Goal: Task Accomplishment & Management: Contribute content

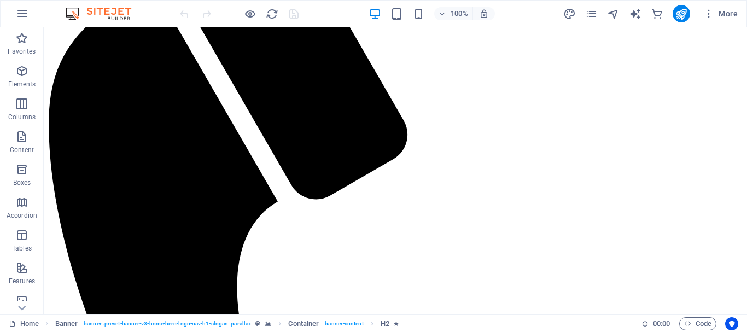
scroll to position [565, 0]
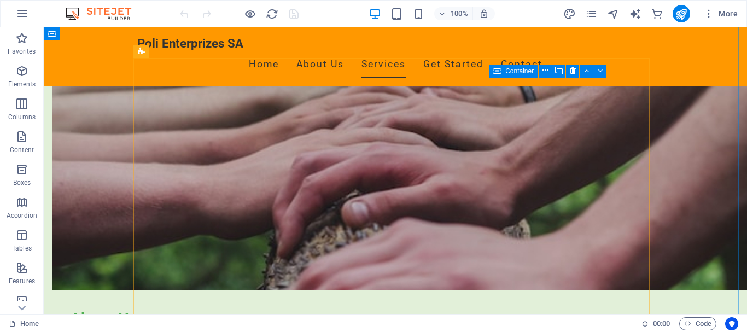
click at [547, 69] on icon at bounding box center [545, 70] width 6 height 11
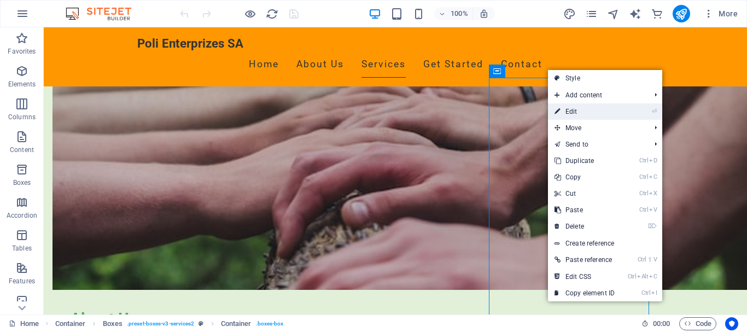
drag, startPoint x: 562, startPoint y: 108, endPoint x: 380, endPoint y: 102, distance: 182.6
click at [562, 108] on link "⏎ Edit" at bounding box center [584, 111] width 73 height 16
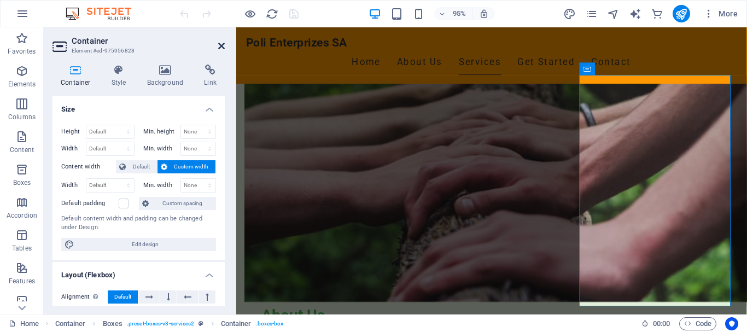
click at [219, 42] on icon at bounding box center [221, 46] width 7 height 9
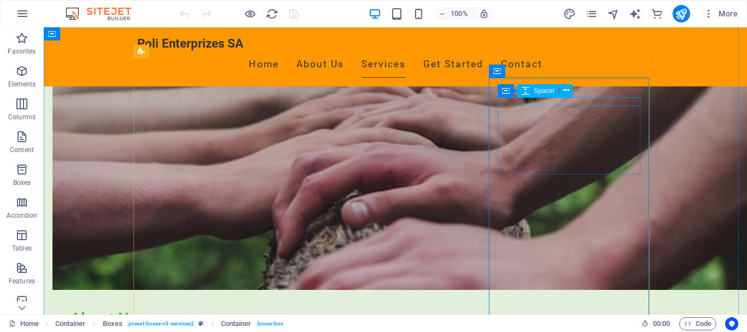
click at [576, 87] on div "Container Spacer" at bounding box center [538, 91] width 82 height 14
drag, startPoint x: 620, startPoint y: 114, endPoint x: 626, endPoint y: 91, distance: 23.9
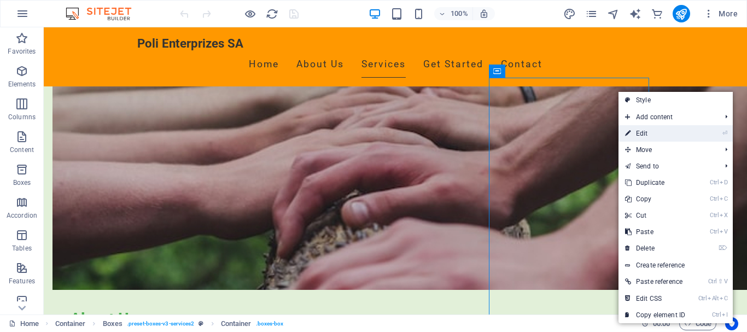
click at [647, 134] on link "⏎ Edit" at bounding box center [654, 133] width 73 height 16
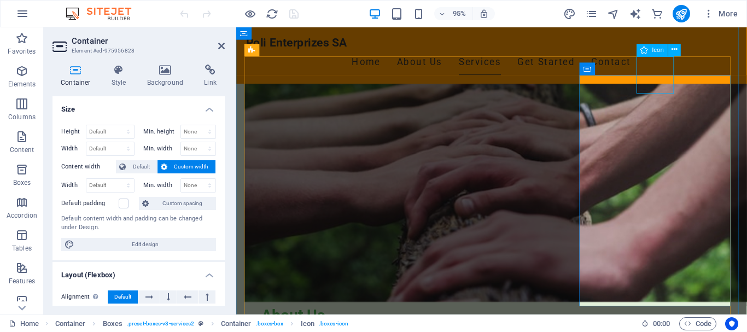
drag, startPoint x: 683, startPoint y: 89, endPoint x: 684, endPoint y: 83, distance: 6.6
click at [674, 48] on icon at bounding box center [674, 49] width 5 height 11
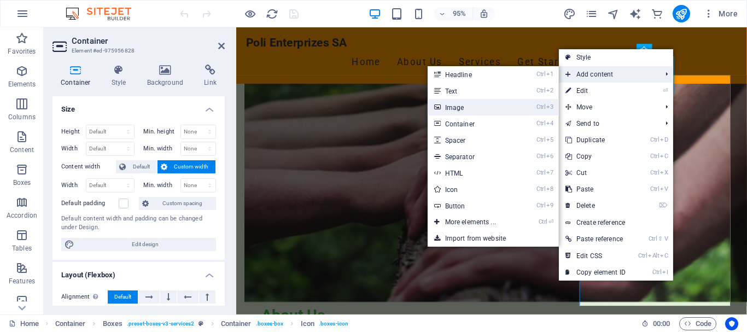
click at [461, 108] on link "Ctrl 3 Image" at bounding box center [472, 107] width 90 height 16
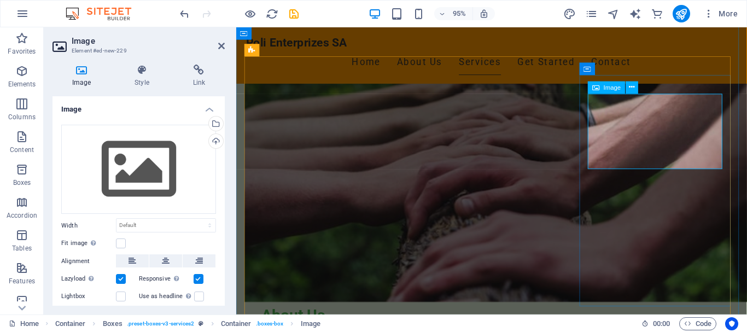
click at [632, 87] on icon at bounding box center [630, 87] width 5 height 11
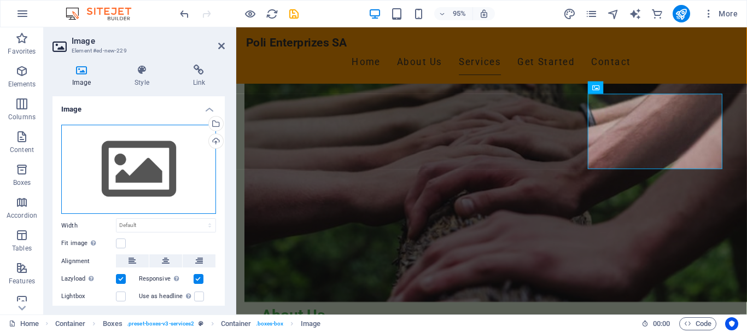
click at [146, 171] on div "Drag files here, click to choose files or select files from Files or our free s…" at bounding box center [138, 170] width 155 height 90
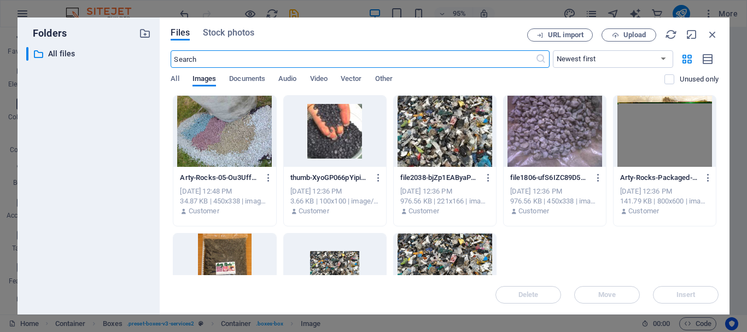
scroll to position [659, 0]
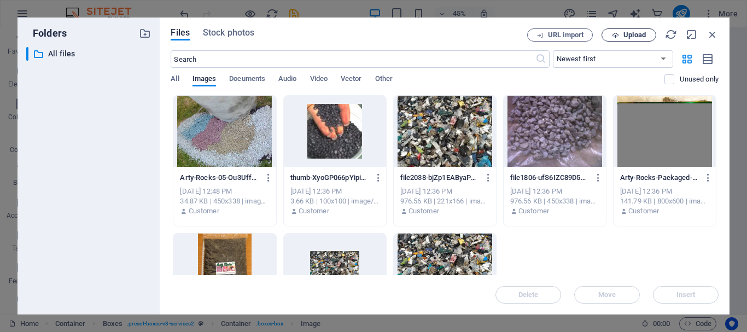
click at [635, 38] on span "Upload" at bounding box center [634, 35] width 22 height 7
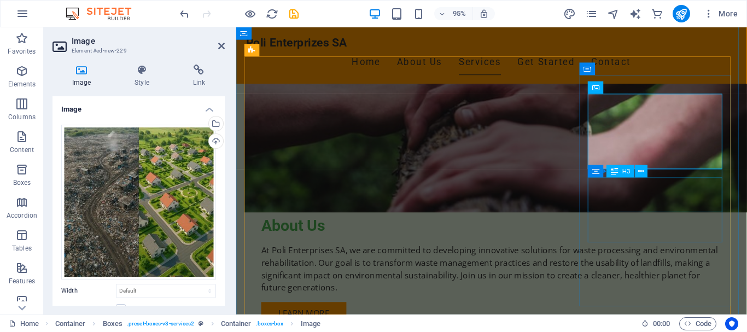
scroll to position [565, 0]
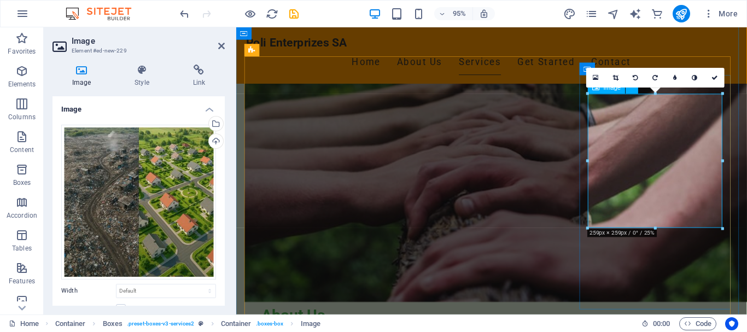
click at [708, 77] on link at bounding box center [714, 78] width 20 height 20
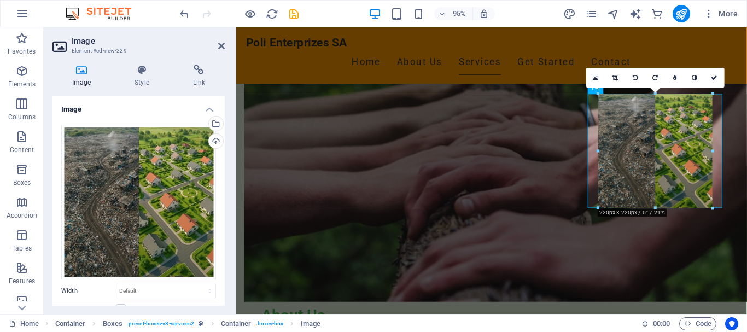
drag, startPoint x: 655, startPoint y: 227, endPoint x: 657, endPoint y: 205, distance: 22.5
type input "220"
select select "px"
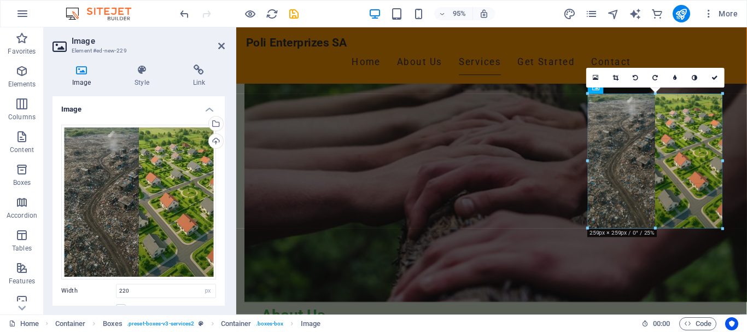
drag, startPoint x: 597, startPoint y: 150, endPoint x: 577, endPoint y: 156, distance: 21.1
type input "259"
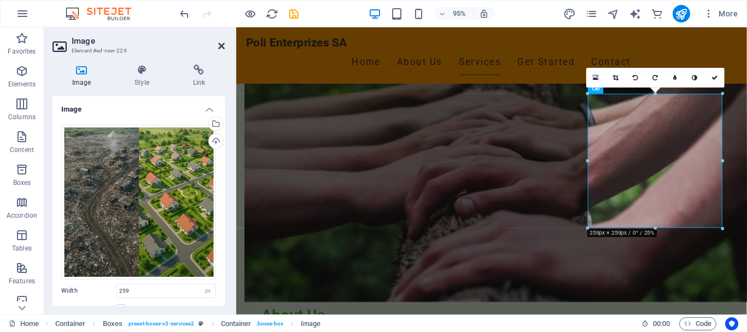
click at [222, 45] on icon at bounding box center [221, 46] width 7 height 9
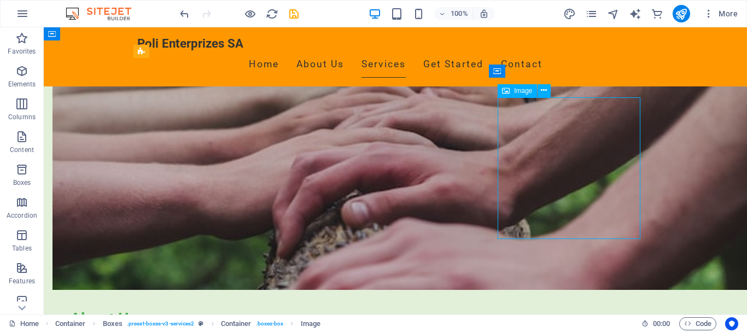
drag, startPoint x: 563, startPoint y: 208, endPoint x: 564, endPoint y: 196, distance: 12.1
click at [579, 237] on div "Container Spacer" at bounding box center [538, 233] width 82 height 14
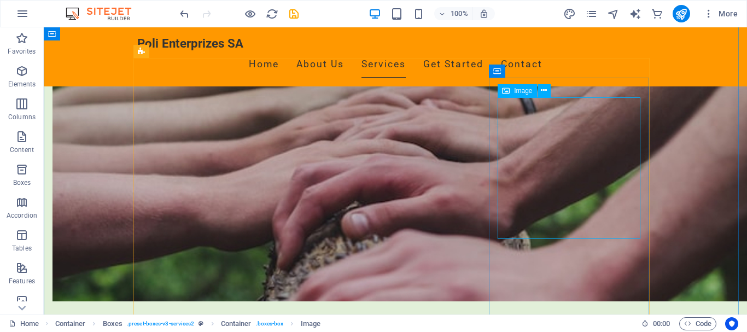
select select "px"
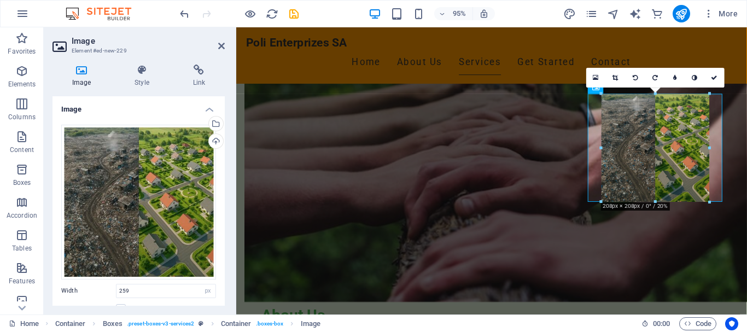
drag, startPoint x: 719, startPoint y: 227, endPoint x: 477, endPoint y: 160, distance: 251.9
type input "208"
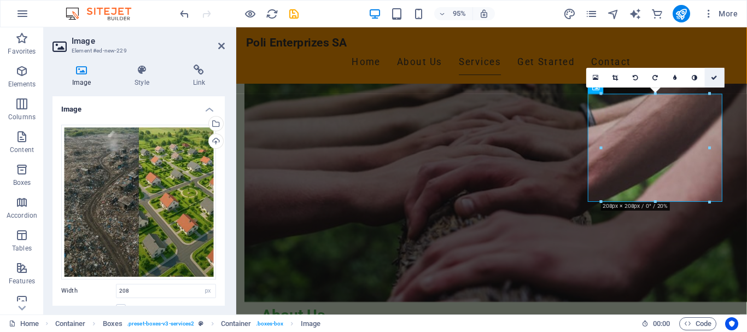
click at [711, 77] on icon at bounding box center [714, 77] width 7 height 6
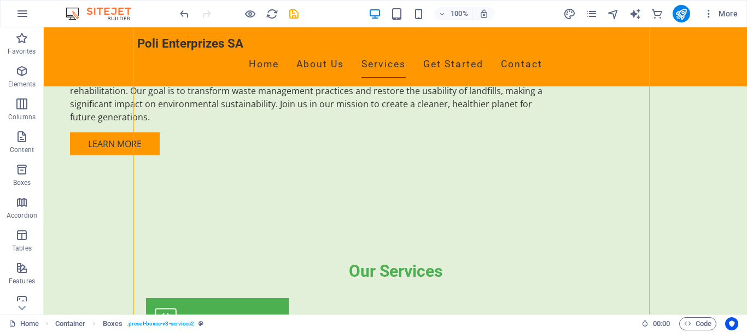
scroll to position [808, 0]
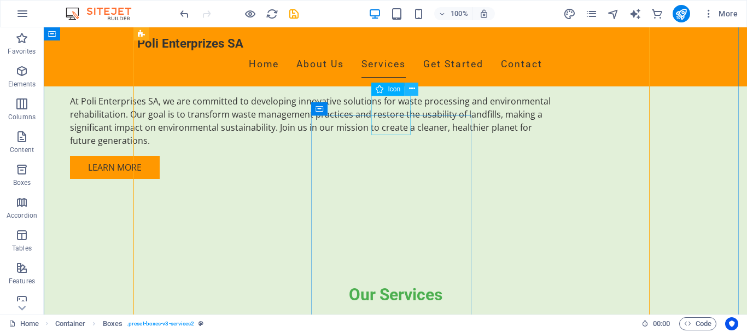
click at [409, 90] on icon at bounding box center [412, 88] width 6 height 11
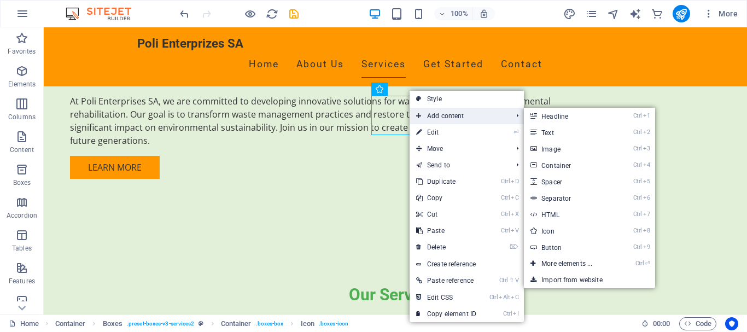
click at [427, 114] on span "Add content" at bounding box center [458, 116] width 98 height 16
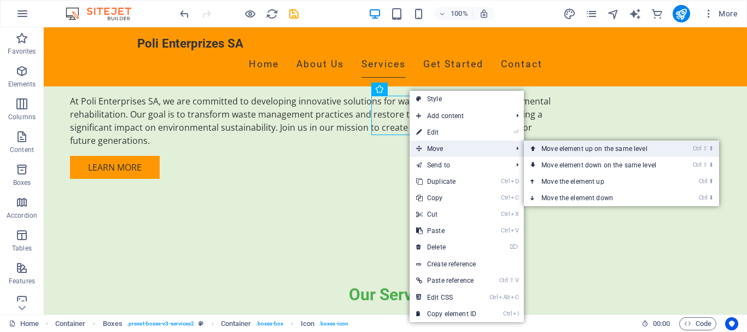
click at [542, 144] on link "Ctrl ⇧ ⬆ Move element up on the same level" at bounding box center [601, 148] width 154 height 16
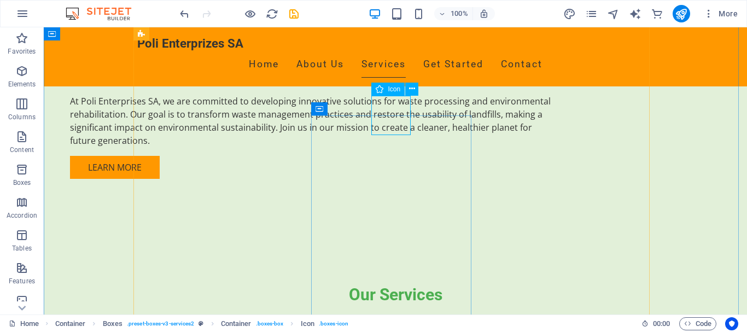
click at [414, 88] on icon at bounding box center [412, 88] width 6 height 11
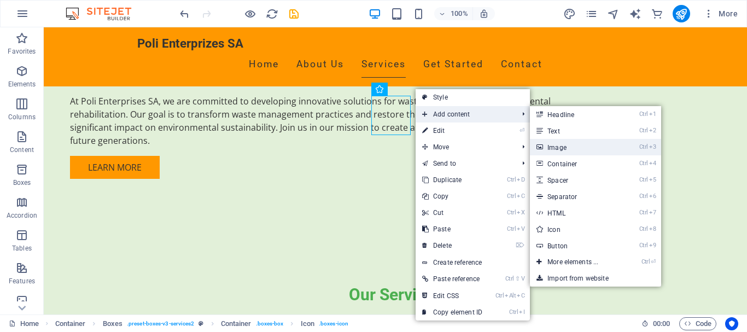
click at [555, 146] on link "Ctrl 3 Image" at bounding box center [575, 147] width 90 height 16
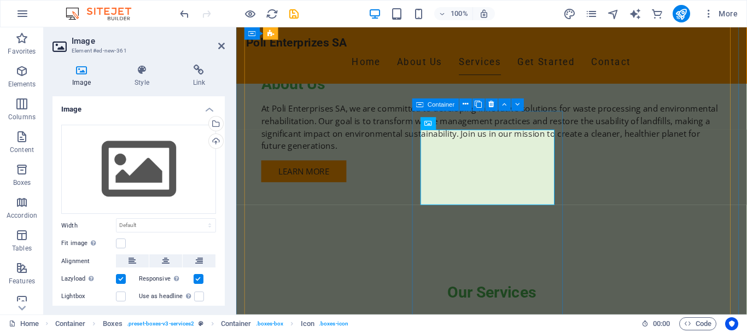
scroll to position [807, 0]
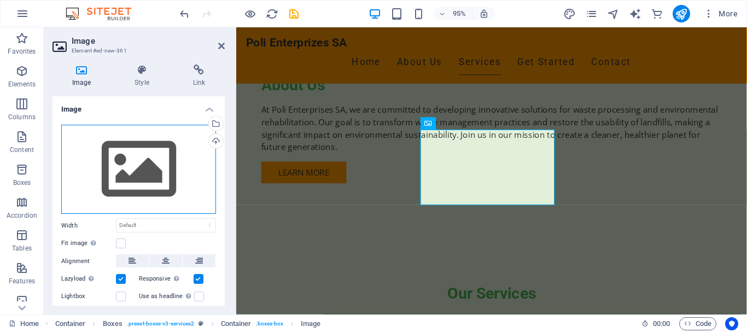
click at [139, 178] on div "Drag files here, click to choose files or select files from Files or our free s…" at bounding box center [138, 170] width 155 height 90
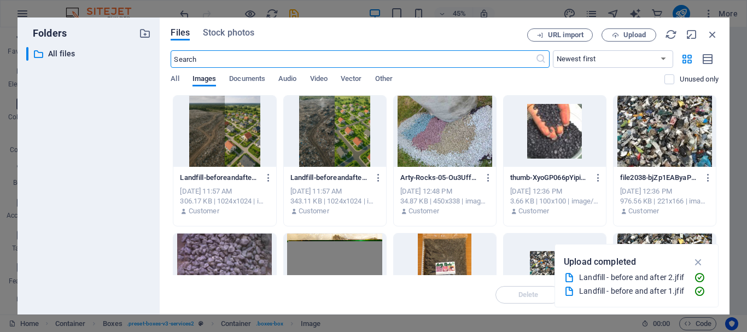
scroll to position [902, 0]
click at [236, 34] on span "Stock photos" at bounding box center [228, 32] width 51 height 13
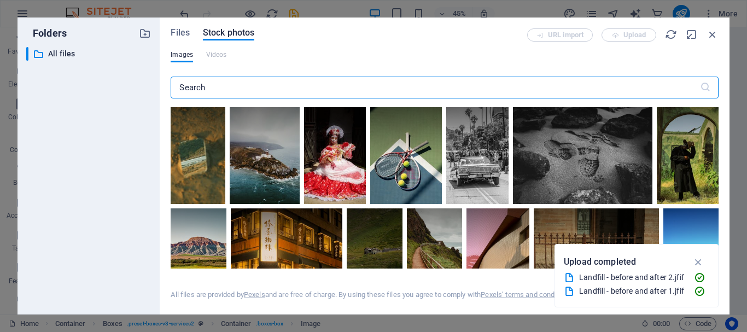
click at [211, 89] on input "text" at bounding box center [435, 88] width 528 height 22
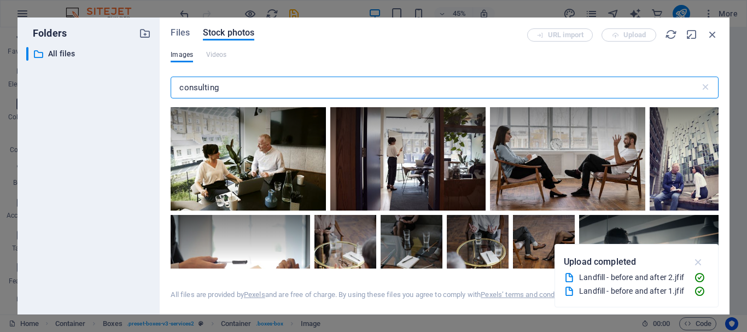
type input "consulting"
click at [700, 264] on icon "button" at bounding box center [698, 262] width 13 height 12
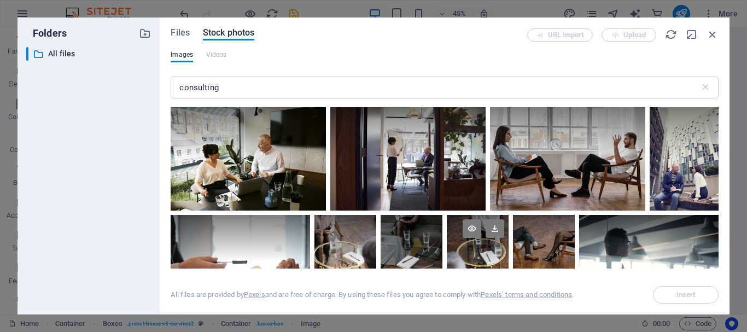
click at [490, 250] on div at bounding box center [478, 238] width 62 height 46
click at [492, 230] on icon at bounding box center [494, 228] width 19 height 19
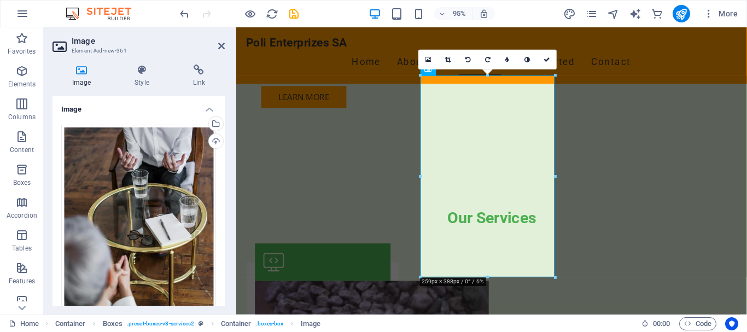
scroll to position [943, 0]
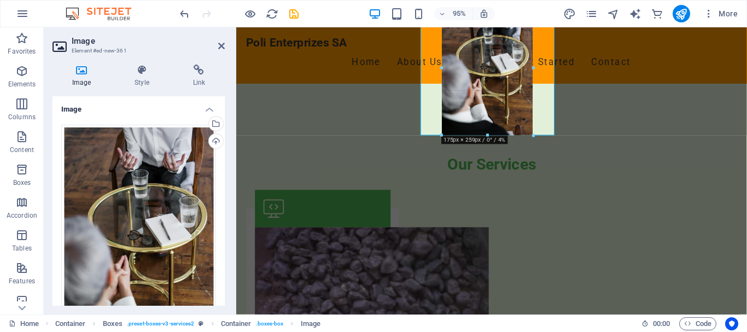
drag, startPoint x: 491, startPoint y: 204, endPoint x: 258, endPoint y: 111, distance: 250.5
type input "178"
select select "px"
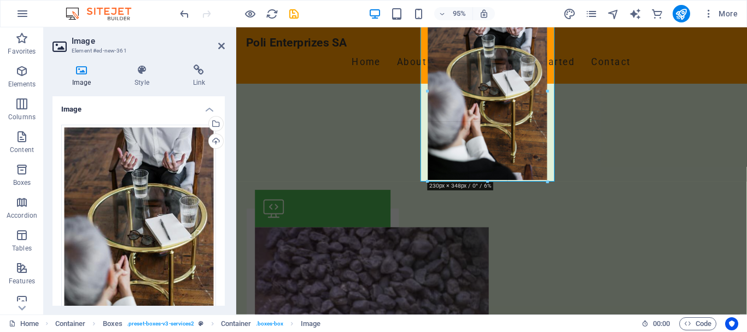
drag, startPoint x: 487, startPoint y: 137, endPoint x: 479, endPoint y: 181, distance: 45.0
type input "228"
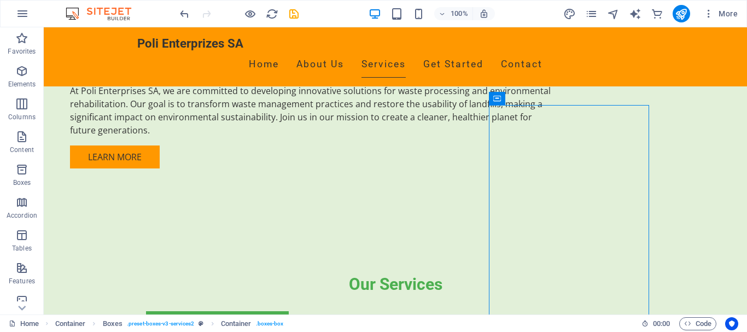
scroll to position [815, 0]
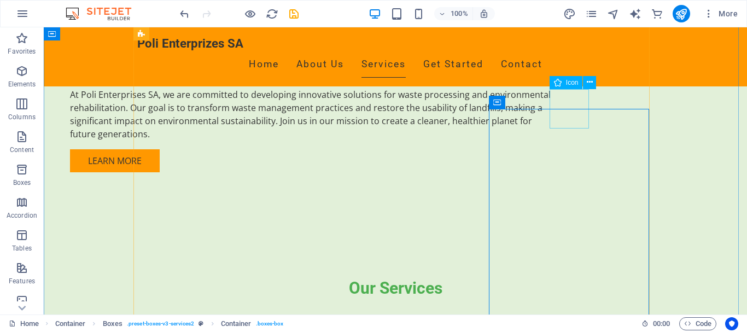
click at [588, 85] on icon at bounding box center [589, 82] width 6 height 11
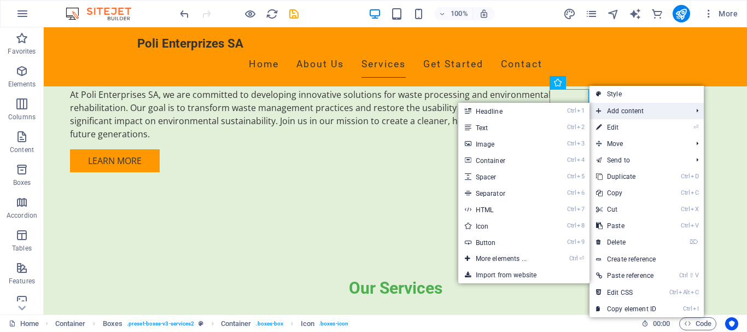
click at [631, 110] on span "Add content" at bounding box center [638, 111] width 98 height 16
click at [501, 144] on link "Ctrl 3 Image" at bounding box center [503, 144] width 90 height 16
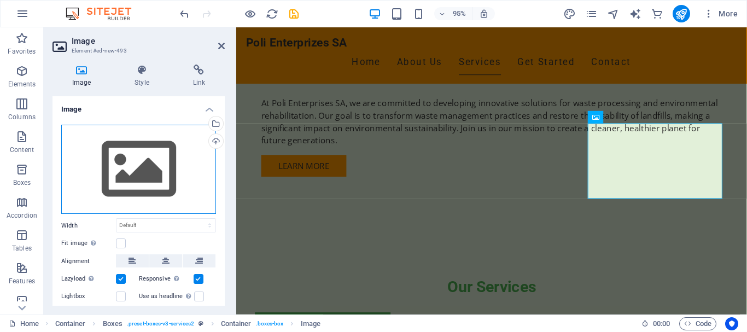
click at [108, 174] on div "Drag files here, click to choose files or select files from Files or our free s…" at bounding box center [138, 170] width 155 height 90
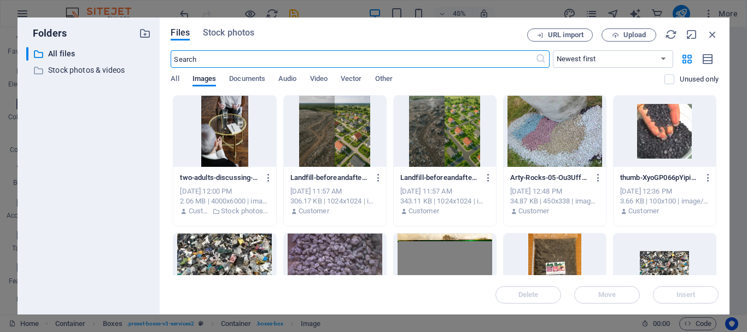
click at [196, 57] on input "text" at bounding box center [353, 58] width 364 height 17
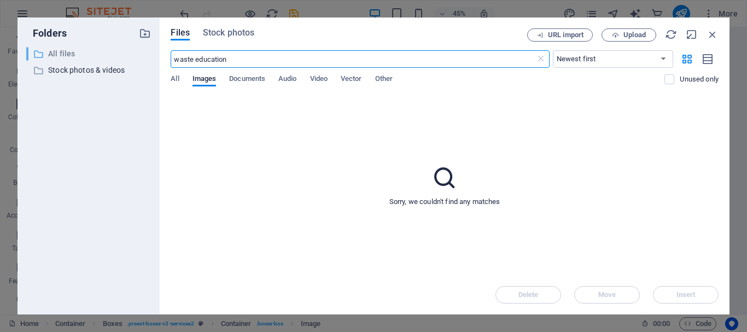
drag, startPoint x: 196, startPoint y: 58, endPoint x: 134, endPoint y: 58, distance: 62.3
click at [134, 58] on div "Folders ​ All files All files ​ Stock photos & videos Stock photos & videos Fil…" at bounding box center [373, 165] width 712 height 297
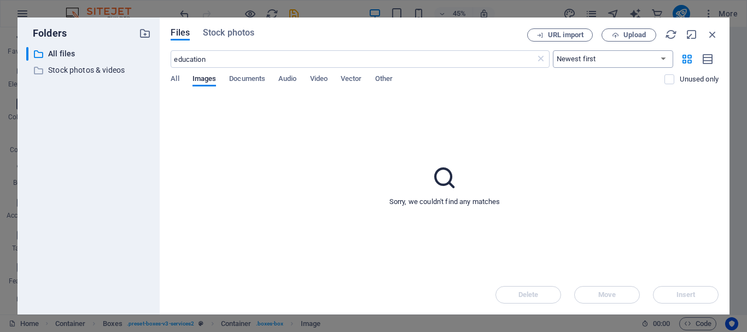
click at [586, 62] on select "Newest first Oldest first Name (A-Z) Name (Z-A) Size (0-9) Size (9-0) Resolutio…" at bounding box center [613, 58] width 120 height 17
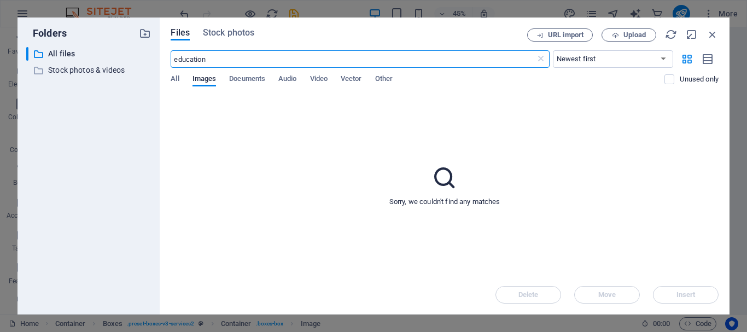
drag, startPoint x: 219, startPoint y: 62, endPoint x: 168, endPoint y: 60, distance: 50.9
click at [168, 60] on div "Files Stock photos URL import Upload education ​ Newest first Oldest first Name…" at bounding box center [444, 165] width 569 height 297
click at [299, 65] on input "Training and education" at bounding box center [353, 58] width 364 height 17
drag, startPoint x: 201, startPoint y: 60, endPoint x: 285, endPoint y: 62, distance: 84.2
click at [285, 62] on input "Training and education" at bounding box center [353, 58] width 364 height 17
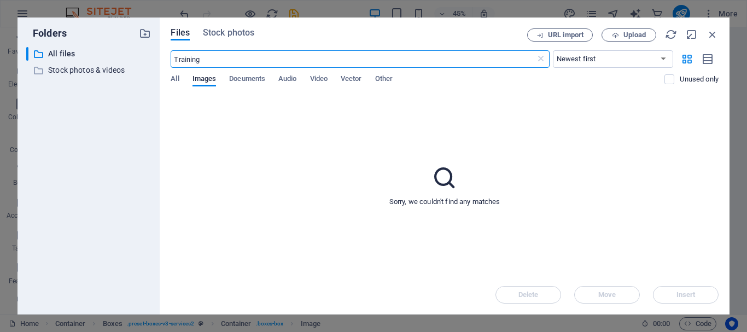
drag, startPoint x: 213, startPoint y: 61, endPoint x: 151, endPoint y: 61, distance: 62.3
click at [151, 61] on div "Folders ​ All files All files ​ Stock photos & videos Stock photos & videos Fil…" at bounding box center [373, 165] width 712 height 297
drag, startPoint x: 206, startPoint y: 59, endPoint x: 158, endPoint y: 52, distance: 48.5
click at [158, 52] on div "Folders ​ All files All files ​ Stock photos & videos Stock photos & videos Fil…" at bounding box center [373, 165] width 712 height 297
type input "V"
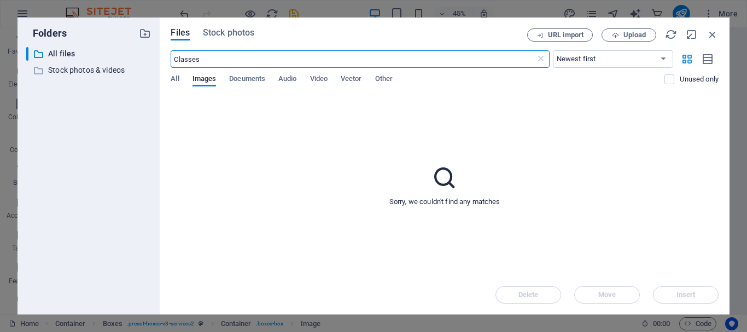
type input "Classes"
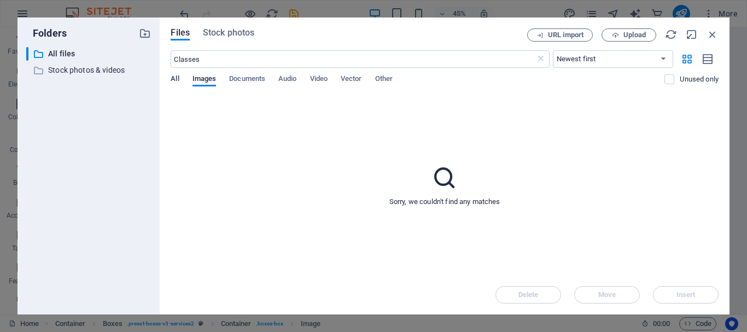
click at [177, 83] on span "All" at bounding box center [175, 79] width 8 height 15
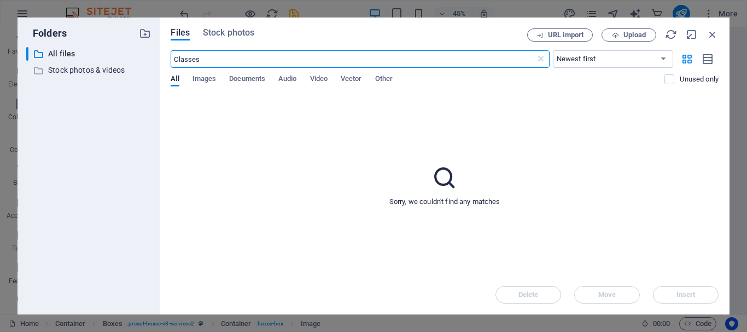
click at [216, 54] on input "Classes" at bounding box center [353, 58] width 364 height 17
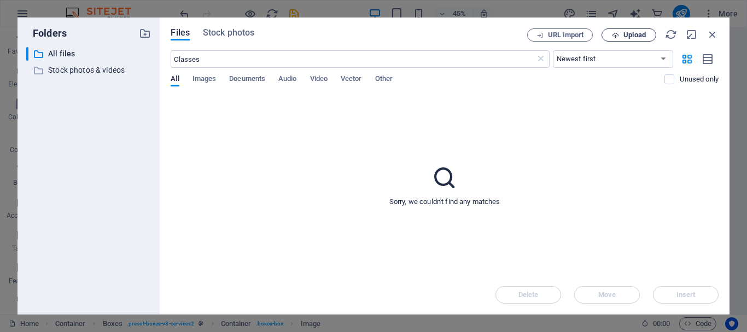
click at [631, 33] on span "Upload" at bounding box center [634, 35] width 22 height 7
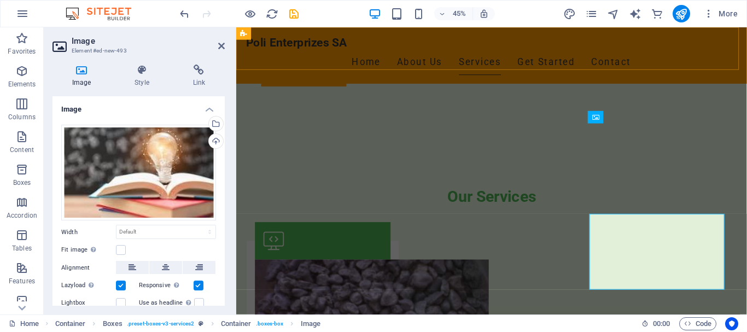
scroll to position [814, 0]
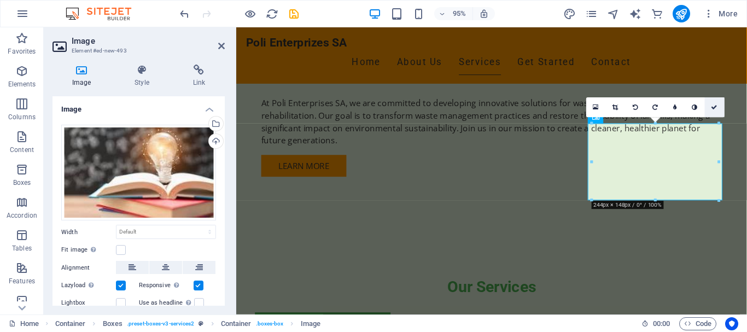
click at [715, 107] on icon at bounding box center [714, 107] width 7 height 6
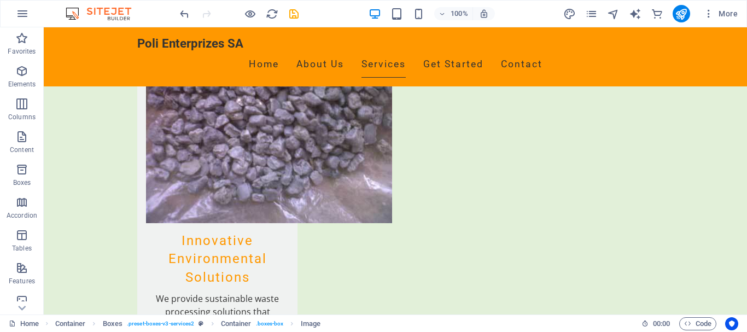
scroll to position [1178, 0]
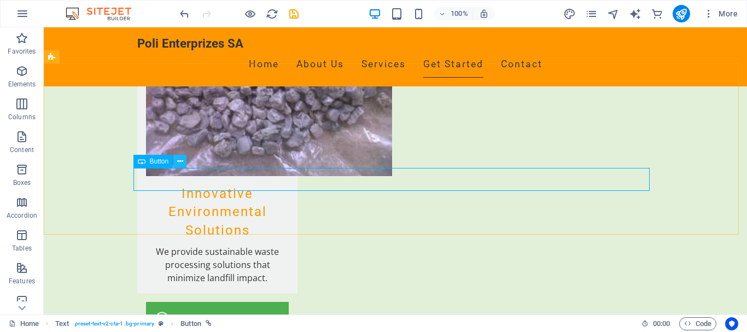
click at [181, 160] on icon at bounding box center [180, 161] width 6 height 11
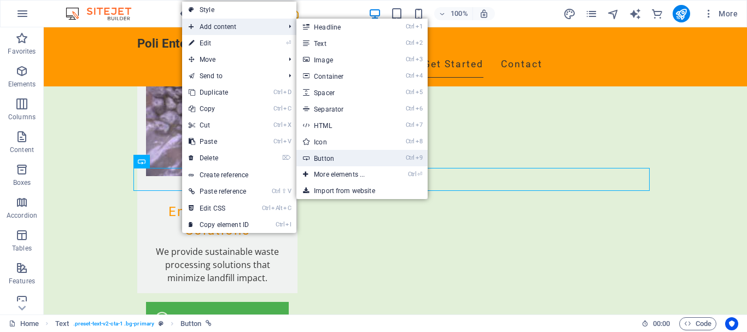
click at [315, 156] on link "Ctrl 9 Button" at bounding box center [341, 158] width 90 height 16
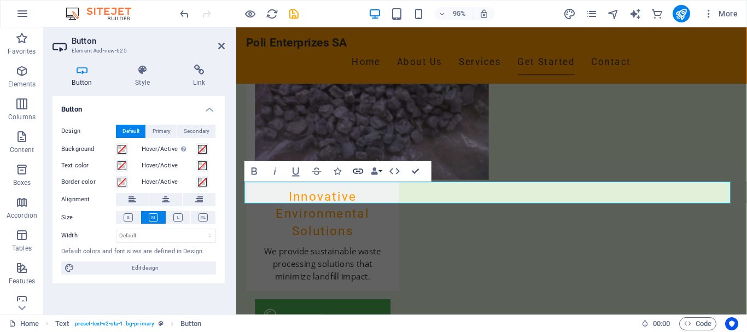
click at [354, 169] on icon "button" at bounding box center [358, 171] width 10 height 5
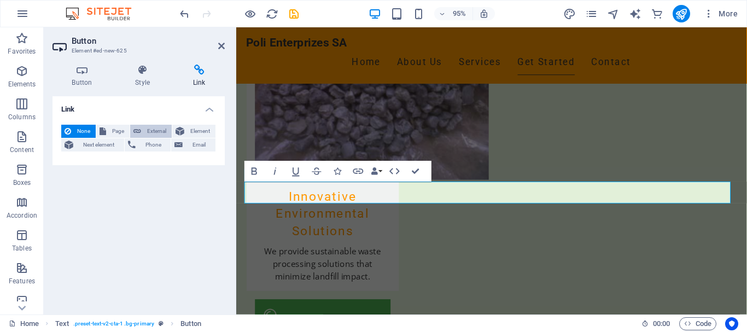
click at [153, 130] on span "External" at bounding box center [156, 131] width 24 height 13
select select "blank"
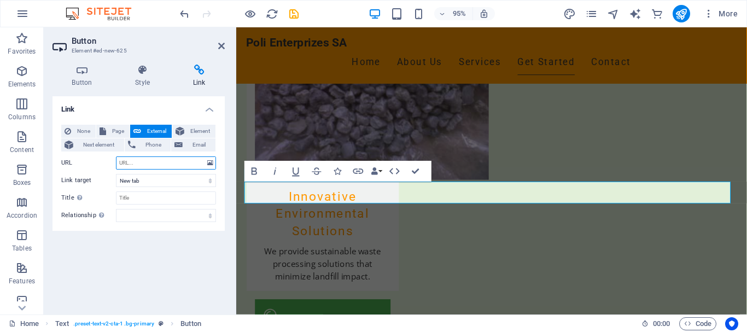
paste input "[URL][DOMAIN_NAME]"
type input "[URL][DOMAIN_NAME]"
click at [220, 48] on icon at bounding box center [221, 46] width 7 height 9
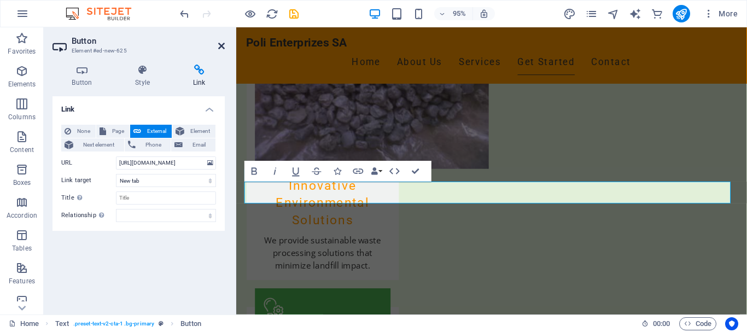
scroll to position [0, 0]
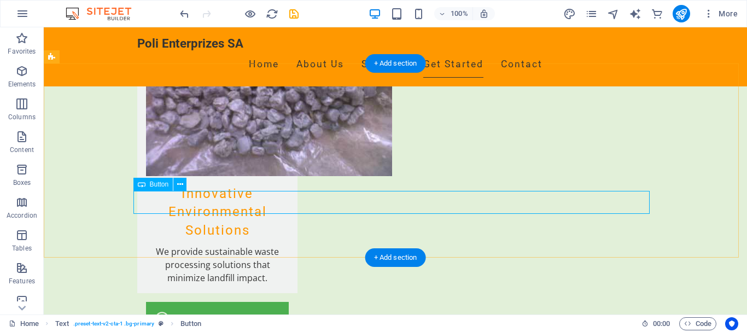
drag, startPoint x: 205, startPoint y: 199, endPoint x: 227, endPoint y: 202, distance: 22.0
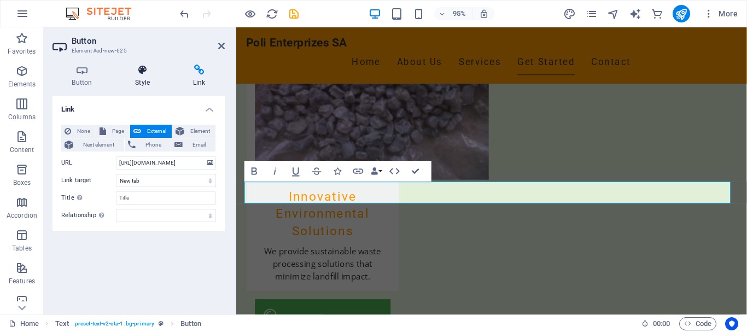
click at [140, 82] on h4 "Style" at bounding box center [145, 75] width 58 height 23
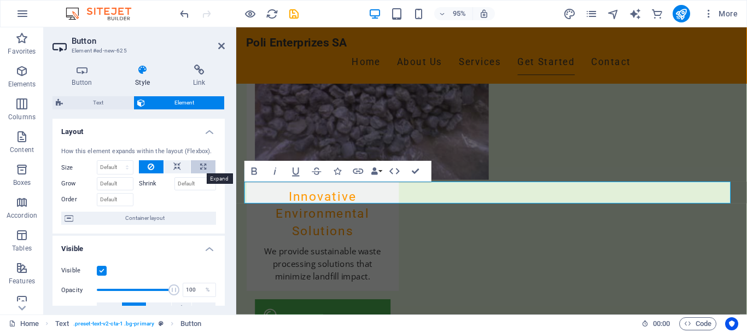
click at [195, 169] on button at bounding box center [203, 166] width 25 height 13
type input "100"
select select "%"
click at [114, 185] on input "Grow" at bounding box center [115, 183] width 37 height 13
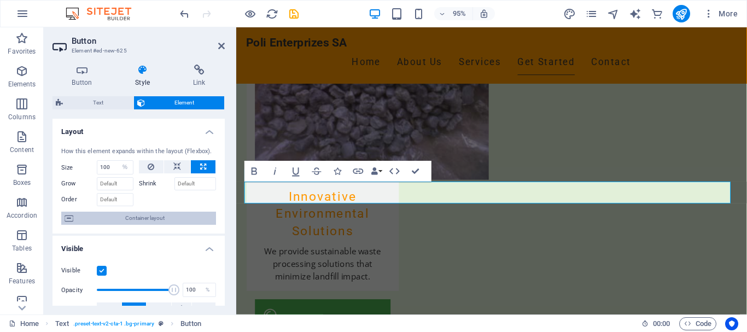
click at [138, 219] on span "Container layout" at bounding box center [145, 218] width 136 height 13
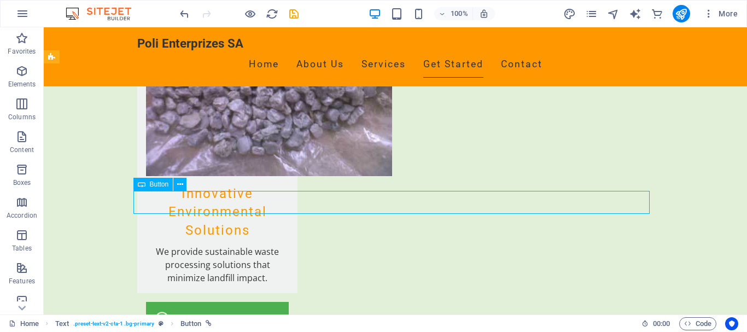
drag, startPoint x: 111, startPoint y: 204, endPoint x: 348, endPoint y: 193, distance: 236.9
drag, startPoint x: 154, startPoint y: 187, endPoint x: 180, endPoint y: 190, distance: 26.4
click at [180, 190] on div "Button" at bounding box center [163, 185] width 61 height 14
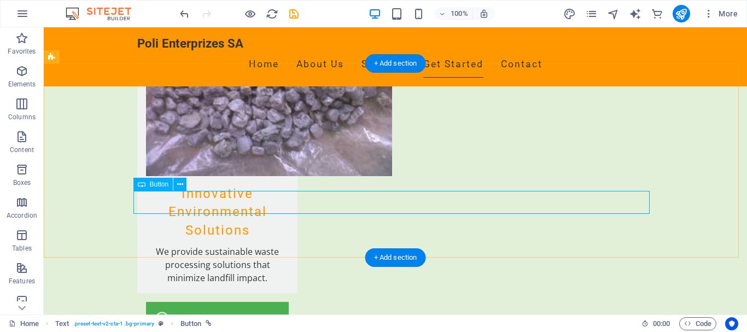
drag, startPoint x: 133, startPoint y: 201, endPoint x: 170, endPoint y: 204, distance: 37.3
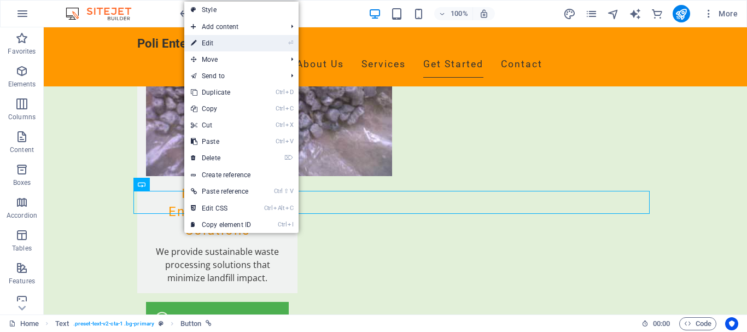
click at [215, 44] on link "⏎ Edit" at bounding box center [220, 43] width 73 height 16
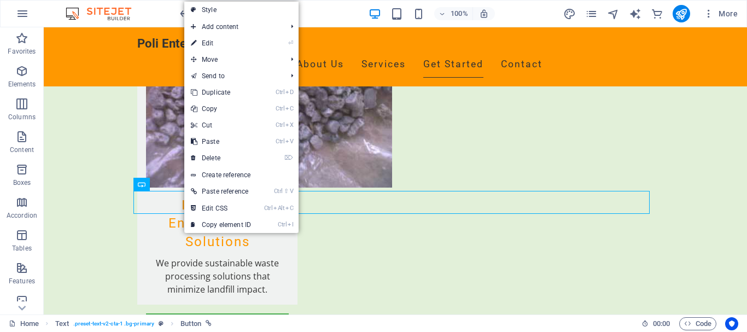
select select "%"
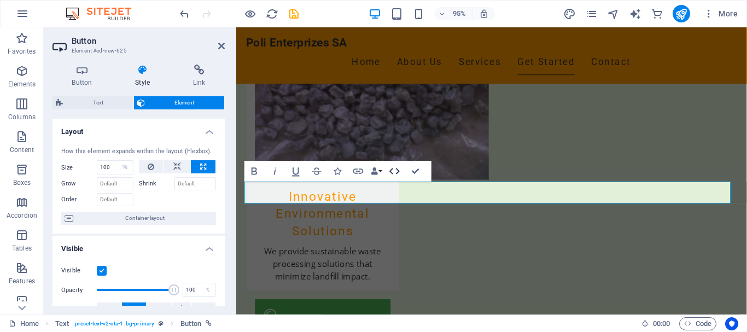
click at [399, 171] on icon "button" at bounding box center [394, 171] width 13 height 13
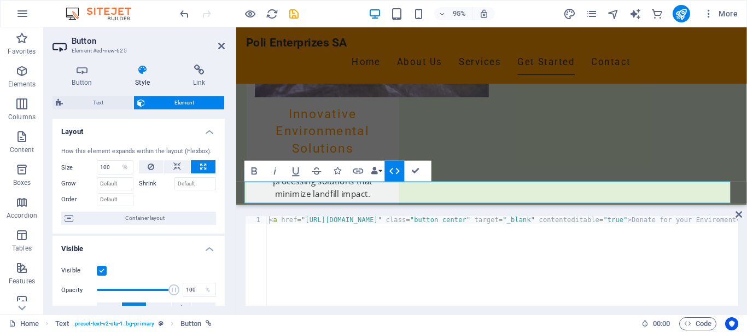
click at [399, 171] on icon "button" at bounding box center [394, 171] width 13 height 13
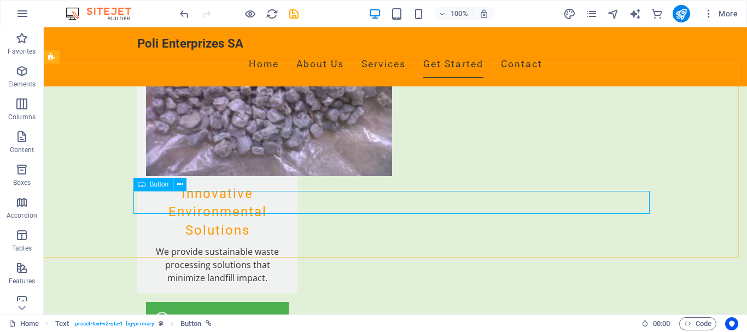
click at [142, 183] on icon at bounding box center [142, 184] width 8 height 13
drag, startPoint x: 140, startPoint y: 186, endPoint x: 179, endPoint y: 189, distance: 39.4
click at [179, 189] on div "Button" at bounding box center [163, 185] width 61 height 14
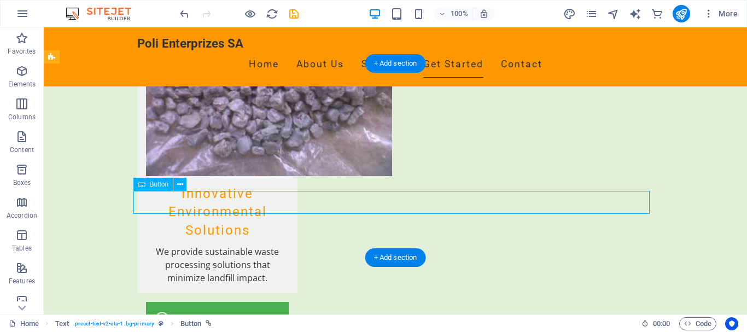
drag, startPoint x: 145, startPoint y: 201, endPoint x: 193, endPoint y: 202, distance: 48.7
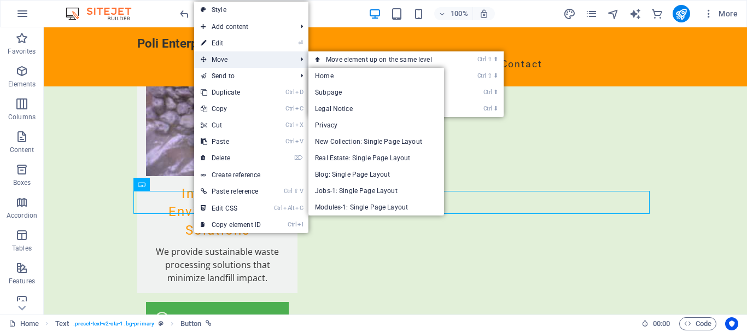
click at [239, 60] on span "Move" at bounding box center [243, 59] width 98 height 16
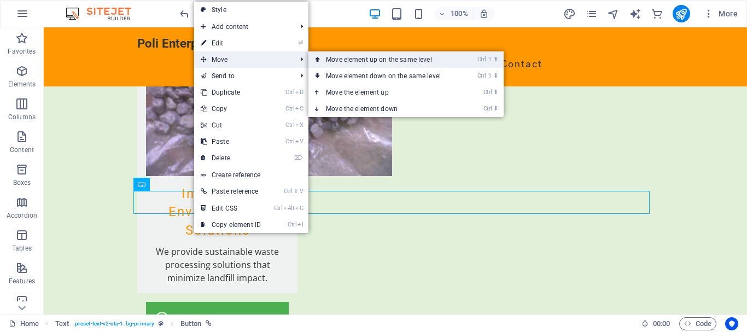
click at [339, 58] on link "Ctrl ⇧ ⬆ Move element up on the same level" at bounding box center [385, 59] width 154 height 16
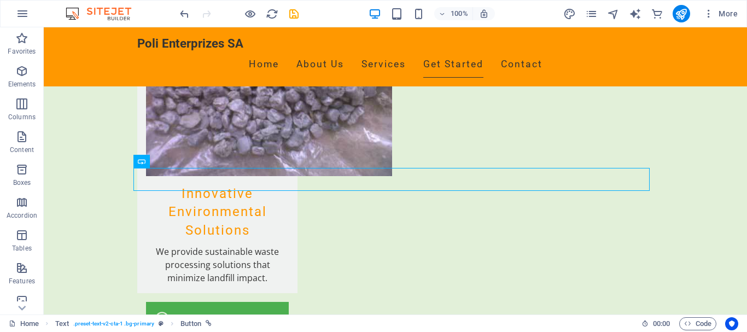
click at [176, 13] on div "100% More" at bounding box center [373, 14] width 745 height 26
click at [182, 12] on icon "undo" at bounding box center [184, 14] width 13 height 13
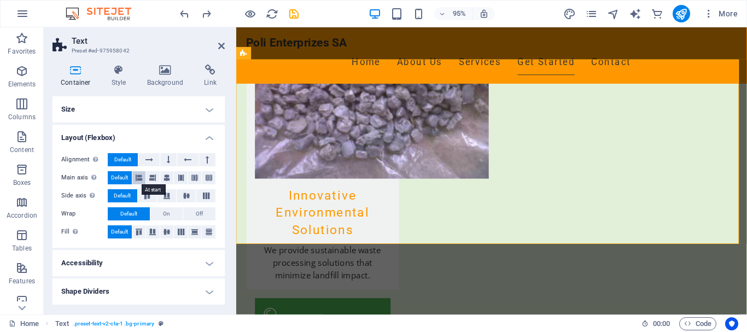
click at [138, 175] on icon at bounding box center [139, 177] width 7 height 13
click at [145, 156] on button at bounding box center [148, 159] width 21 height 13
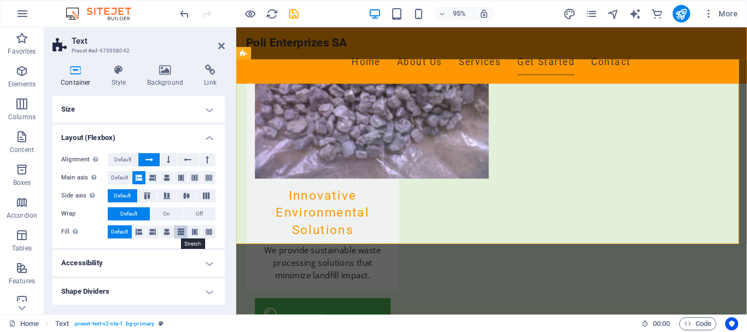
click at [180, 235] on icon at bounding box center [181, 231] width 7 height 13
click at [208, 74] on icon at bounding box center [210, 69] width 29 height 11
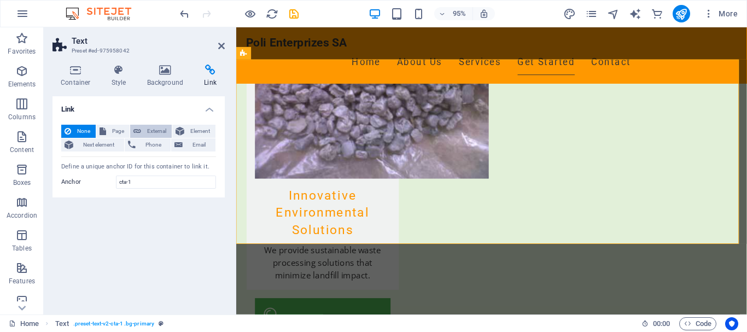
click at [143, 130] on button "External" at bounding box center [151, 131] width 42 height 13
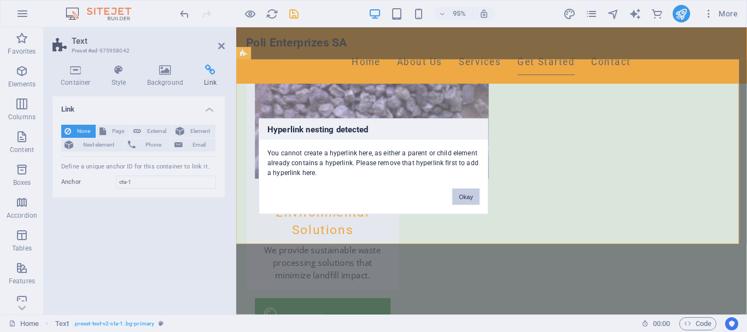
click at [462, 198] on button "Okay" at bounding box center [465, 196] width 27 height 16
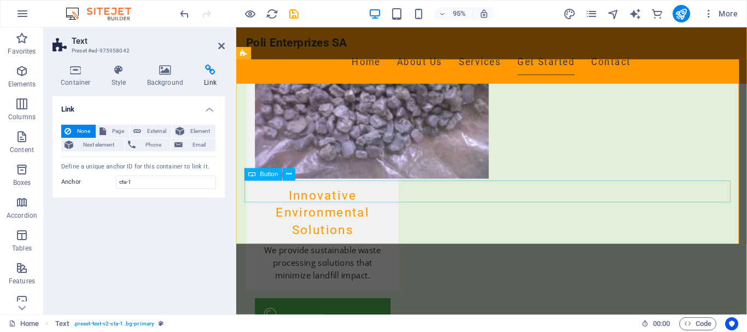
select select "%"
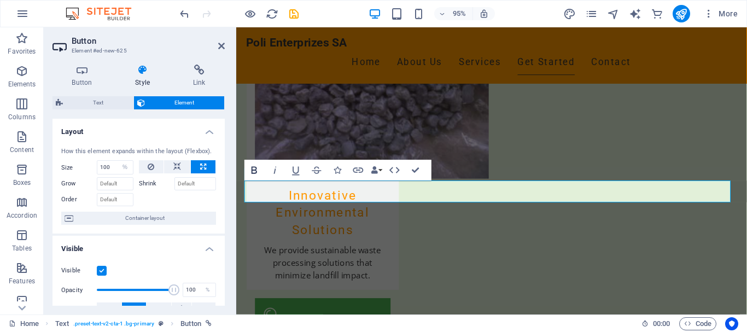
click at [256, 169] on icon "button" at bounding box center [253, 170] width 5 height 7
click at [397, 170] on icon "button" at bounding box center [394, 170] width 13 height 13
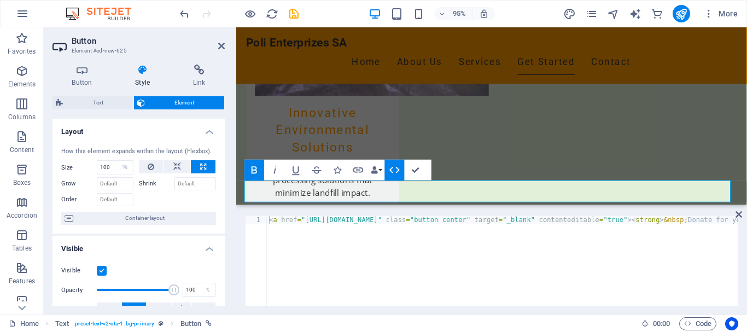
click at [397, 170] on icon "button" at bounding box center [394, 170] width 13 height 13
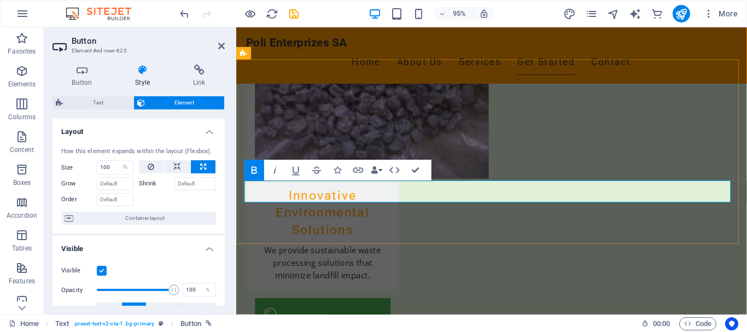
click at [173, 168] on icon at bounding box center [177, 166] width 8 height 13
select select "DISABLED_OPTION_VALUE"
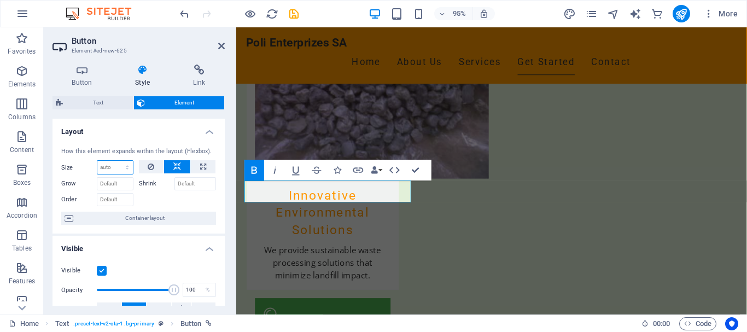
click at [115, 168] on select "Default auto px % 1/1 1/2 1/3 1/4 1/5 1/6 1/7 1/8 1/9 1/10" at bounding box center [115, 167] width 36 height 13
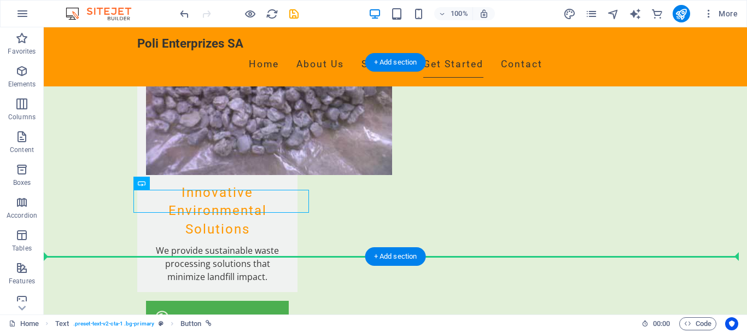
drag, startPoint x: 189, startPoint y: 205, endPoint x: 362, endPoint y: 203, distance: 173.3
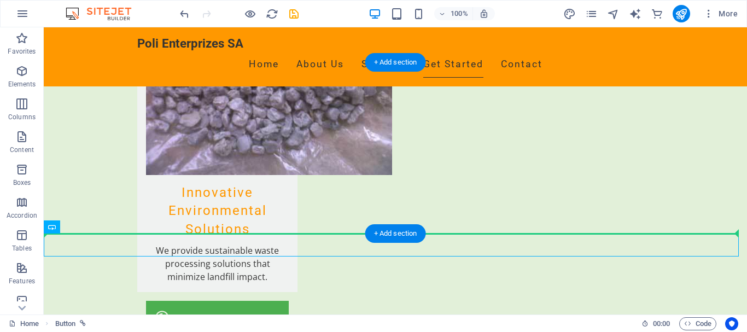
drag, startPoint x: 178, startPoint y: 244, endPoint x: 259, endPoint y: 216, distance: 85.6
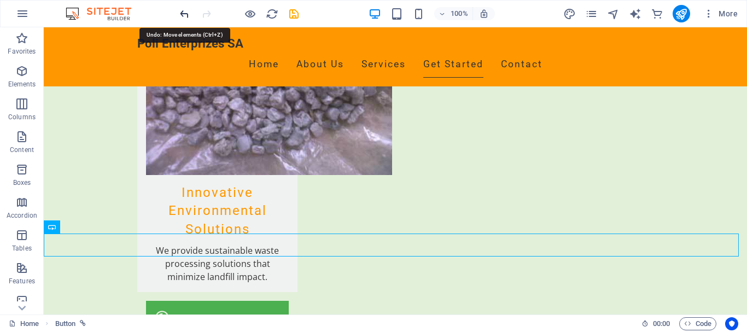
click at [180, 13] on icon "undo" at bounding box center [184, 14] width 13 height 13
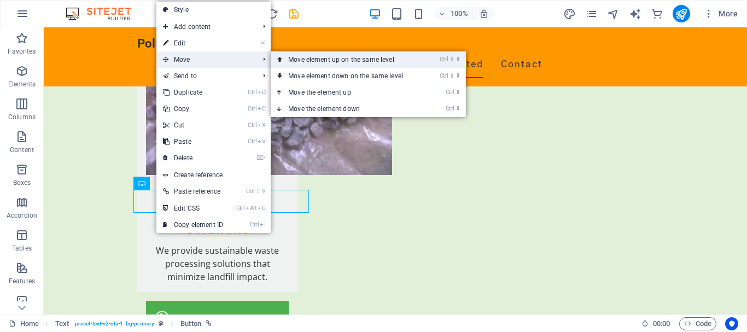
click at [285, 61] on link "Ctrl ⇧ ⬆ Move element up on the same level" at bounding box center [348, 59] width 154 height 16
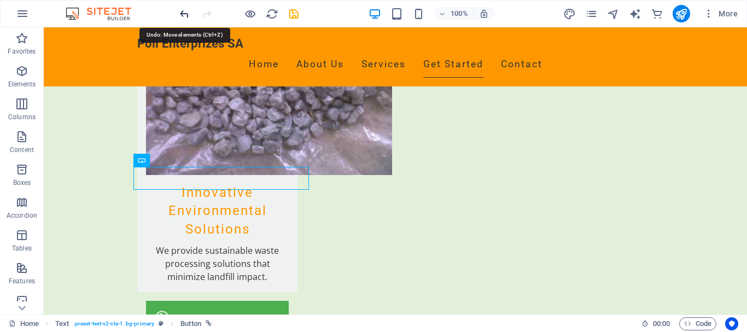
click at [187, 15] on icon "undo" at bounding box center [184, 14] width 13 height 13
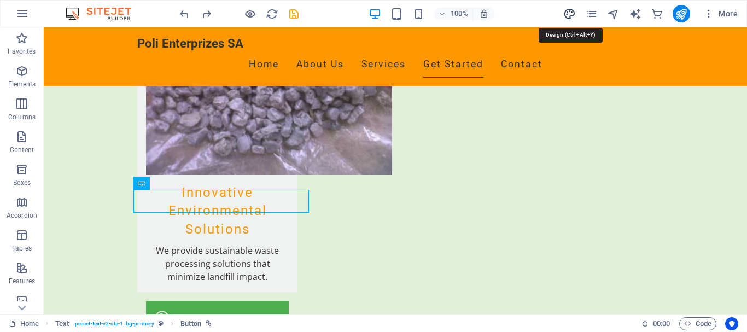
click at [571, 13] on icon "design" at bounding box center [569, 14] width 13 height 13
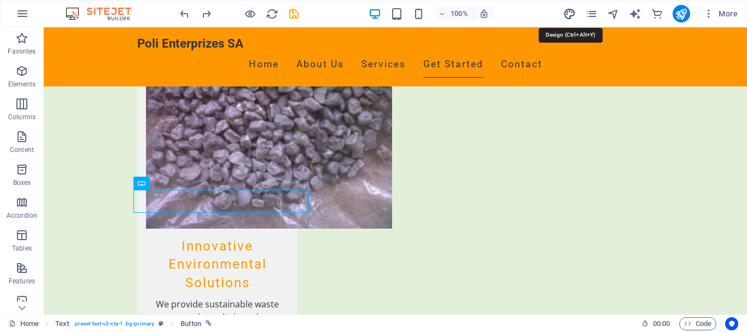
select select "px"
select select "200"
select select "px"
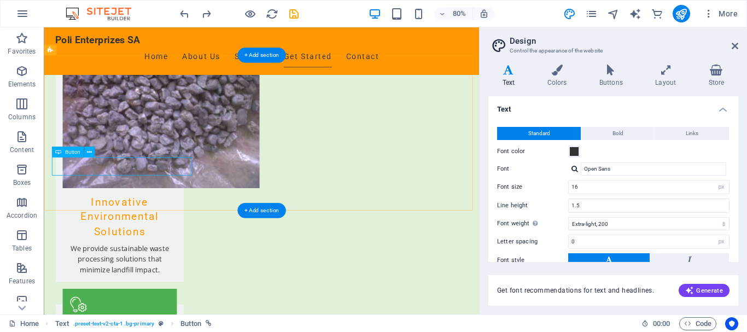
drag, startPoint x: 135, startPoint y: 200, endPoint x: 182, endPoint y: 202, distance: 47.1
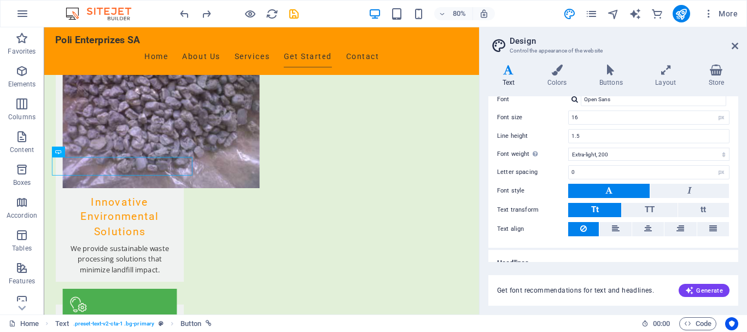
scroll to position [71, 0]
click at [613, 227] on icon at bounding box center [616, 227] width 8 height 13
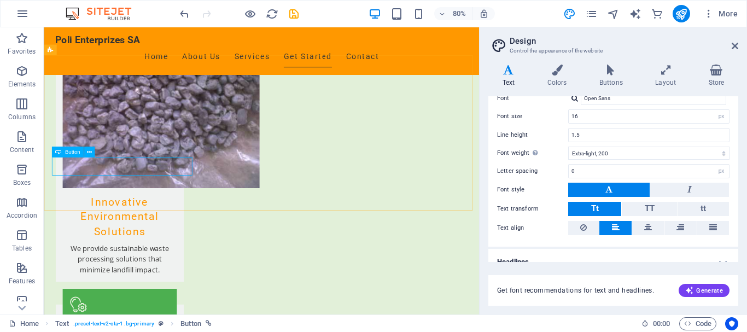
click at [65, 152] on span "Button" at bounding box center [71, 151] width 15 height 5
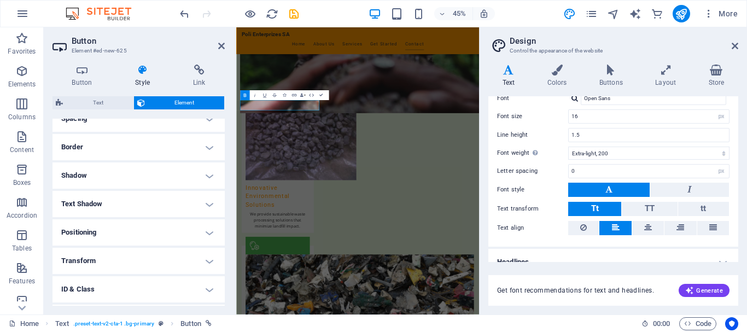
scroll to position [225, 0]
click at [163, 229] on h4 "Positioning" at bounding box center [138, 228] width 172 height 26
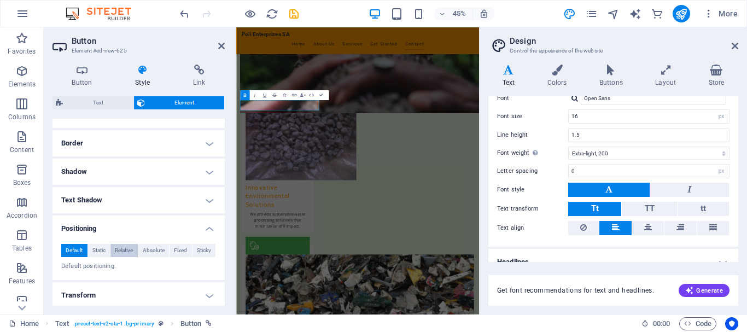
click at [123, 250] on span "Relative" at bounding box center [124, 250] width 18 height 13
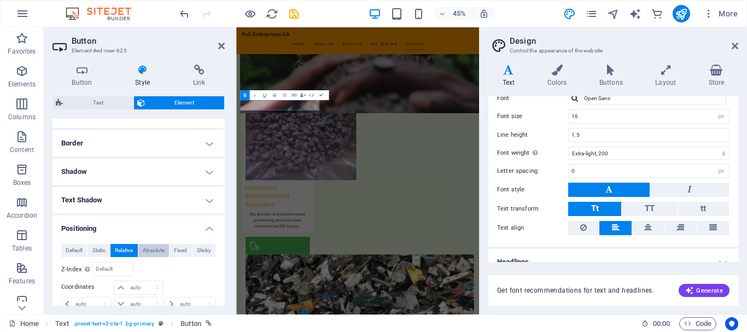
click at [162, 254] on span "Absolute" at bounding box center [154, 250] width 22 height 13
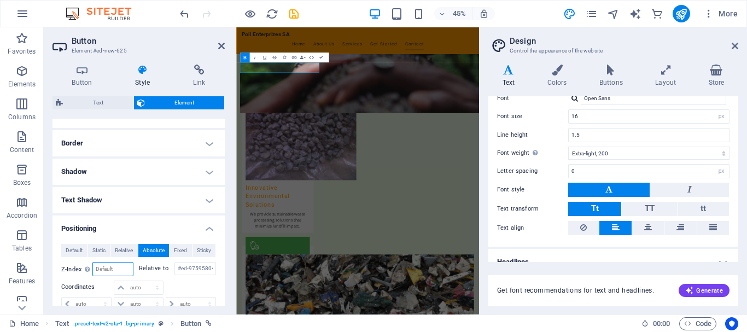
click at [105, 269] on input "number" at bounding box center [112, 268] width 39 height 13
click at [99, 251] on span "Static" at bounding box center [98, 250] width 13 height 13
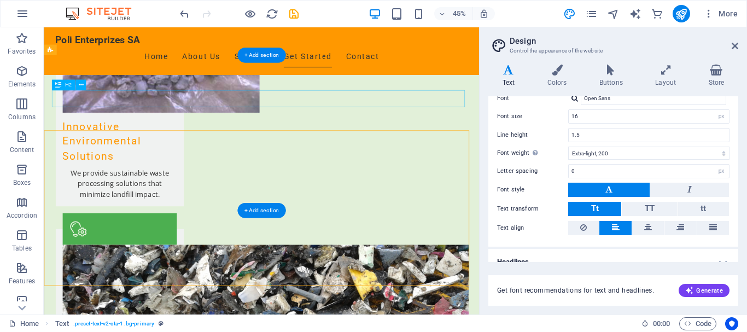
scroll to position [1179, 0]
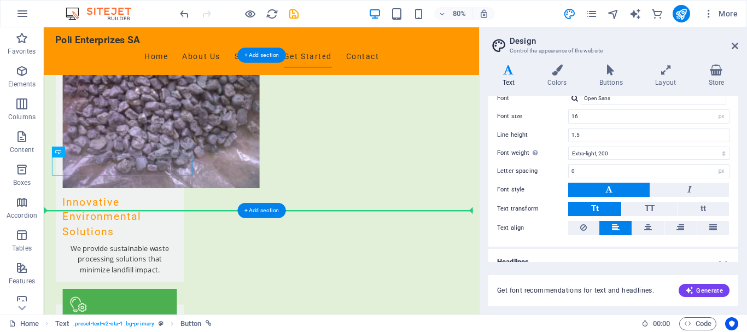
drag, startPoint x: 115, startPoint y: 178, endPoint x: 408, endPoint y: 183, distance: 293.0
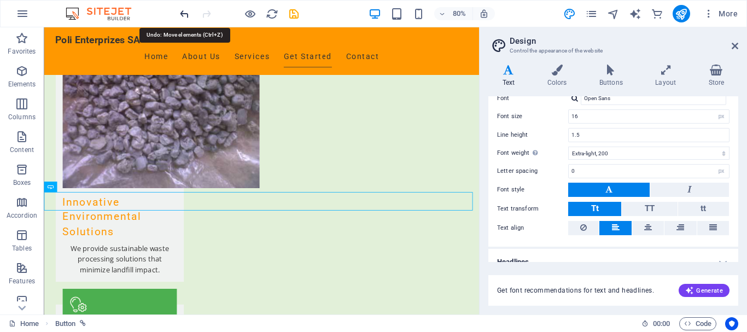
click at [181, 13] on icon "undo" at bounding box center [184, 14] width 13 height 13
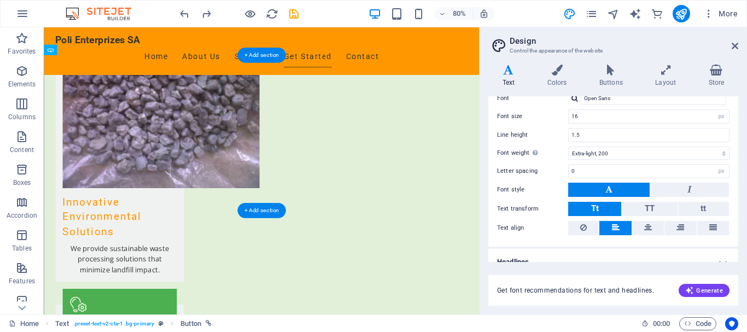
drag, startPoint x: 117, startPoint y: 181, endPoint x: 158, endPoint y: 203, distance: 47.2
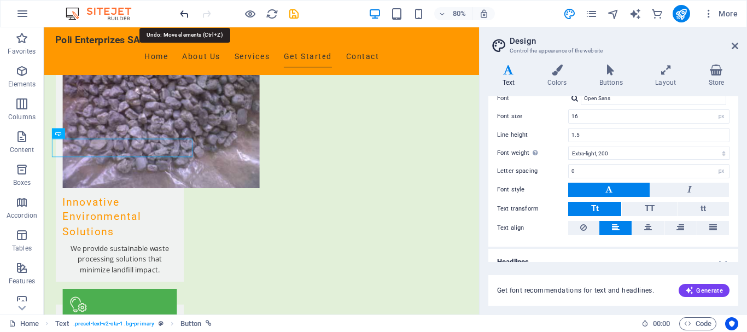
click at [184, 12] on icon "undo" at bounding box center [184, 14] width 13 height 13
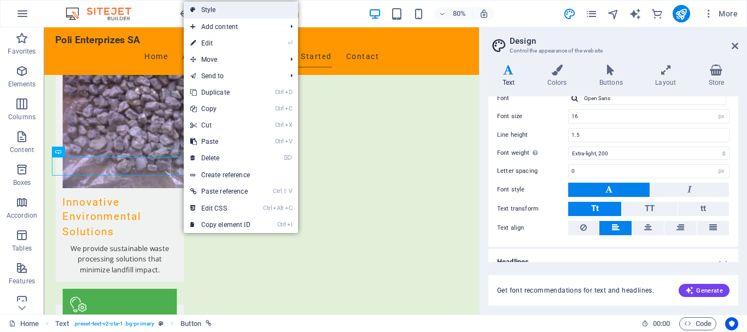
click at [212, 12] on link "Style" at bounding box center [241, 10] width 114 height 16
select select "preset-text-v2-cta-1"
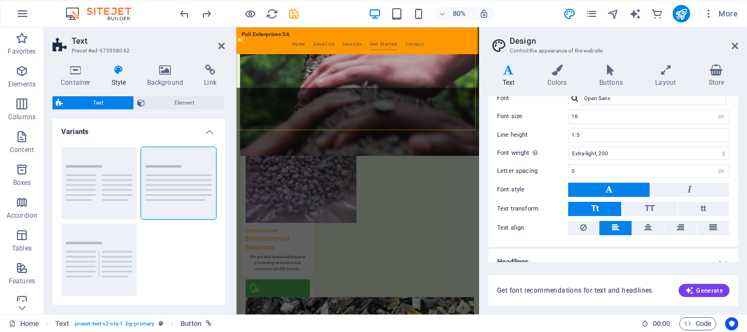
scroll to position [1273, 0]
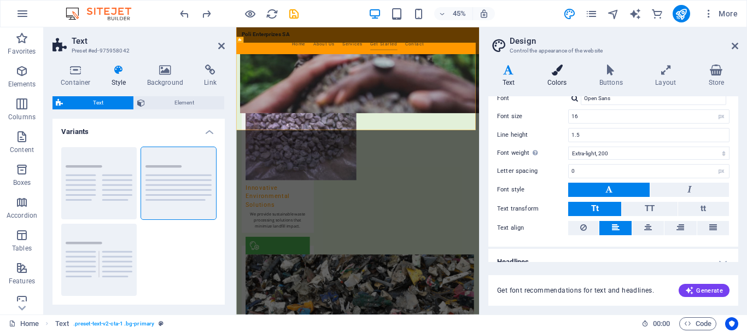
click at [550, 77] on h4 "Colors" at bounding box center [559, 75] width 52 height 23
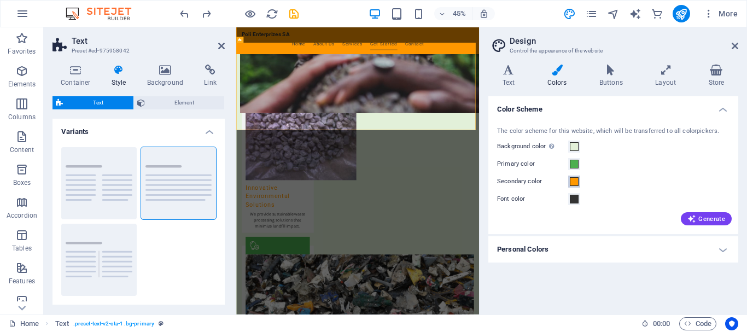
click at [569, 181] on span at bounding box center [573, 181] width 9 height 9
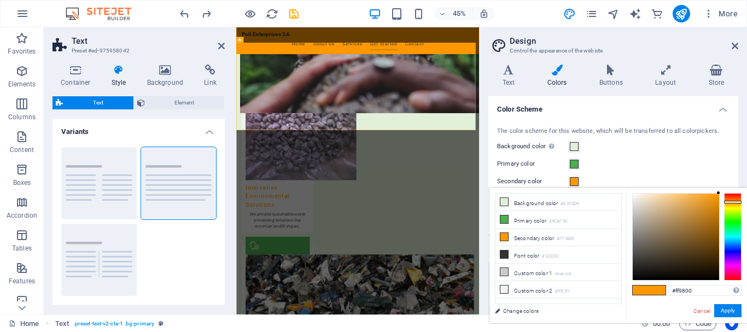
type input "#ff2f00"
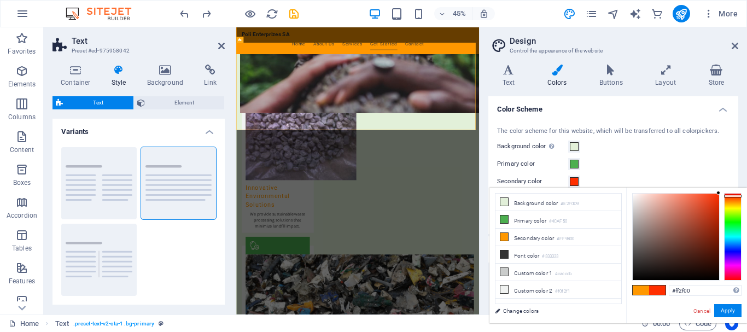
click at [734, 196] on div at bounding box center [732, 236] width 17 height 87
click at [730, 309] on button "Apply" at bounding box center [727, 310] width 27 height 13
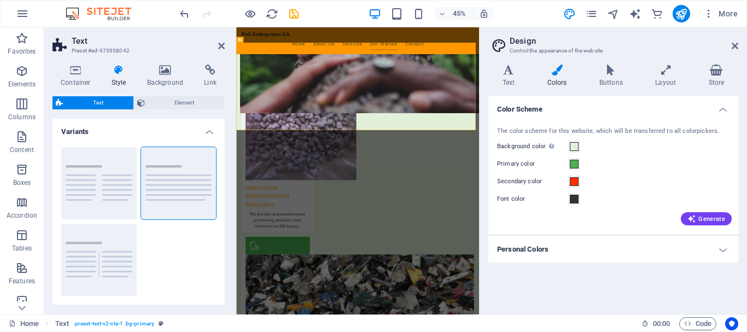
click at [730, 45] on h2 "Design" at bounding box center [623, 41] width 228 height 10
click at [735, 45] on icon at bounding box center [734, 46] width 7 height 9
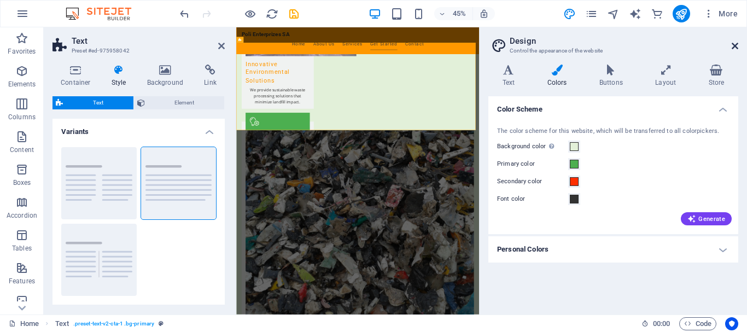
scroll to position [1179, 0]
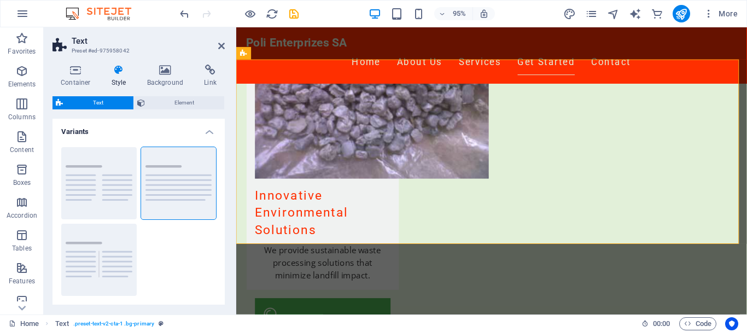
click at [227, 51] on aside "Text Preset #ed-975958042 Container Style Background Link Size Height Default p…" at bounding box center [140, 170] width 192 height 287
click at [222, 48] on icon at bounding box center [221, 46] width 7 height 9
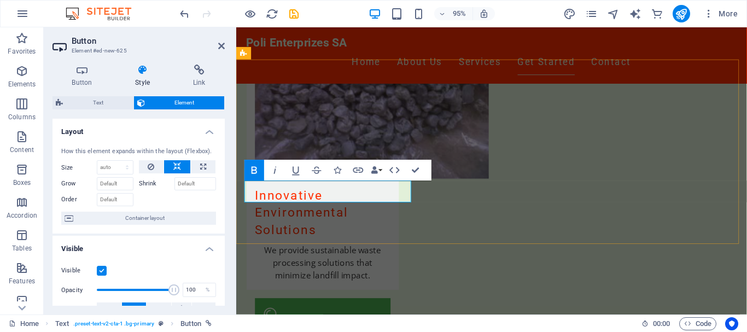
drag, startPoint x: 250, startPoint y: 201, endPoint x: 519, endPoint y: 241, distance: 271.8
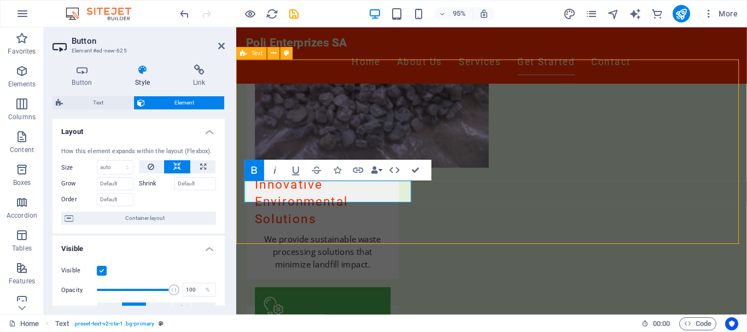
scroll to position [1180, 0]
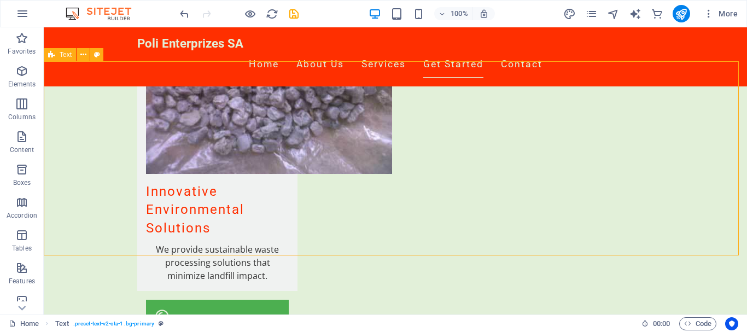
drag, startPoint x: 322, startPoint y: 242, endPoint x: 500, endPoint y: 230, distance: 178.5
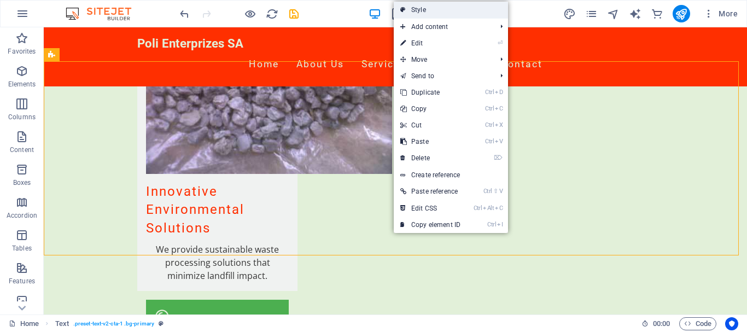
click at [442, 6] on link "Style" at bounding box center [450, 10] width 114 height 16
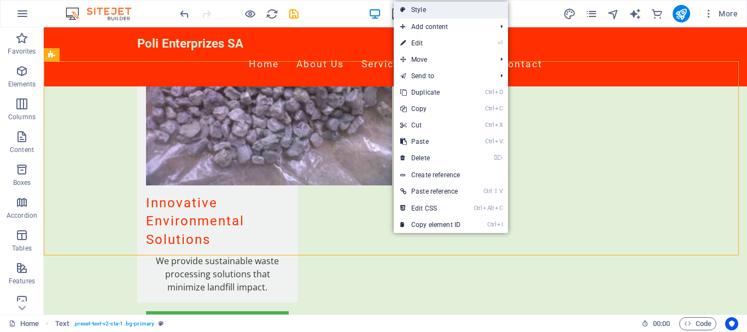
select select "preset-text-v2-cta-1"
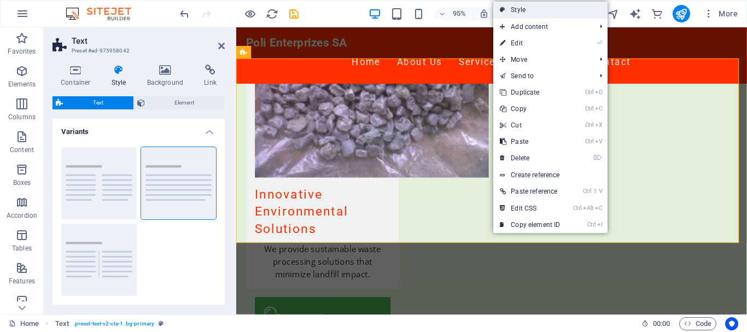
click at [537, 10] on link "Style" at bounding box center [550, 10] width 114 height 16
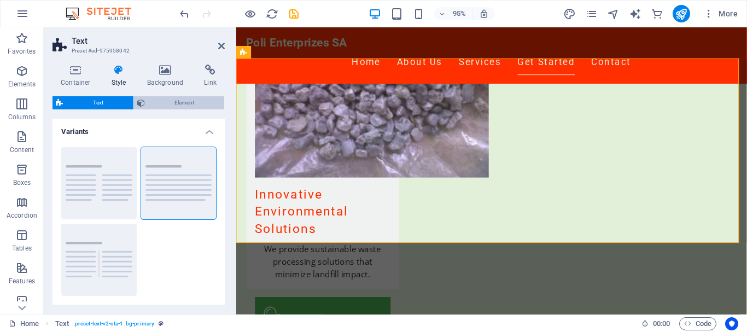
click at [185, 104] on span "Element" at bounding box center [184, 102] width 73 height 13
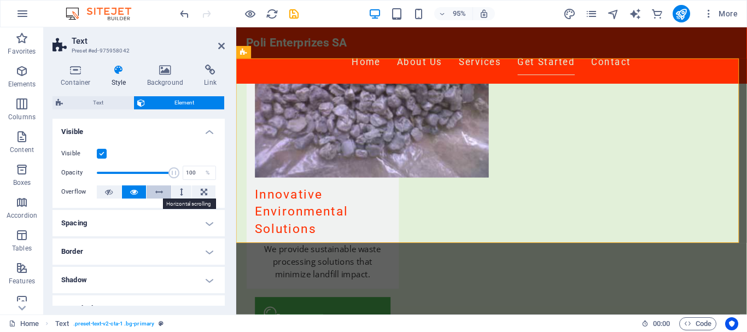
click at [158, 192] on icon at bounding box center [159, 191] width 8 height 13
click at [165, 72] on icon at bounding box center [165, 69] width 53 height 11
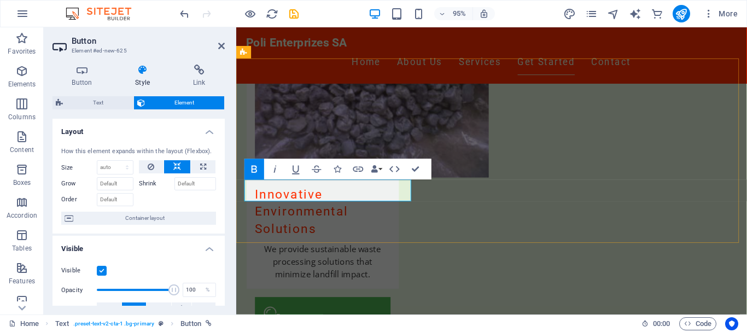
click at [219, 50] on link at bounding box center [221, 46] width 7 height 9
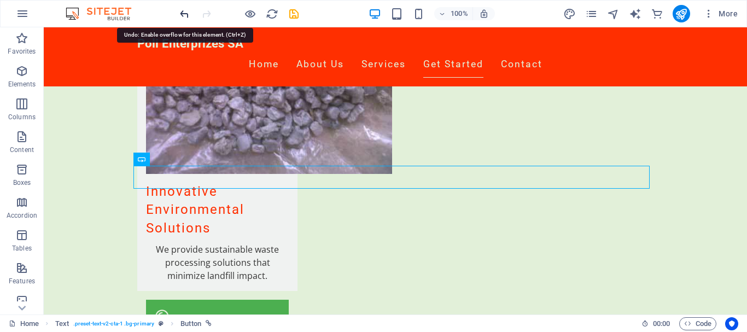
click at [184, 13] on icon "undo" at bounding box center [184, 14] width 13 height 13
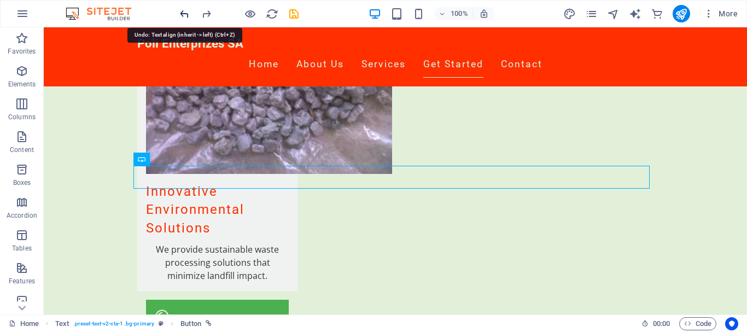
click at [184, 13] on icon "undo" at bounding box center [184, 14] width 13 height 13
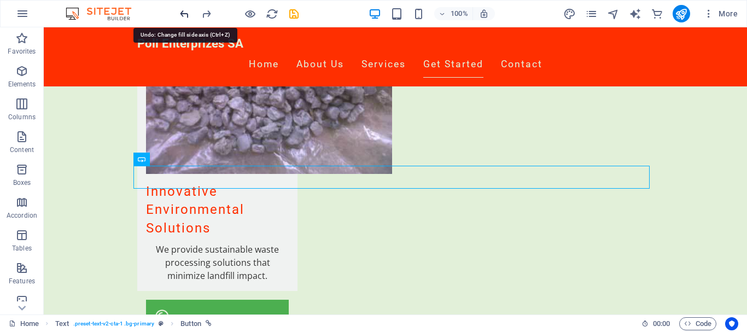
click at [184, 13] on icon "undo" at bounding box center [184, 14] width 13 height 13
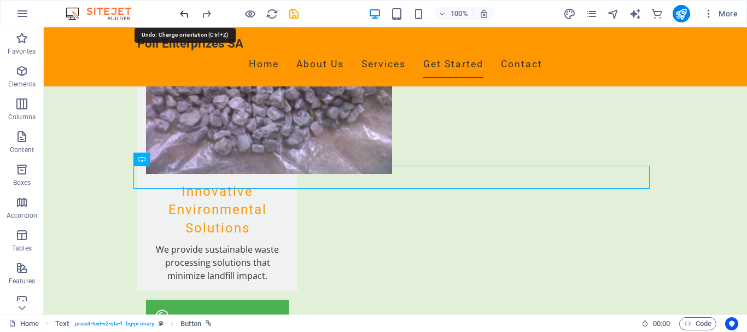
click at [184, 13] on icon "undo" at bounding box center [184, 14] width 13 height 13
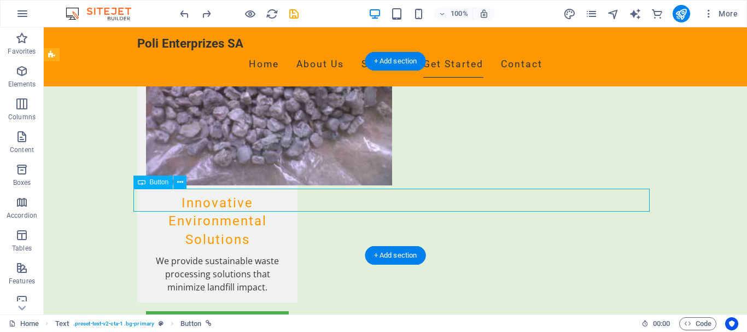
select select "%"
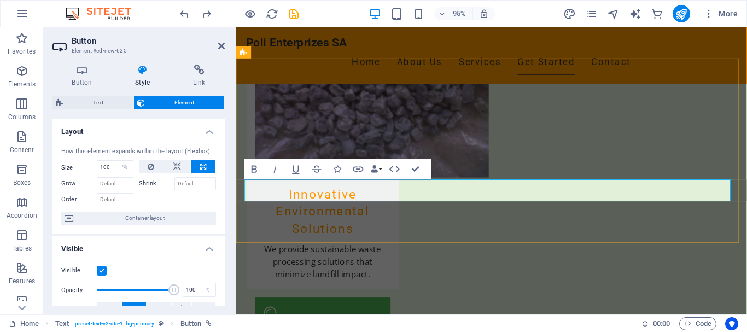
click at [220, 46] on icon at bounding box center [221, 46] width 7 height 9
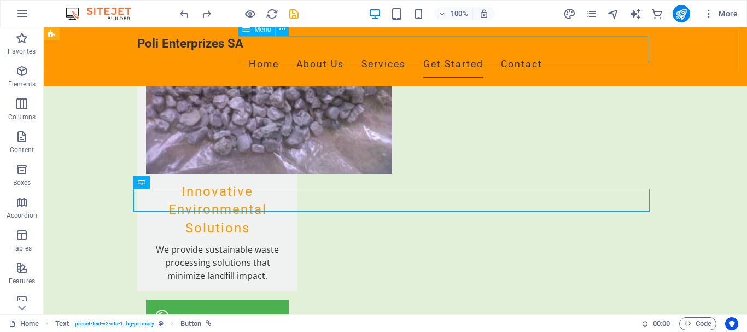
click at [354, 53] on nav "Home About Us Services Get Started Contact" at bounding box center [395, 64] width 516 height 27
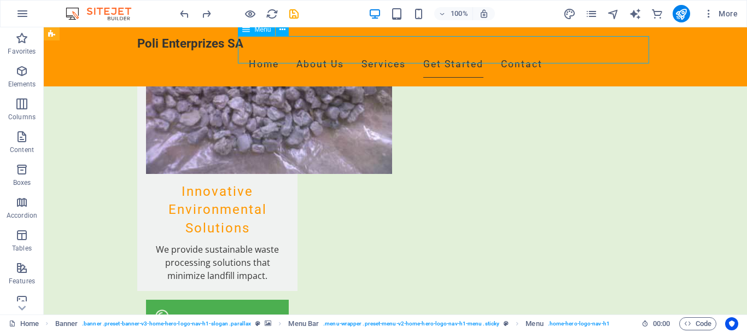
click at [354, 53] on nav "Home About Us Services Get Started Contact" at bounding box center [395, 64] width 516 height 27
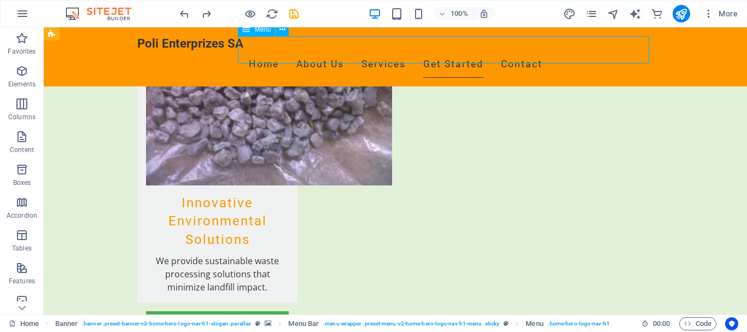
select select
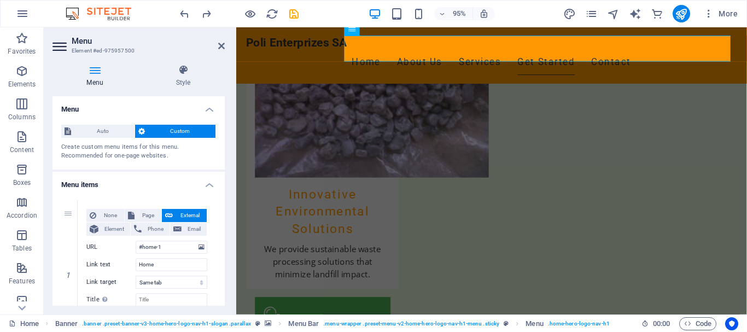
click at [95, 75] on h4 "Menu" at bounding box center [96, 75] width 89 height 23
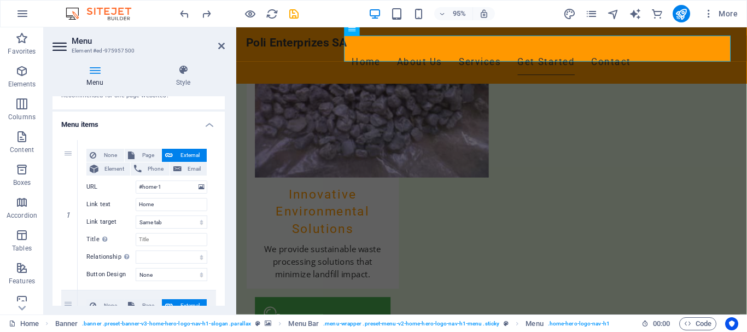
scroll to position [0, 0]
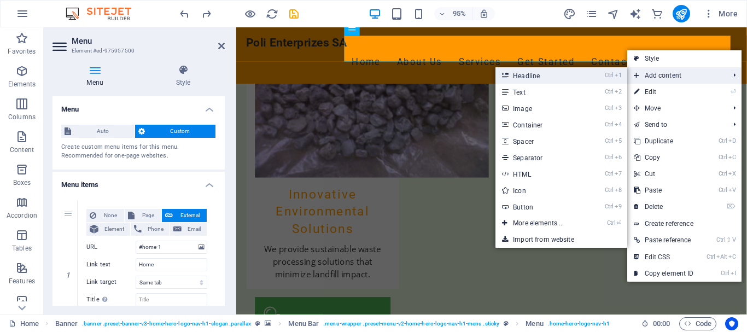
click at [555, 81] on link "Ctrl 1 Headline" at bounding box center [540, 75] width 90 height 16
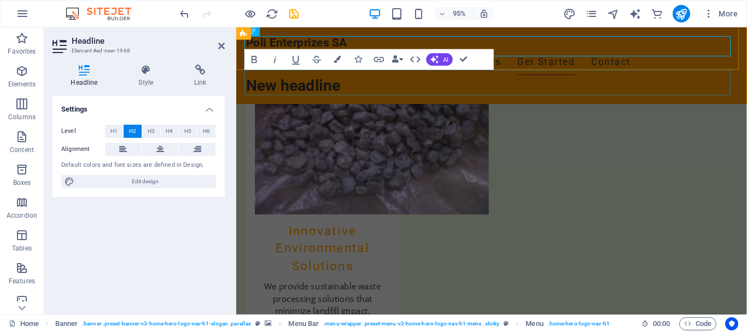
scroll to position [1215, 0]
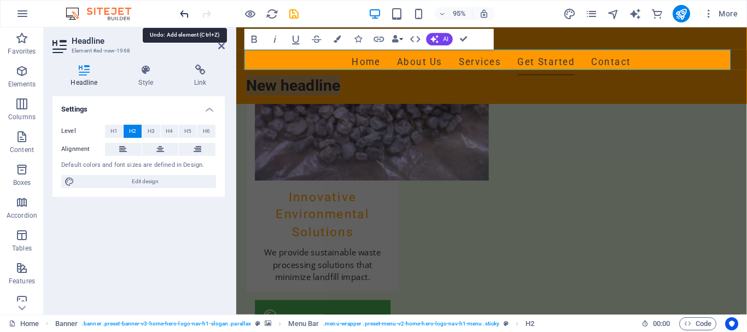
click at [184, 13] on icon "undo" at bounding box center [184, 14] width 13 height 13
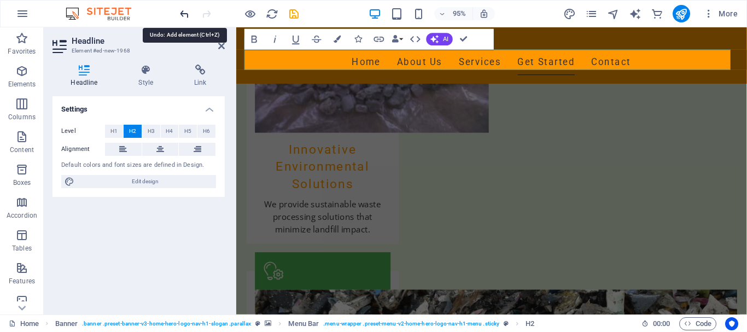
scroll to position [1180, 0]
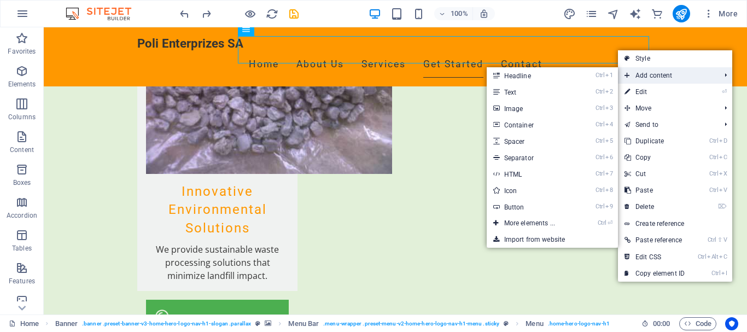
click at [643, 78] on span "Add content" at bounding box center [667, 75] width 98 height 16
click at [509, 123] on link "Ctrl 4 Container" at bounding box center [531, 124] width 90 height 16
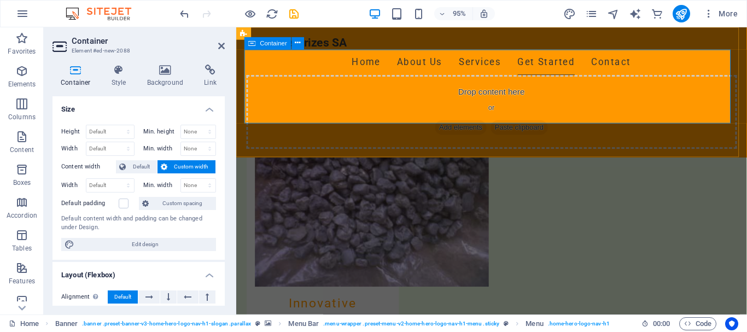
scroll to position [1272, 0]
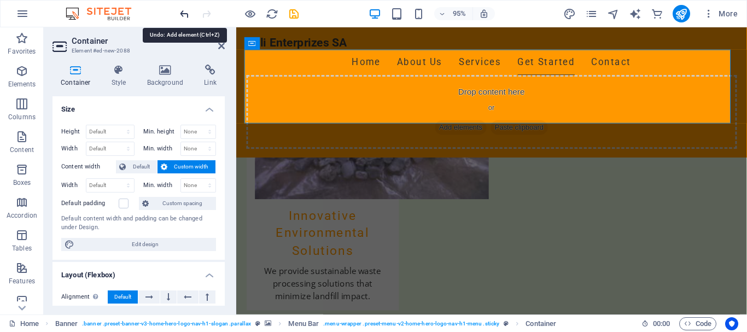
click at [181, 17] on icon "undo" at bounding box center [184, 14] width 13 height 13
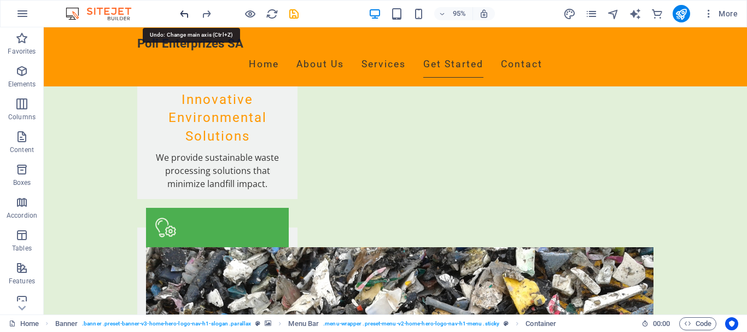
scroll to position [1180, 0]
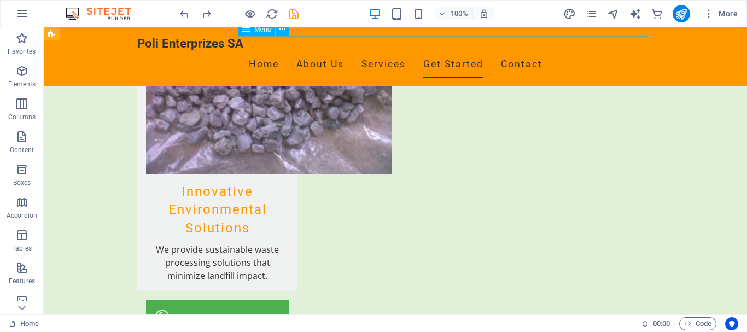
click at [507, 51] on nav "Home About Us Services Get Started Contact" at bounding box center [395, 64] width 516 height 27
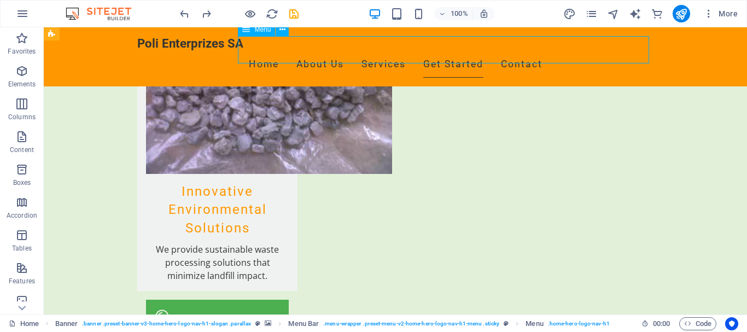
click at [507, 51] on nav "Home About Us Services Get Started Contact" at bounding box center [395, 64] width 516 height 27
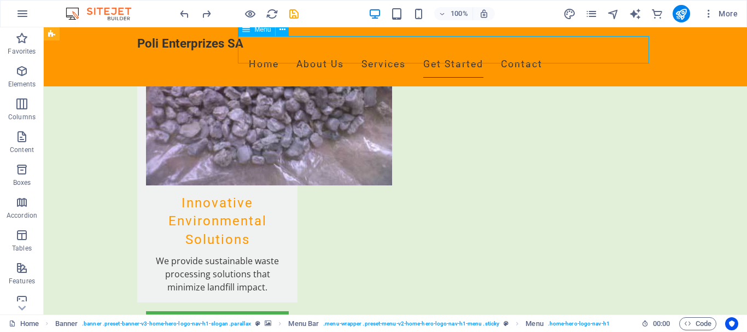
select select
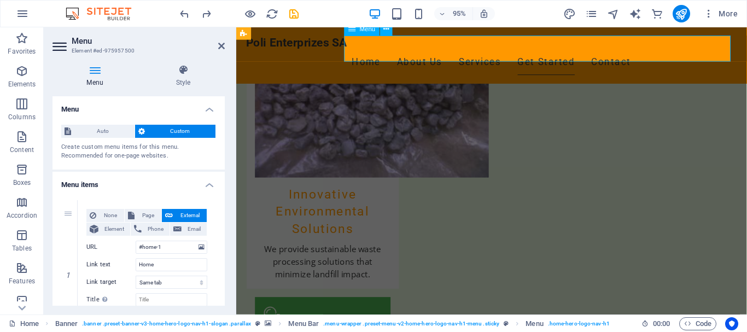
click at [532, 51] on nav "Home About Us Services Get Started Contact" at bounding box center [505, 64] width 516 height 27
click at [386, 30] on icon at bounding box center [385, 29] width 5 height 11
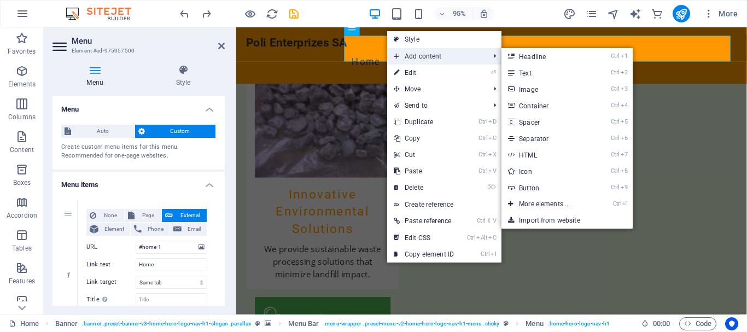
click at [411, 55] on span "Add content" at bounding box center [436, 56] width 98 height 16
click at [523, 75] on link "Ctrl 2 Text" at bounding box center [546, 72] width 90 height 16
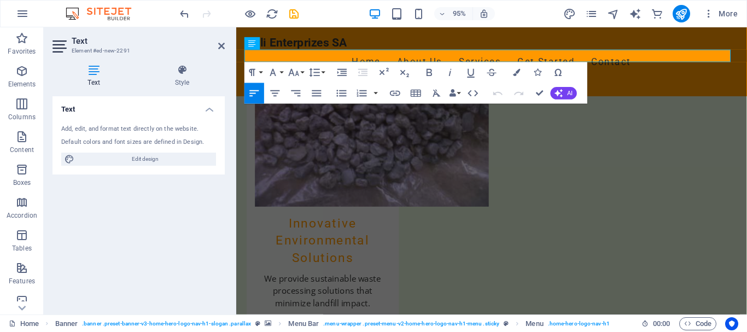
scroll to position [1207, 0]
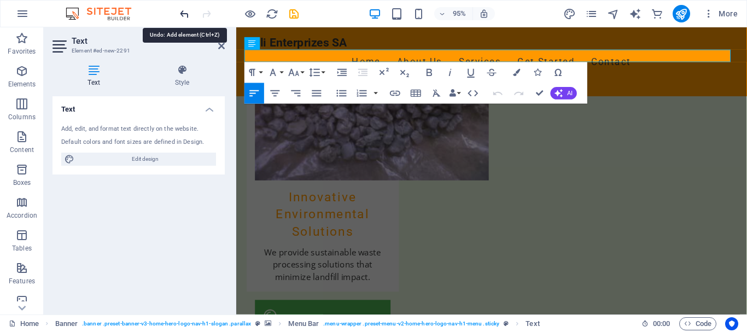
click at [184, 15] on icon "undo" at bounding box center [184, 14] width 13 height 13
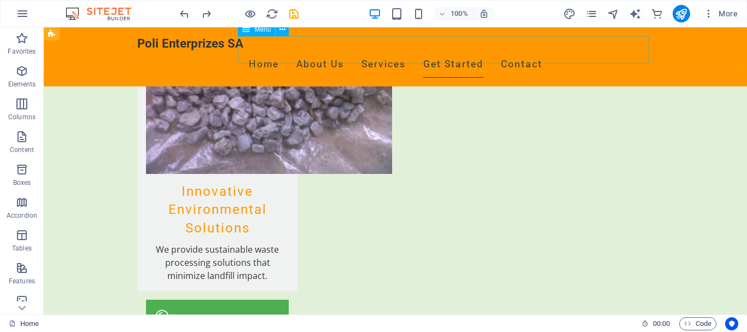
click at [258, 53] on nav "Home About Us Services Get Started Contact" at bounding box center [395, 64] width 516 height 27
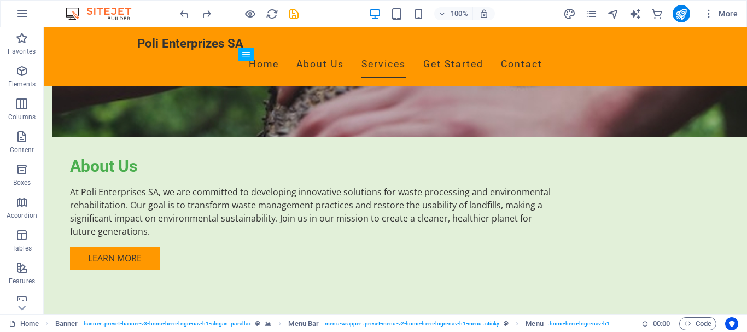
drag, startPoint x: 293, startPoint y: 61, endPoint x: 307, endPoint y: 61, distance: 13.7
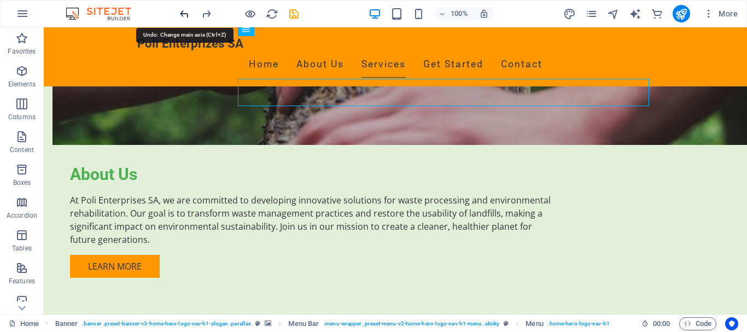
click at [179, 16] on icon "undo" at bounding box center [184, 14] width 13 height 13
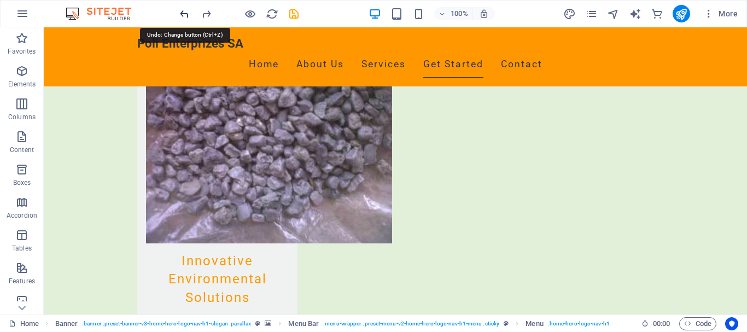
scroll to position [1167, 0]
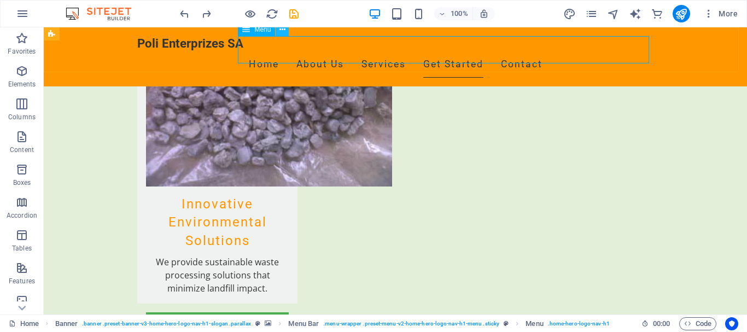
click at [277, 29] on button at bounding box center [281, 29] width 13 height 13
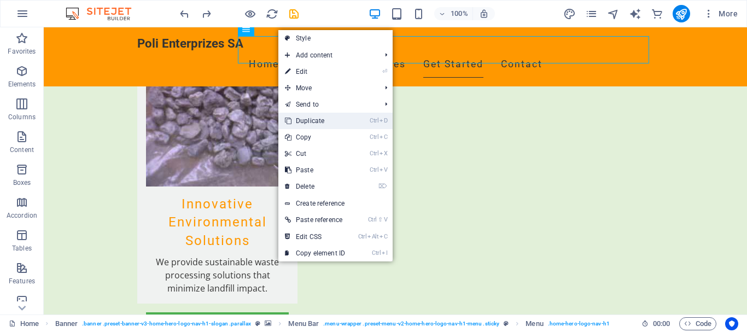
click at [308, 118] on link "Ctrl D Duplicate" at bounding box center [314, 121] width 73 height 16
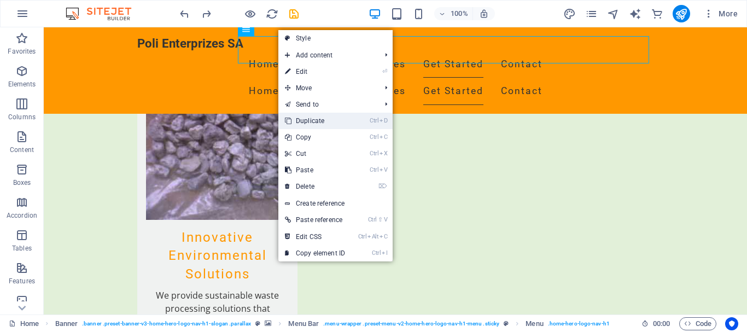
scroll to position [1194, 0]
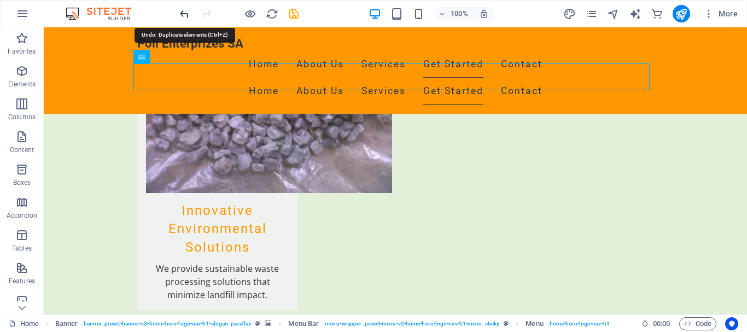
click at [185, 14] on icon "undo" at bounding box center [184, 14] width 13 height 13
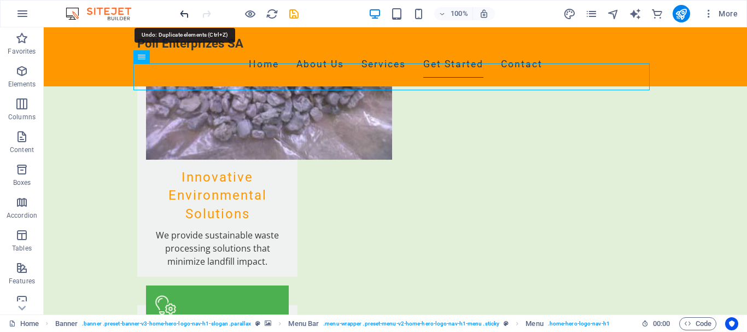
scroll to position [1167, 0]
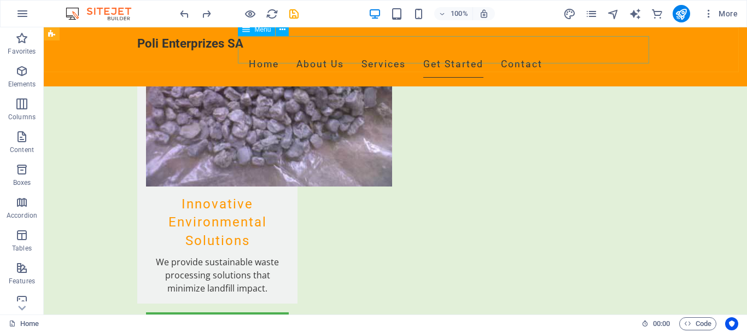
click at [500, 55] on nav "Home About Us Services Get Started Contact" at bounding box center [395, 64] width 516 height 27
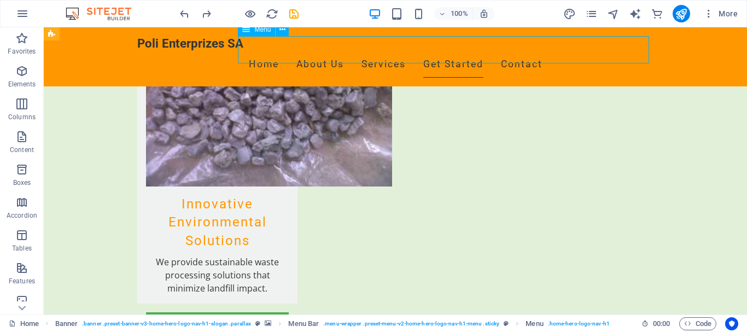
click at [500, 55] on nav "Home About Us Services Get Started Contact" at bounding box center [395, 64] width 516 height 27
select select
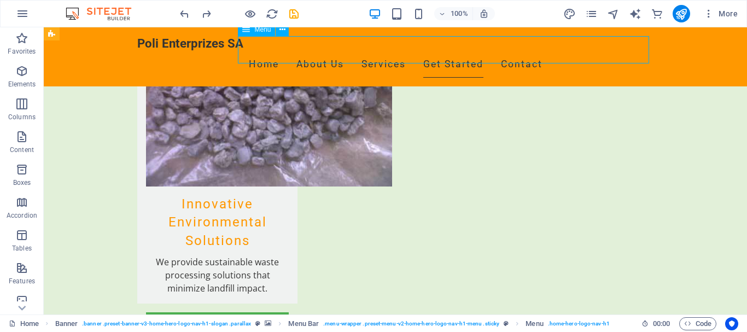
select select
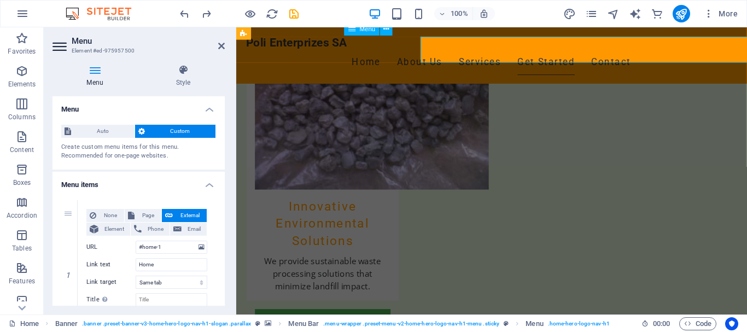
scroll to position [1166, 0]
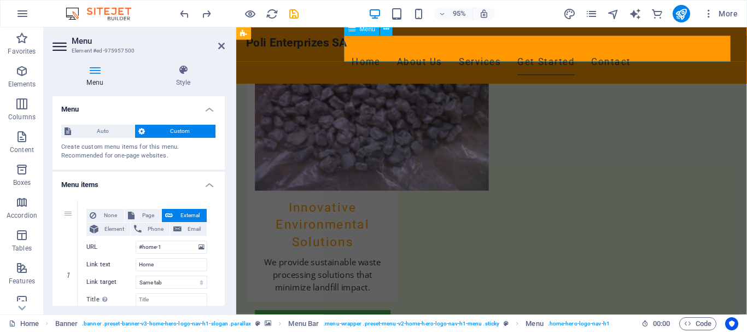
click at [718, 51] on nav "Home About Us Services Get Started Contact" at bounding box center [505, 64] width 516 height 27
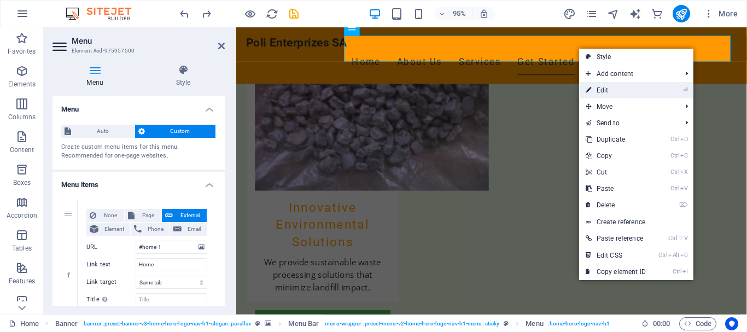
click at [631, 91] on link "⏎ Edit" at bounding box center [615, 90] width 73 height 16
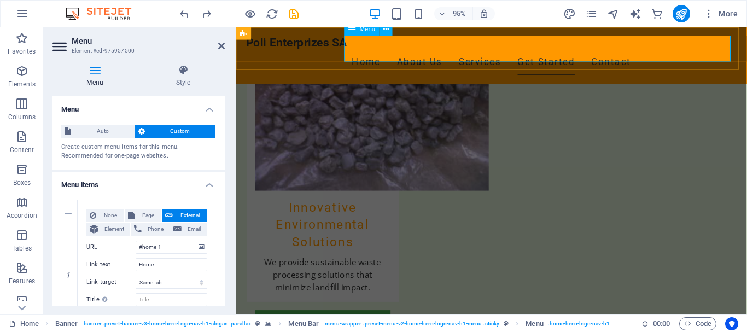
click at [712, 51] on nav "Home About Us Services Get Started Contact" at bounding box center [505, 64] width 516 height 27
click at [678, 51] on nav "Home About Us Services Get Started Contact" at bounding box center [505, 64] width 516 height 27
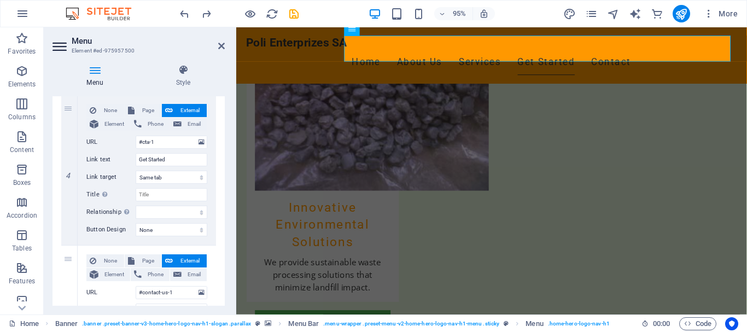
scroll to position [553, 0]
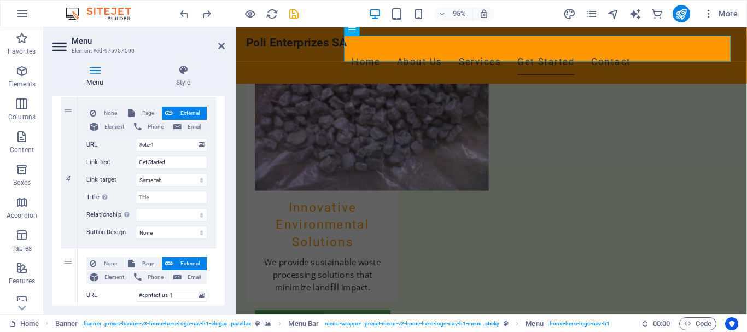
click at [62, 52] on icon at bounding box center [60, 46] width 16 height 17
click at [97, 71] on icon at bounding box center [94, 69] width 85 height 11
click at [68, 249] on icon at bounding box center [69, 248] width 6 height 8
select select
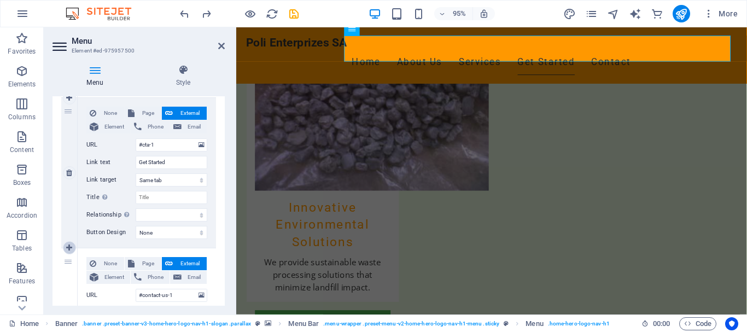
select select
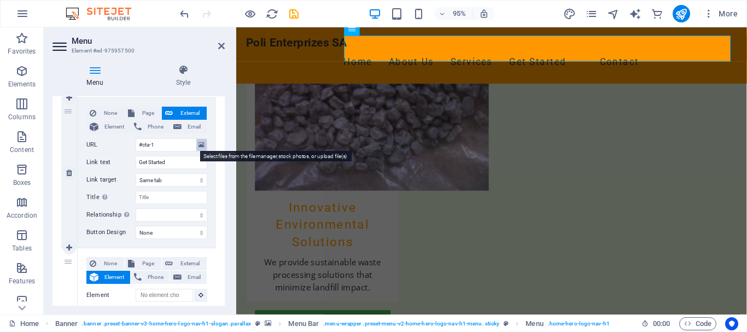
click at [198, 144] on icon at bounding box center [201, 145] width 6 height 12
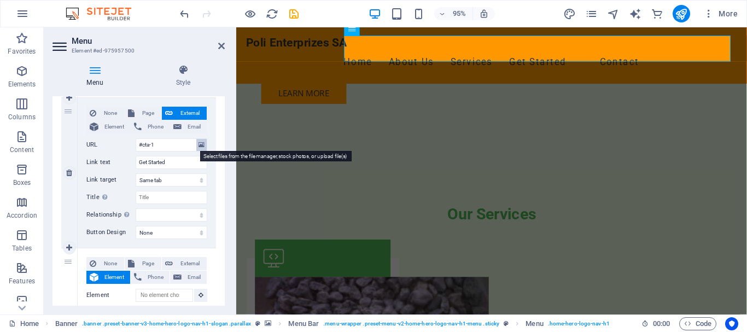
scroll to position [1261, 0]
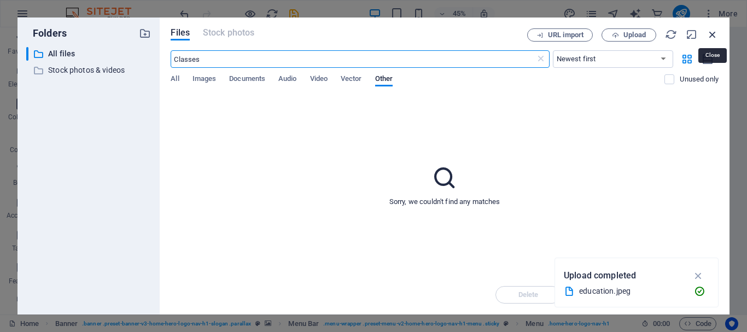
click at [709, 33] on icon "button" at bounding box center [712, 34] width 12 height 12
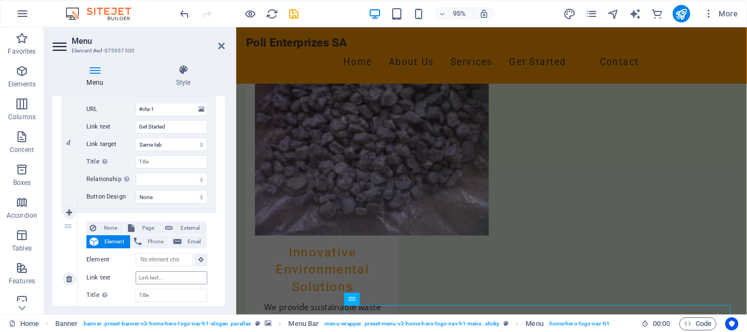
scroll to position [1121, 0]
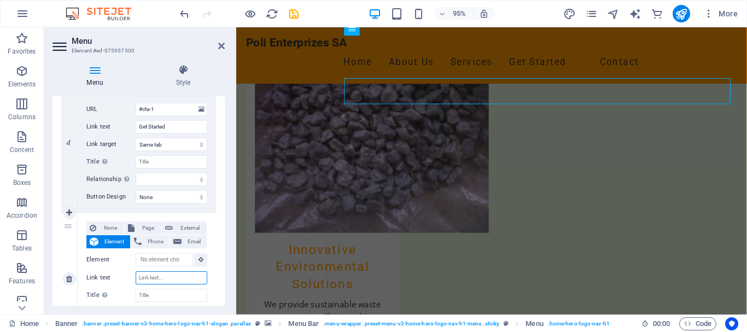
click at [145, 276] on input "Link text" at bounding box center [172, 277] width 72 height 13
type input "Pr"
select select
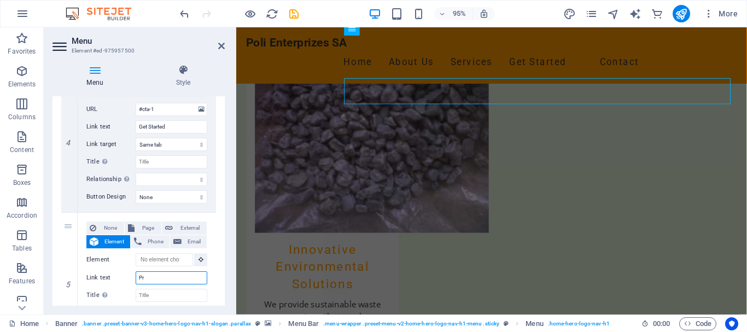
select select
type input "Pro"
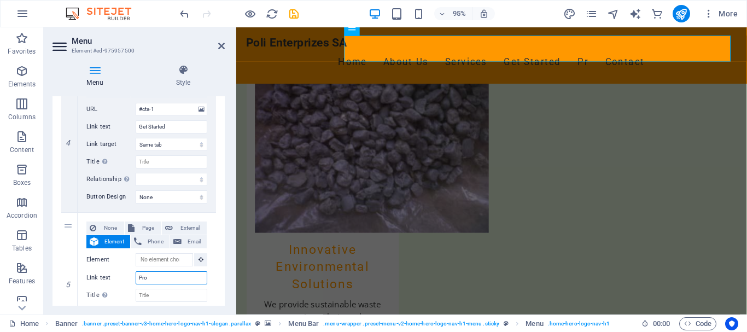
select select
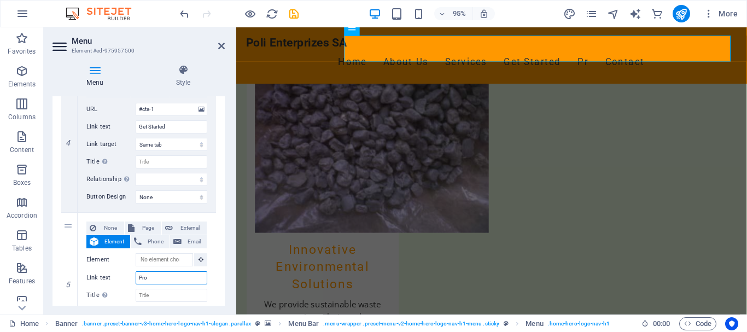
select select
type input "Projects"
select select
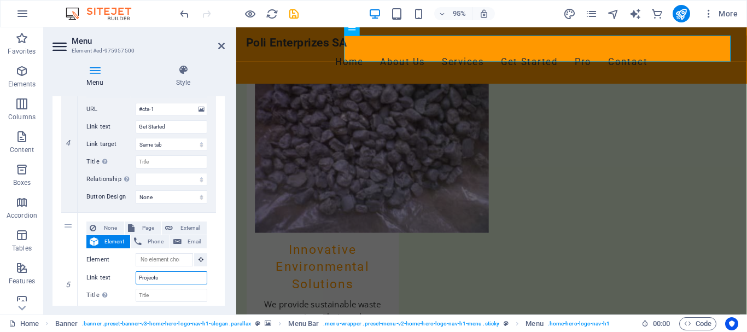
select select
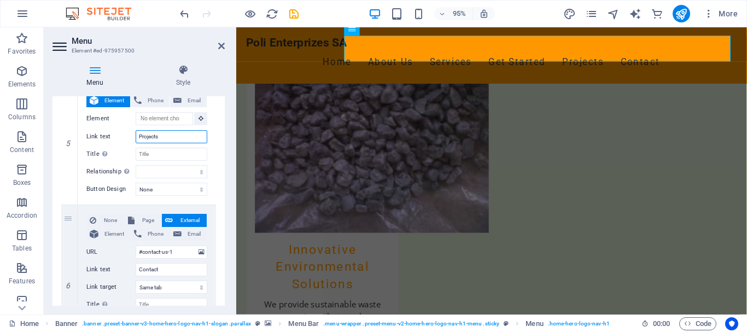
scroll to position [743, 0]
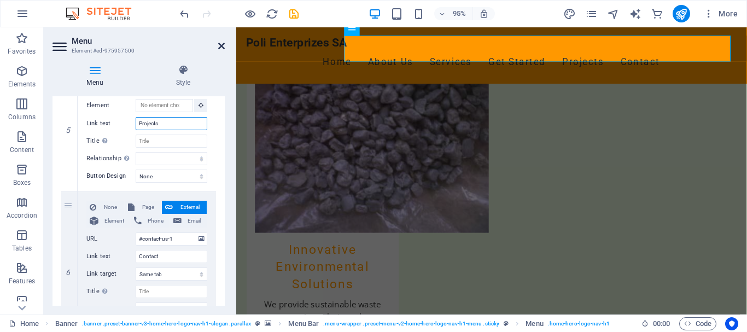
type input "Projects"
click at [221, 45] on icon at bounding box center [221, 46] width 7 height 9
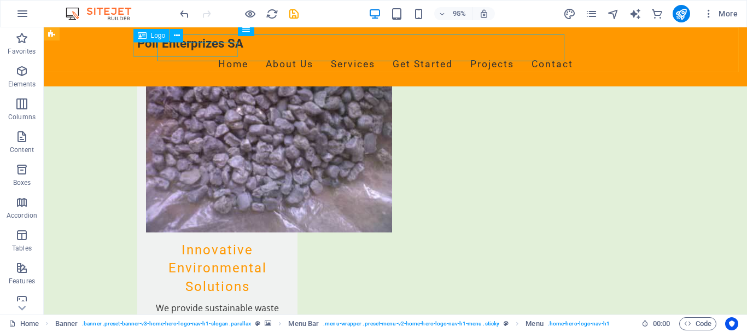
scroll to position [1124, 0]
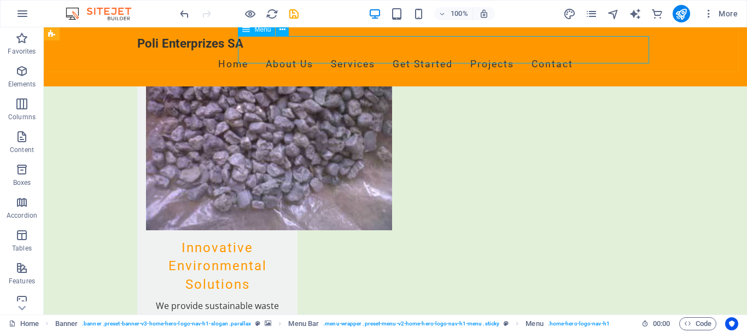
click at [471, 51] on nav "Home About Us Services Get Started Projects Contact" at bounding box center [395, 64] width 516 height 27
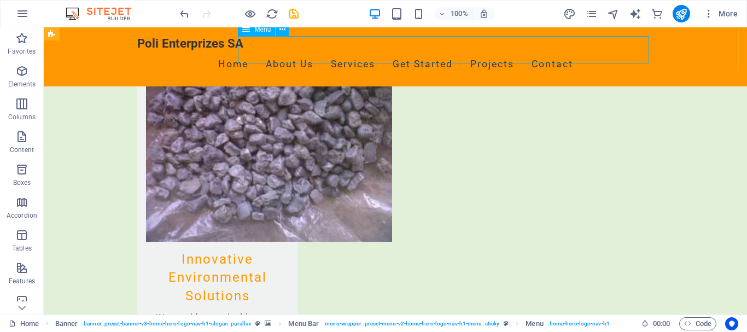
scroll to position [1121, 0]
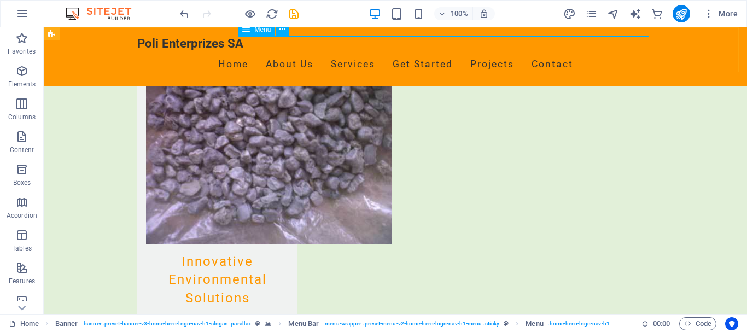
select select
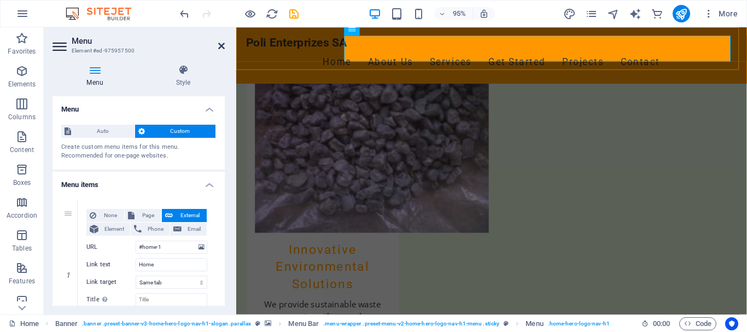
click at [224, 45] on icon at bounding box center [221, 46] width 7 height 9
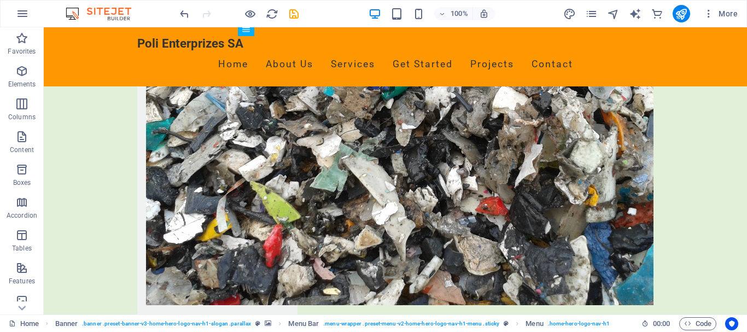
scroll to position [1645, 0]
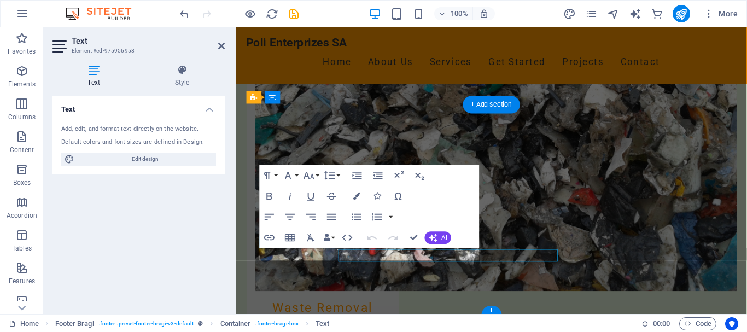
scroll to position [1629, 0]
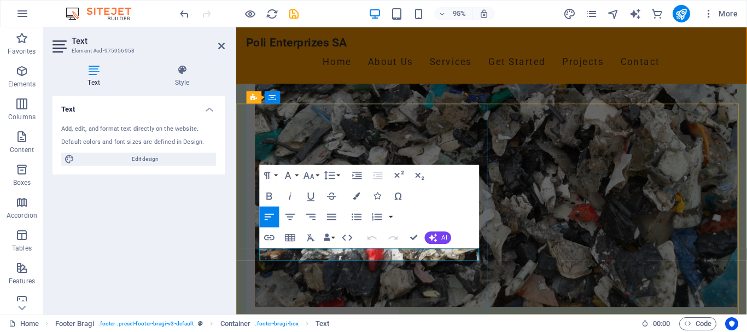
drag, startPoint x: 335, startPoint y: 265, endPoint x: 445, endPoint y: 531, distance: 288.4
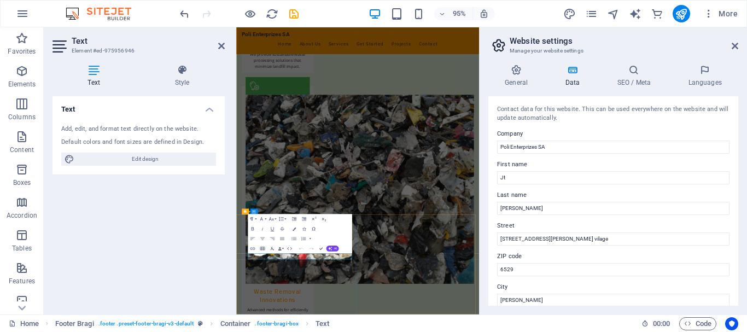
scroll to position [1388, 0]
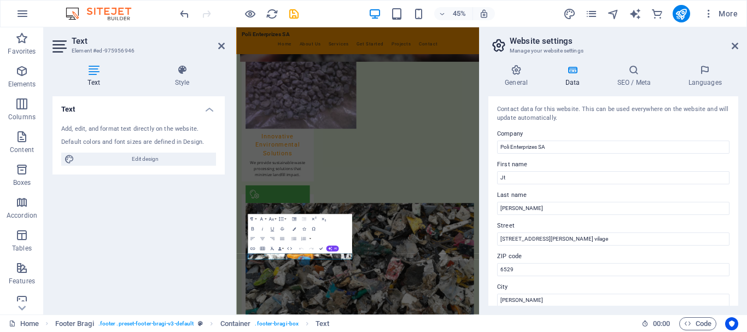
drag, startPoint x: 738, startPoint y: 167, endPoint x: 742, endPoint y: 189, distance: 22.2
click at [742, 189] on div "General Data SEO / Meta Languages Website name [DOMAIN_NAME] Logo Drag files he…" at bounding box center [612, 185] width 267 height 259
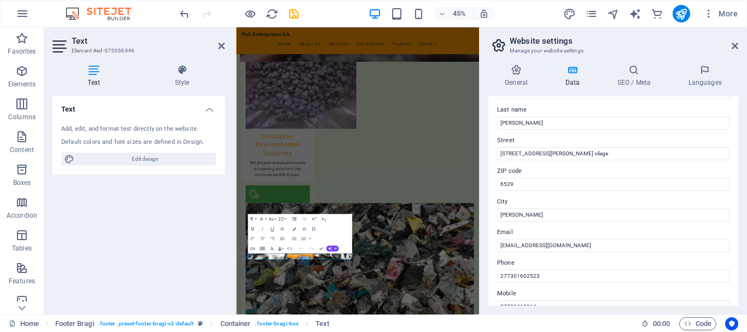
scroll to position [95, 0]
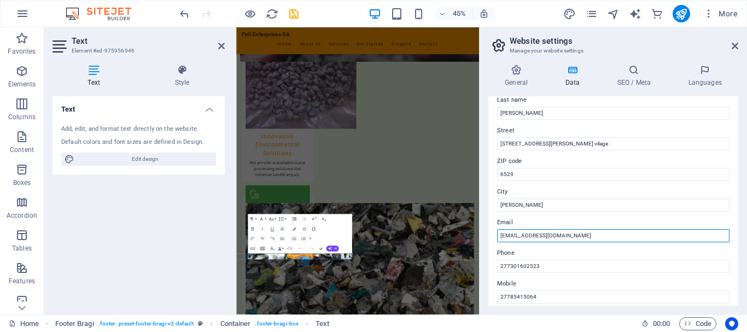
click at [543, 237] on input "[EMAIL_ADDRESS][DOMAIN_NAME]" at bounding box center [613, 235] width 232 height 13
click at [543, 236] on input "[EMAIL_ADDRESS][DOMAIN_NAME]" at bounding box center [613, 235] width 232 height 13
click at [544, 234] on input "[EMAIL_ADDRESS][DOMAIN_NAME]" at bounding box center [613, 235] width 232 height 13
type input "[EMAIL_ADDRESS][DOMAIN_NAME]"
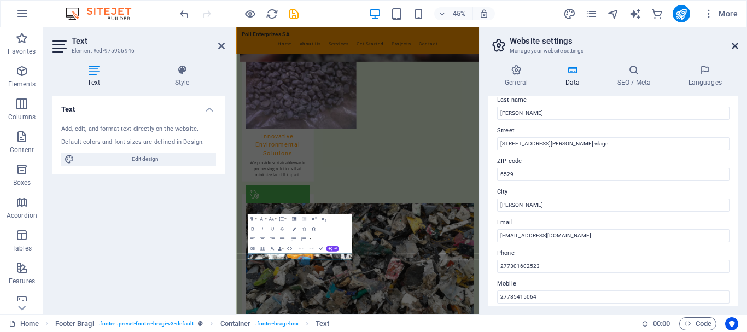
click at [734, 46] on icon at bounding box center [734, 46] width 7 height 9
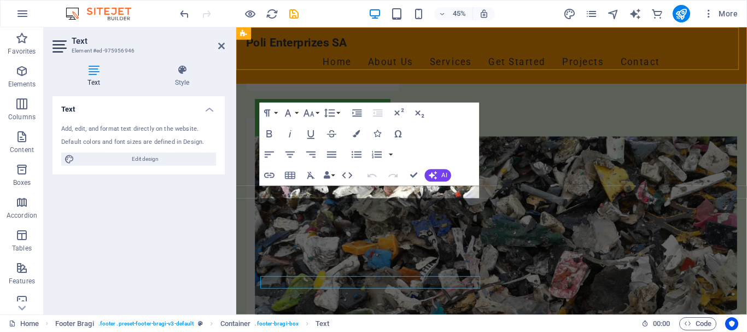
scroll to position [1629, 0]
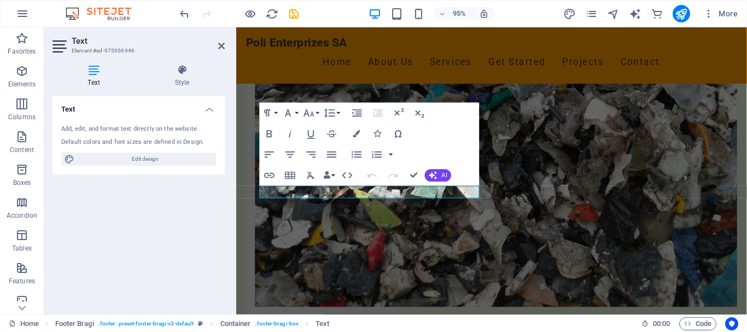
click at [138, 221] on div "Text Add, edit, and format text directly on the website. Default colors and fon…" at bounding box center [138, 200] width 172 height 209
click at [219, 45] on icon at bounding box center [221, 46] width 7 height 9
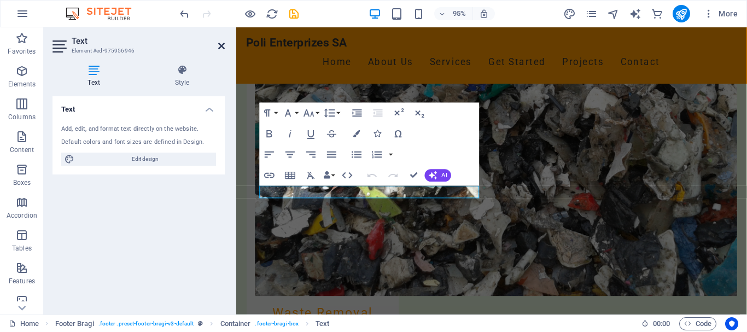
scroll to position [1630, 0]
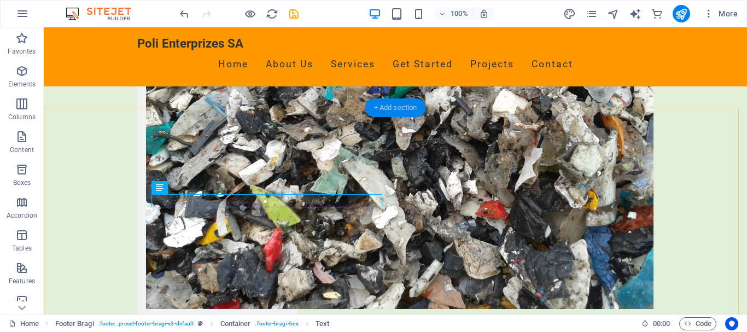
click at [400, 108] on div "+ Add section" at bounding box center [395, 107] width 61 height 19
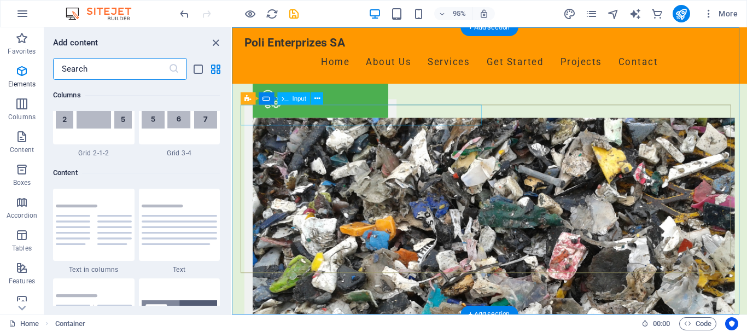
scroll to position [1912, 0]
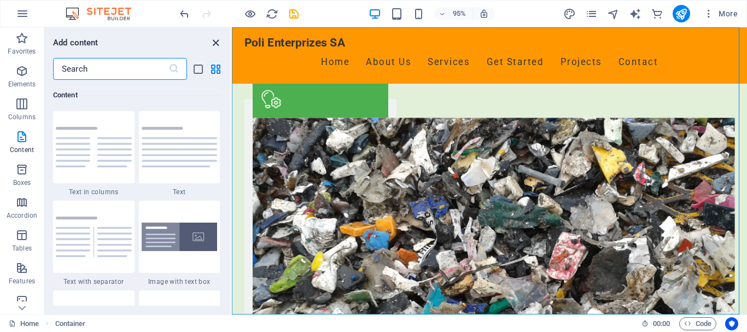
click at [215, 43] on icon "close panel" at bounding box center [215, 43] width 13 height 13
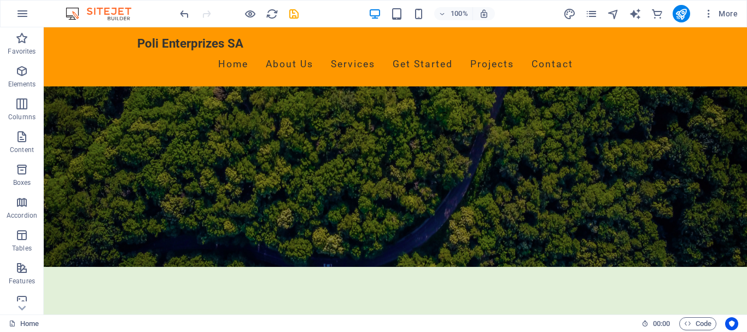
scroll to position [0, 0]
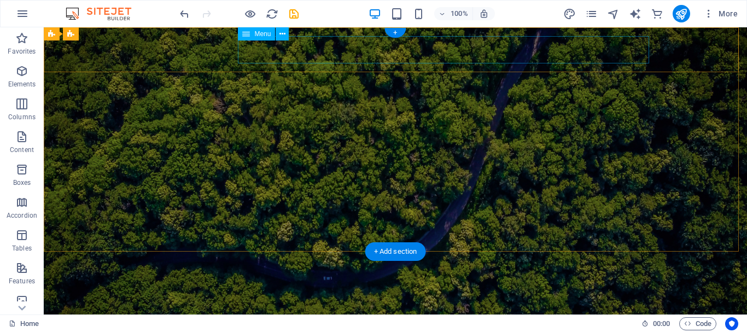
click at [602, 322] on nav "Home About Us Services Get Started Projects Contact" at bounding box center [395, 335] width 516 height 27
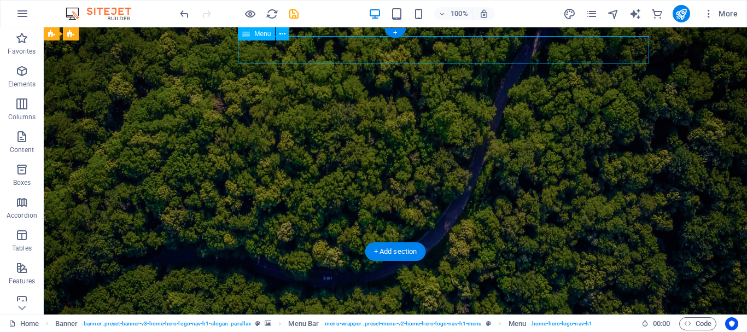
click at [602, 322] on nav "Home About Us Services Get Started Projects Contact" at bounding box center [395, 335] width 516 height 27
select select
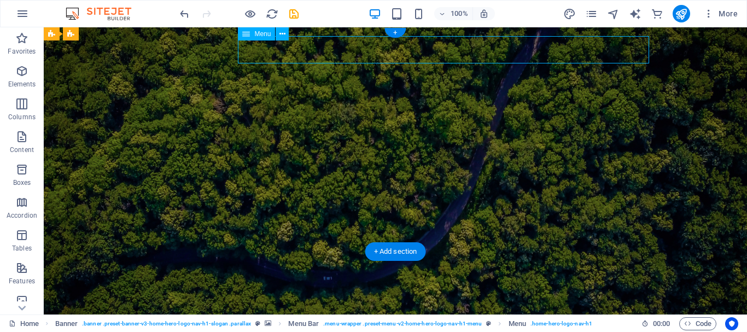
select select
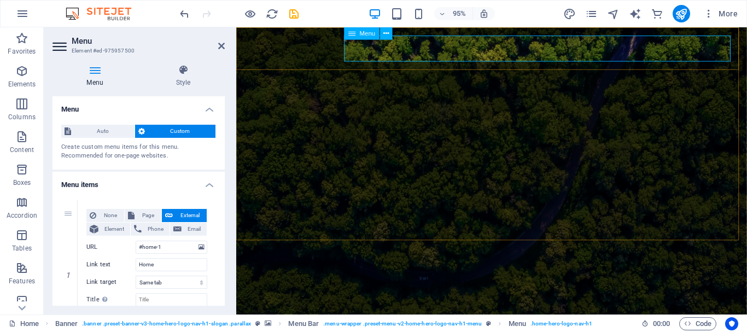
click at [366, 34] on span "Menu" at bounding box center [368, 34] width 16 height 6
click at [382, 32] on button at bounding box center [386, 33] width 13 height 13
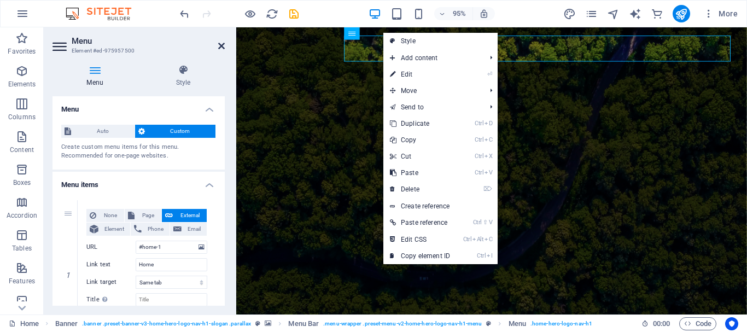
click at [223, 45] on icon at bounding box center [221, 46] width 7 height 9
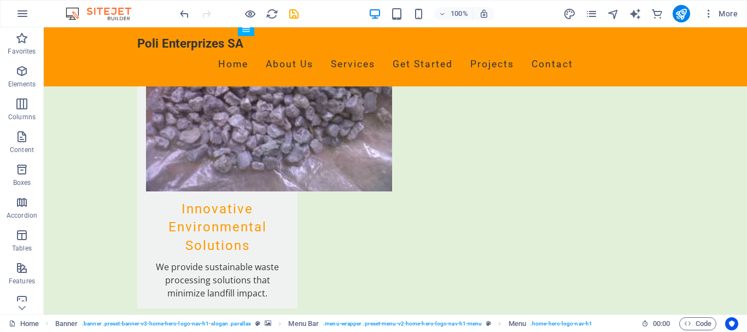
scroll to position [1155, 0]
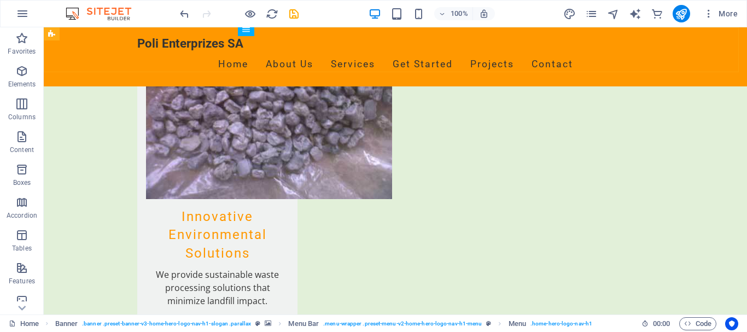
click at [692, 54] on div "Poli Enterprizes SA Home About Us Services Get Started Projects Contact" at bounding box center [395, 56] width 703 height 59
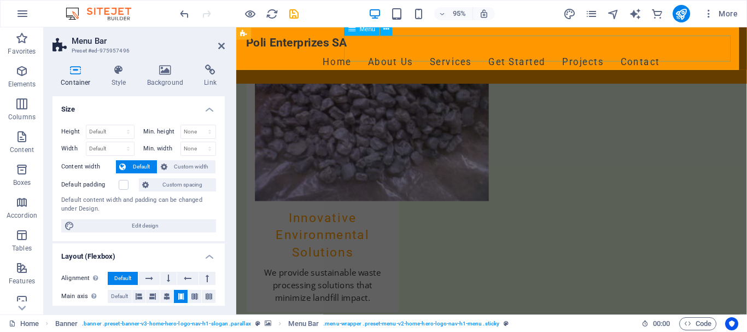
scroll to position [1154, 0]
click at [169, 75] on h4 "Background" at bounding box center [167, 75] width 57 height 23
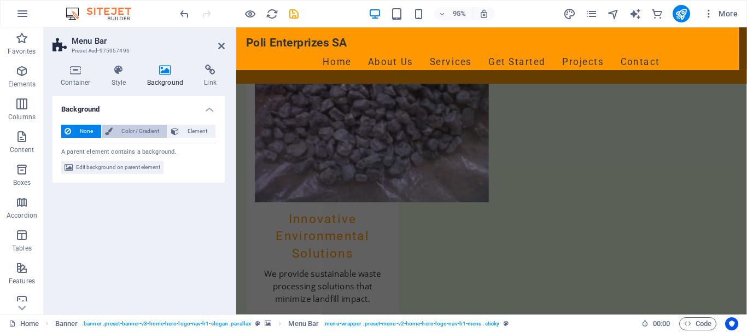
click at [139, 133] on span "Color / Gradient" at bounding box center [140, 131] width 48 height 13
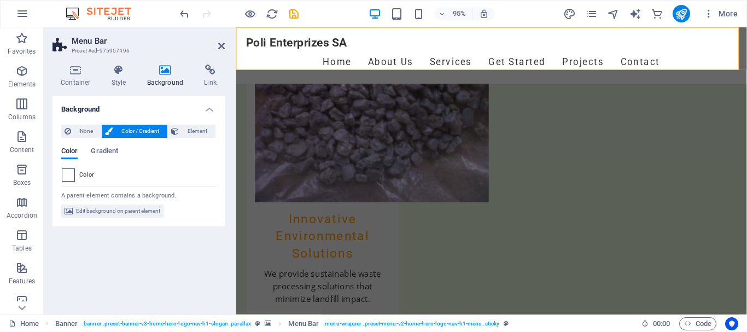
click at [68, 178] on span at bounding box center [68, 175] width 12 height 12
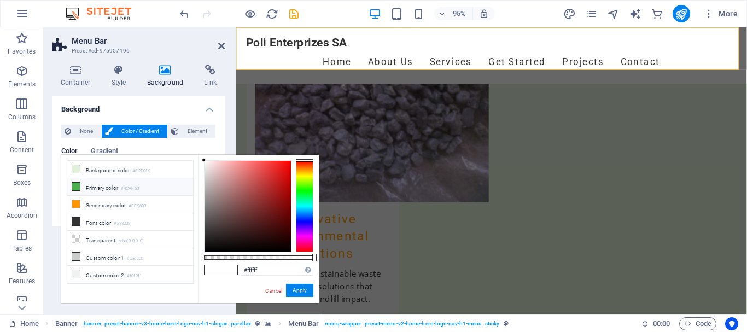
click at [99, 189] on li "Primary color #4CAF50" at bounding box center [130, 186] width 126 height 17
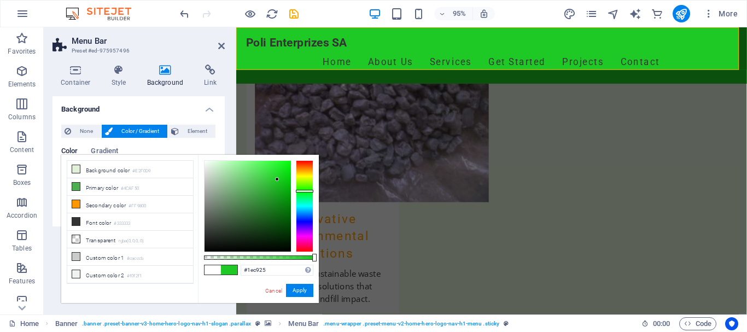
click at [277, 179] on div at bounding box center [247, 206] width 86 height 91
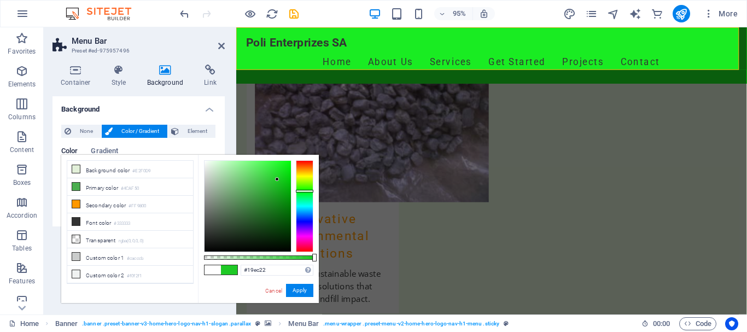
click at [281, 167] on div at bounding box center [247, 206] width 86 height 91
click at [230, 272] on span at bounding box center [229, 269] width 16 height 9
click at [306, 290] on button "Apply" at bounding box center [299, 290] width 27 height 13
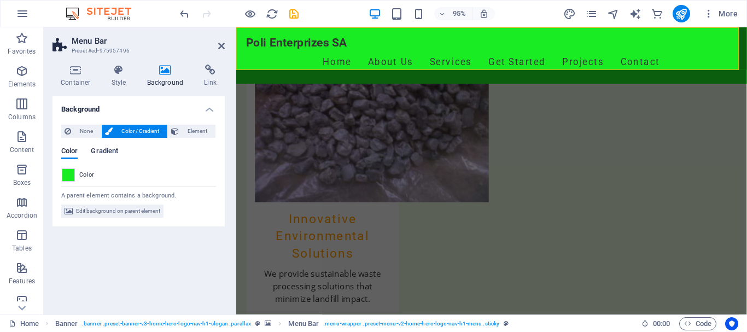
click at [102, 152] on span "Gradient" at bounding box center [104, 151] width 27 height 15
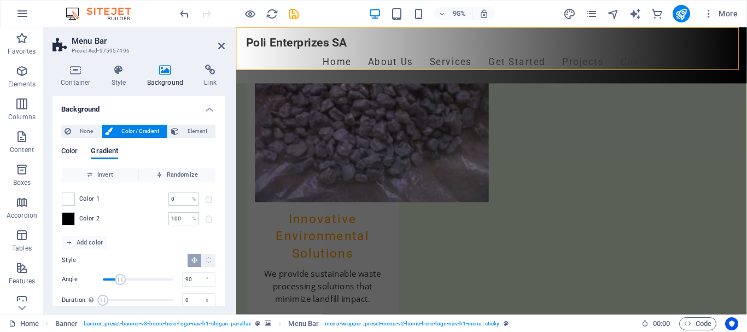
click at [69, 150] on span "Color" at bounding box center [69, 151] width 16 height 15
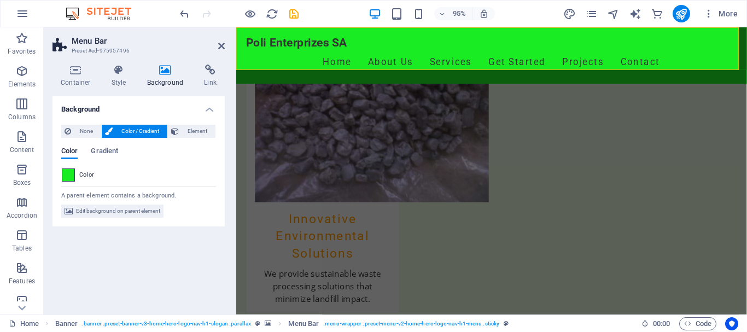
click at [72, 174] on span at bounding box center [68, 175] width 12 height 12
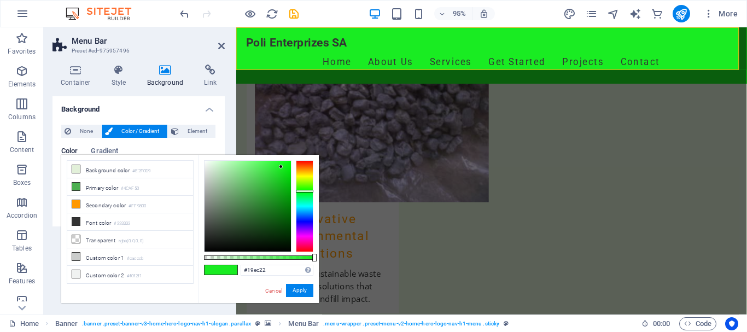
click at [72, 174] on li "Background color #E2F0D9" at bounding box center [130, 169] width 126 height 17
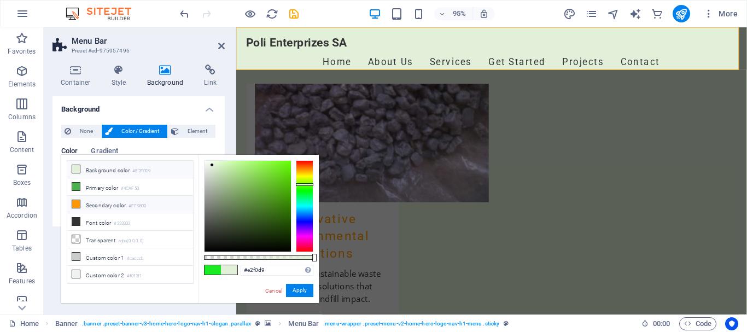
click at [84, 205] on li "Secondary color #FF9800" at bounding box center [130, 204] width 126 height 17
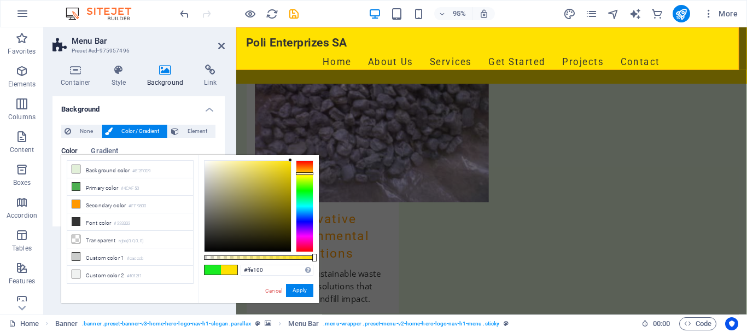
click at [299, 173] on div at bounding box center [304, 173] width 17 height 3
click at [101, 222] on li "Font color #333333" at bounding box center [130, 221] width 126 height 17
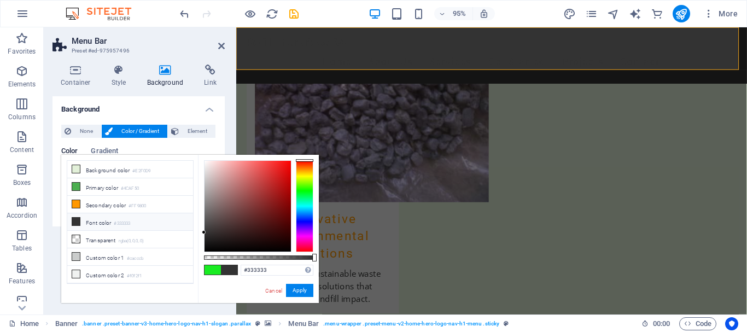
click at [101, 222] on li "Font color #333333" at bounding box center [130, 221] width 126 height 17
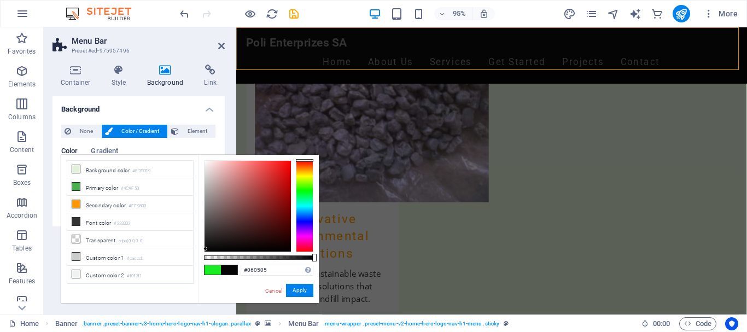
drag, startPoint x: 203, startPoint y: 232, endPoint x: 205, endPoint y: 249, distance: 16.6
click at [205, 249] on div at bounding box center [205, 248] width 4 height 4
click at [309, 289] on button "Apply" at bounding box center [299, 290] width 27 height 13
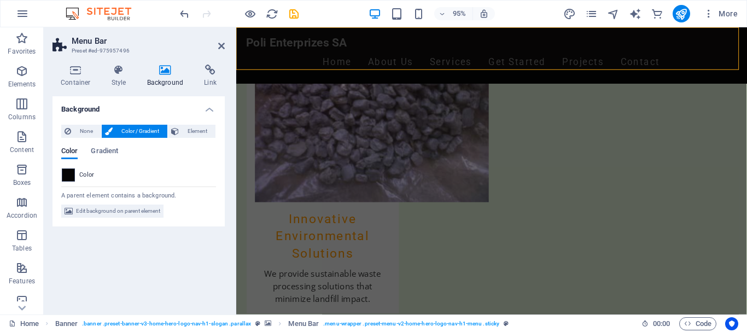
click at [72, 177] on span at bounding box center [68, 175] width 12 height 12
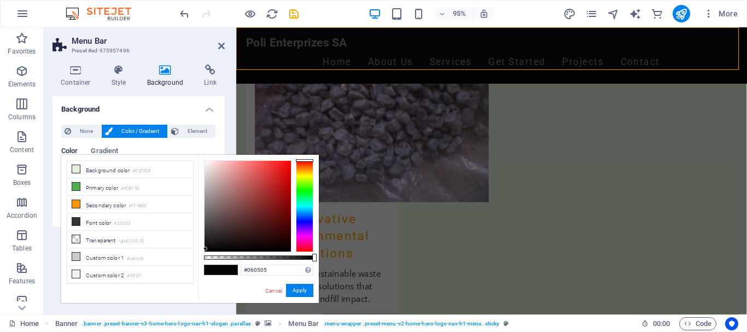
click at [72, 178] on li "Primary color #4CAF50" at bounding box center [130, 186] width 126 height 17
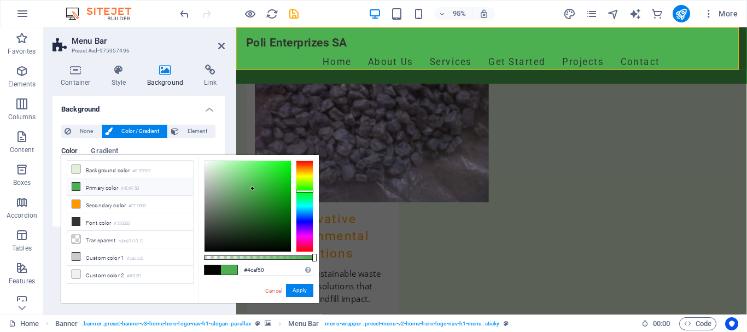
click at [75, 186] on icon at bounding box center [76, 187] width 8 height 8
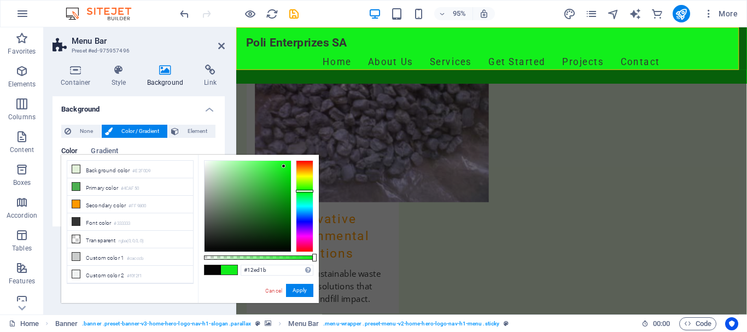
type input "#12ec1b"
drag, startPoint x: 250, startPoint y: 187, endPoint x: 284, endPoint y: 167, distance: 39.0
click at [284, 167] on div at bounding box center [283, 167] width 4 height 4
click at [298, 287] on button "Apply" at bounding box center [299, 290] width 27 height 13
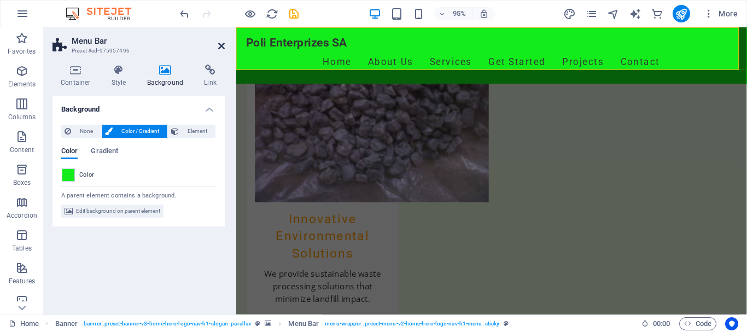
click at [218, 46] on icon at bounding box center [221, 46] width 7 height 9
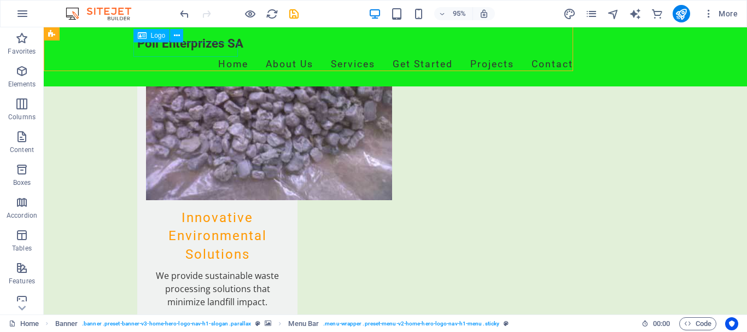
scroll to position [1155, 0]
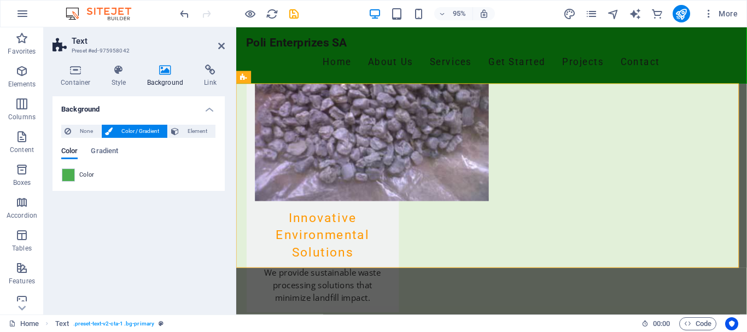
scroll to position [1154, 0]
click at [71, 174] on span at bounding box center [68, 175] width 12 height 12
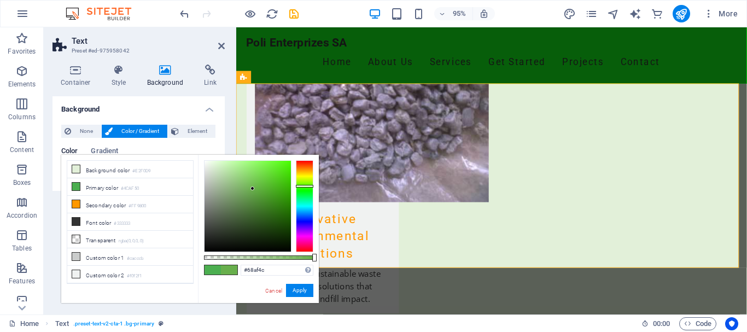
drag, startPoint x: 305, startPoint y: 190, endPoint x: 316, endPoint y: 184, distance: 13.0
click at [315, 185] on div "#68af4c Supported formats #0852ed rgb(8, 82, 237) rgba(8, 82, 237, 90%) hsv(221…" at bounding box center [258, 308] width 121 height 307
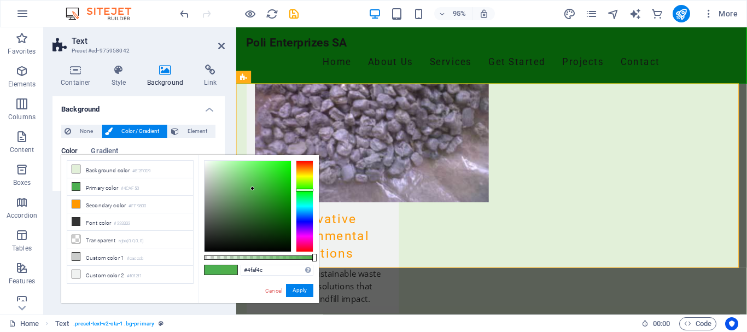
drag, startPoint x: 301, startPoint y: 184, endPoint x: 302, endPoint y: 190, distance: 5.6
click at [302, 190] on div at bounding box center [304, 190] width 17 height 3
click at [299, 290] on button "Apply" at bounding box center [299, 290] width 27 height 13
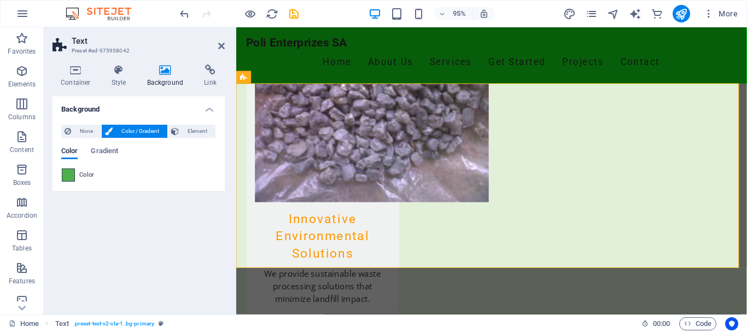
click at [67, 175] on span at bounding box center [68, 175] width 12 height 12
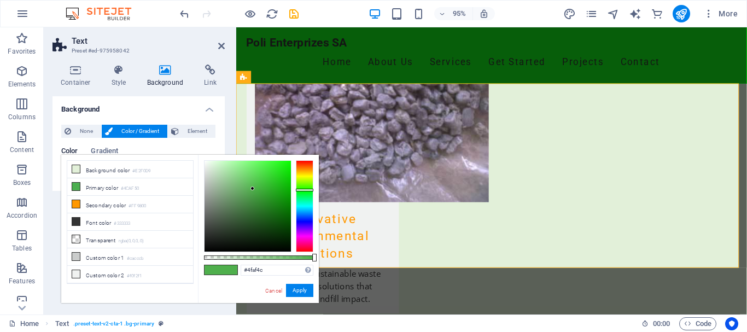
click at [67, 175] on li "Background color #E2F0D9" at bounding box center [130, 169] width 126 height 17
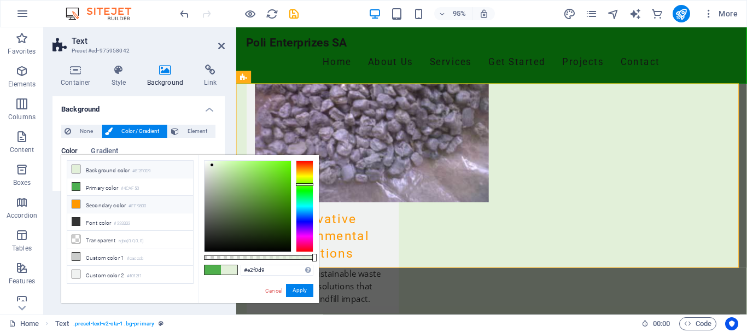
click at [74, 202] on icon at bounding box center [76, 204] width 8 height 8
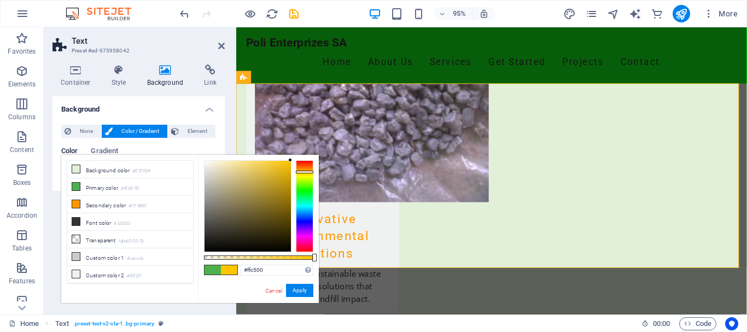
click at [300, 172] on div at bounding box center [304, 172] width 17 height 3
click at [215, 269] on span at bounding box center [212, 269] width 16 height 9
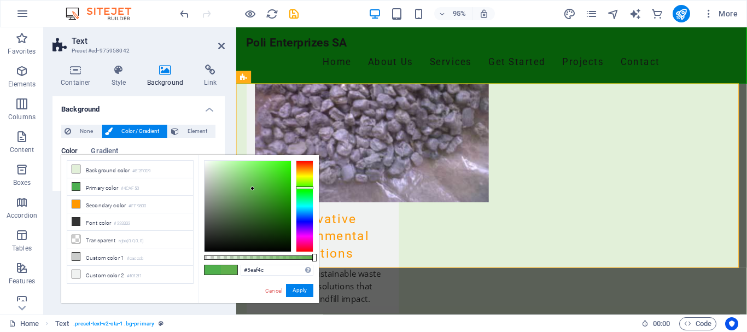
click at [304, 187] on div at bounding box center [304, 206] width 17 height 92
drag, startPoint x: 249, startPoint y: 187, endPoint x: 283, endPoint y: 169, distance: 37.9
click at [283, 169] on div at bounding box center [247, 206] width 86 height 91
click at [212, 268] on span at bounding box center [212, 269] width 16 height 9
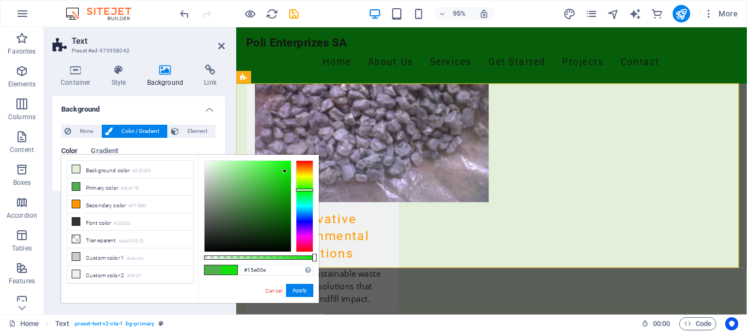
drag, startPoint x: 251, startPoint y: 187, endPoint x: 285, endPoint y: 171, distance: 37.6
click at [285, 171] on div at bounding box center [285, 171] width 4 height 4
click at [306, 291] on button "Apply" at bounding box center [299, 290] width 27 height 13
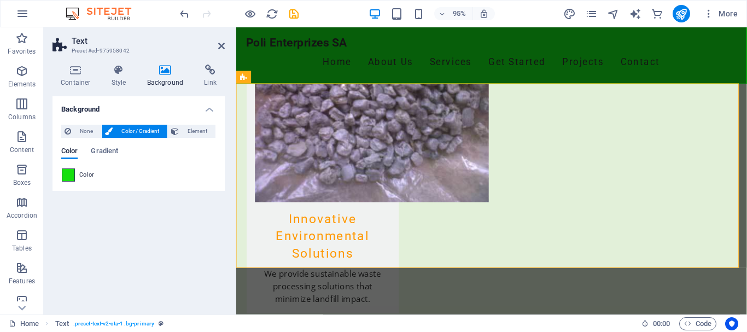
click at [72, 174] on span at bounding box center [68, 175] width 12 height 12
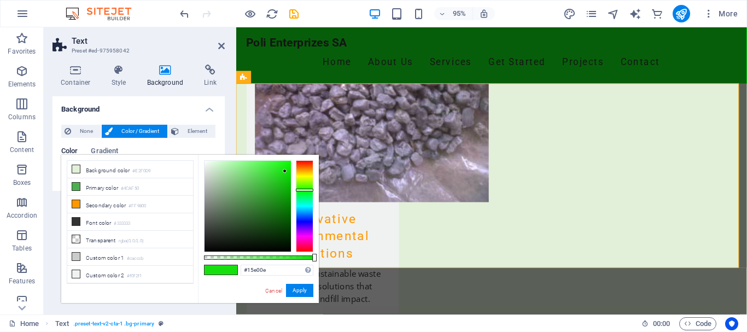
click at [72, 174] on li "Background color #E2F0D9" at bounding box center [130, 169] width 126 height 17
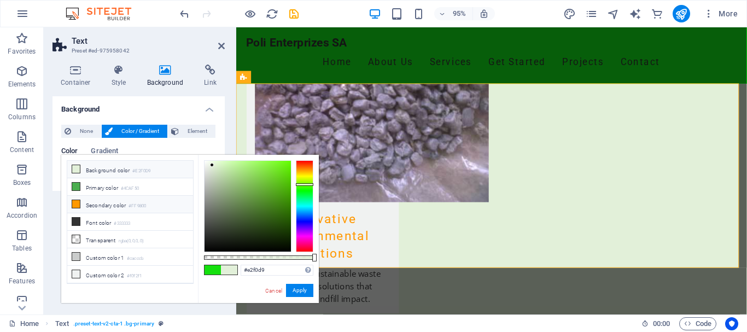
click at [77, 205] on icon at bounding box center [76, 204] width 8 height 8
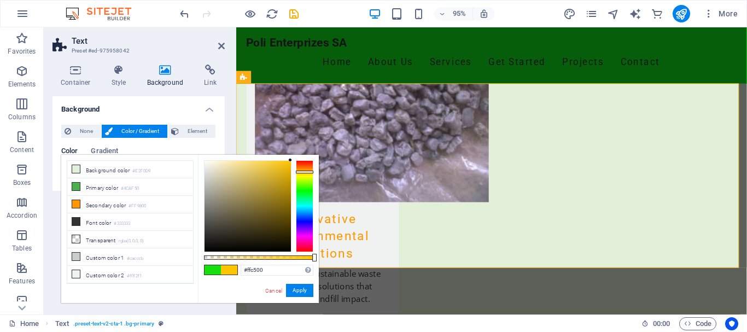
type input "#ffd800"
click at [308, 173] on div at bounding box center [304, 173] width 17 height 3
click at [299, 290] on button "Apply" at bounding box center [299, 290] width 27 height 13
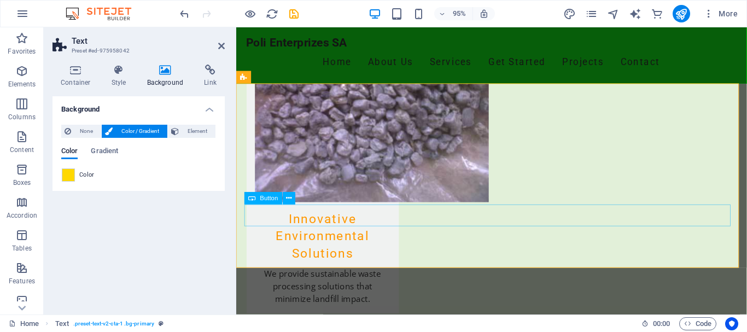
select select "%"
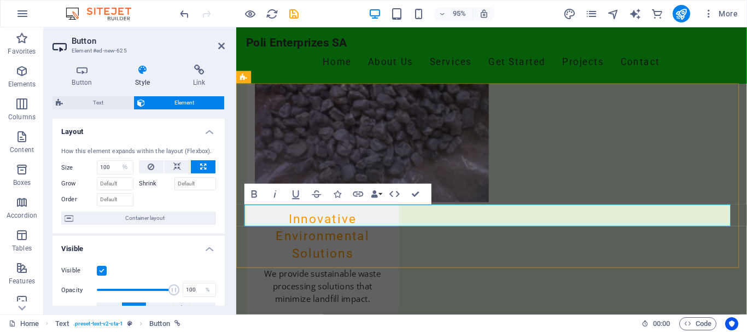
click at [84, 74] on icon at bounding box center [81, 69] width 59 height 11
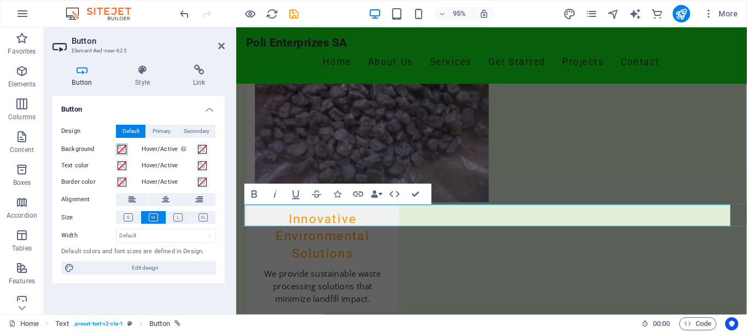
click at [124, 149] on span at bounding box center [122, 149] width 9 height 9
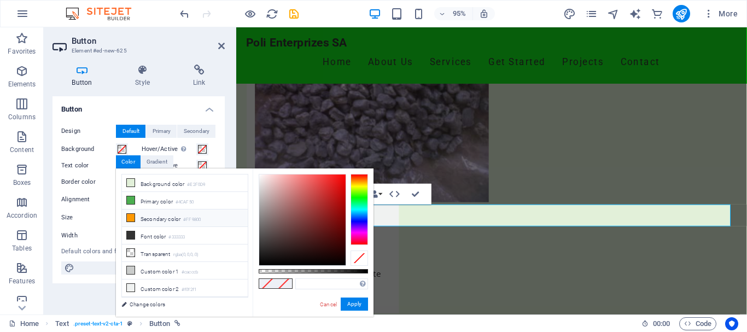
click at [130, 214] on icon at bounding box center [131, 218] width 8 height 8
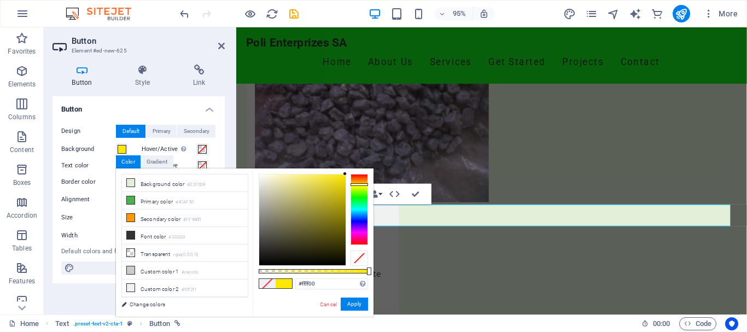
type input "#f3ff00"
drag, startPoint x: 360, startPoint y: 180, endPoint x: 360, endPoint y: 186, distance: 6.0
click at [360, 186] on div at bounding box center [358, 186] width 17 height 3
click at [356, 304] on button "Apply" at bounding box center [353, 303] width 27 height 13
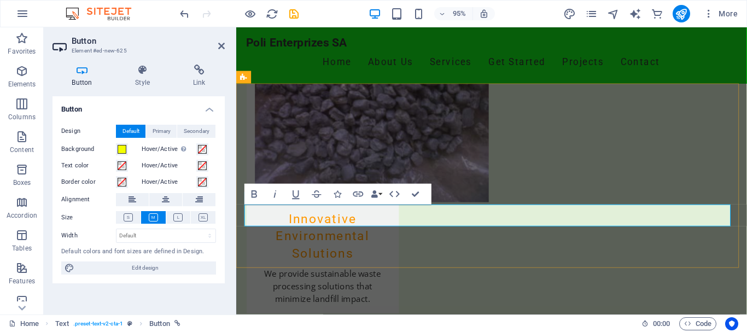
click at [163, 198] on icon at bounding box center [166, 199] width 8 height 13
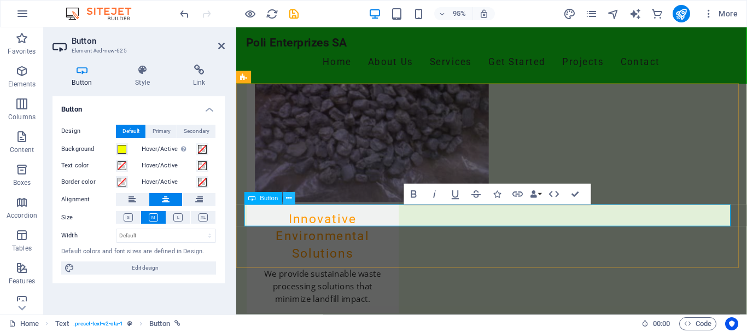
click at [288, 198] on icon at bounding box center [288, 198] width 5 height 11
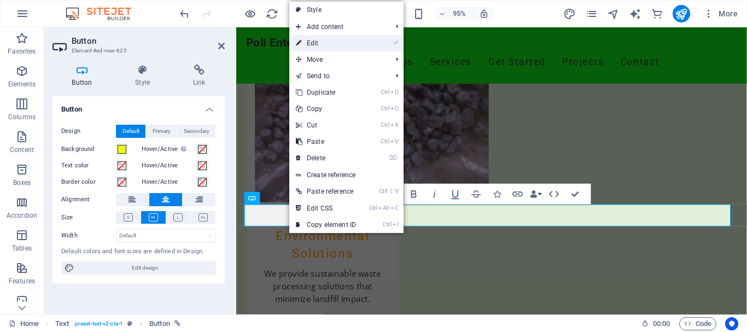
click at [334, 46] on link "⏎ Edit" at bounding box center [325, 43] width 73 height 16
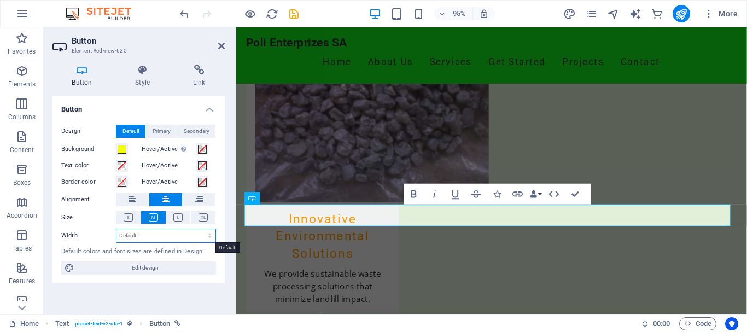
click at [131, 233] on select "Default px rem % em vh vw" at bounding box center [165, 235] width 99 height 13
select select "%"
click at [200, 229] on select "Default px rem % em vh vw" at bounding box center [165, 235] width 99 height 13
type input "34.29"
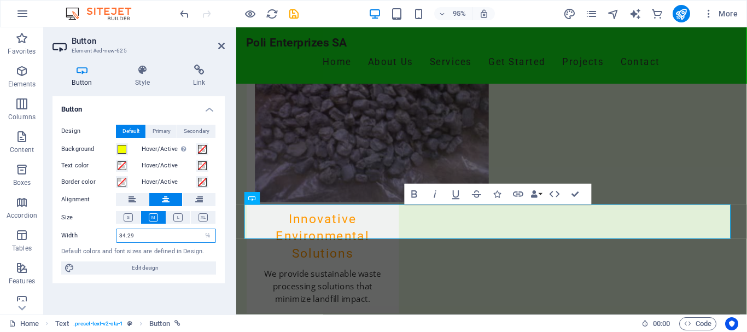
click at [173, 236] on input "34.29" at bounding box center [165, 235] width 99 height 13
click at [130, 217] on icon at bounding box center [128, 217] width 9 height 8
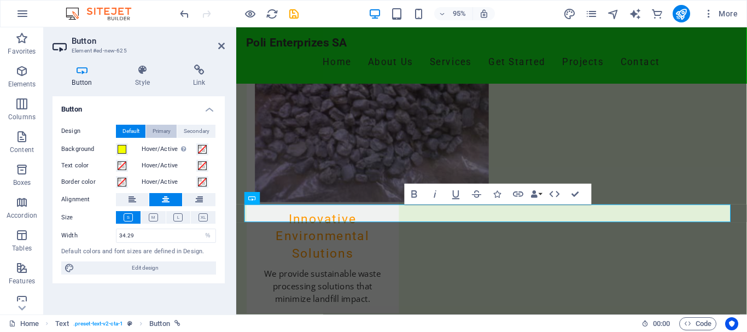
click at [160, 135] on span "Primary" at bounding box center [161, 131] width 18 height 13
click at [120, 184] on span at bounding box center [122, 182] width 9 height 9
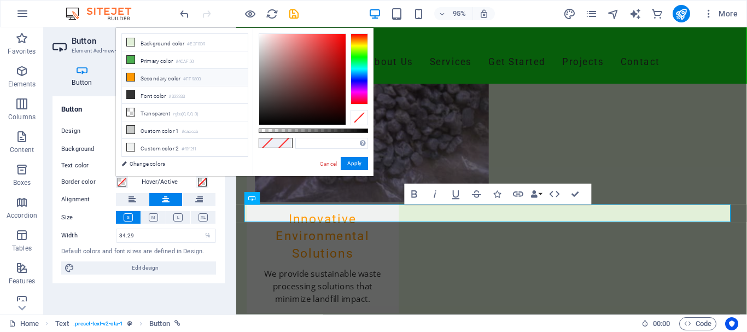
click at [128, 75] on icon at bounding box center [131, 77] width 8 height 8
type input "#ff9800"
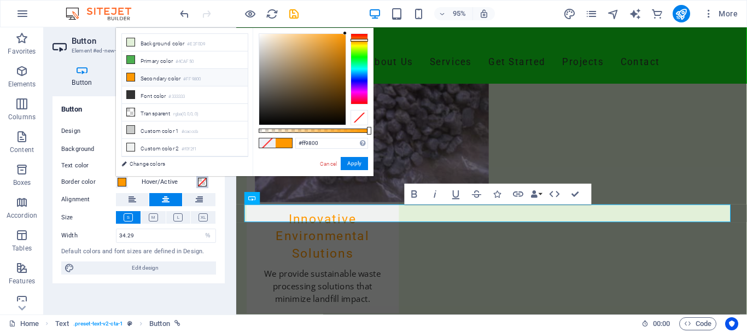
click at [199, 181] on span at bounding box center [202, 182] width 9 height 9
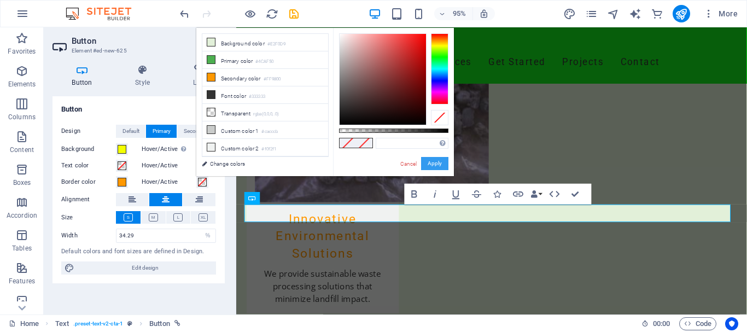
click at [434, 163] on button "Apply" at bounding box center [434, 163] width 27 height 13
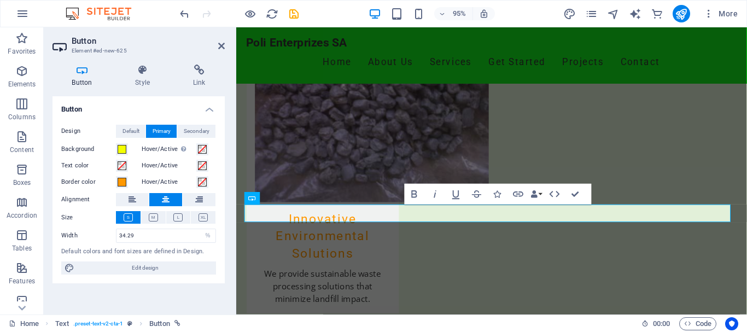
click at [78, 69] on icon at bounding box center [81, 69] width 59 height 11
click at [211, 109] on h4 "Button" at bounding box center [138, 106] width 172 height 20
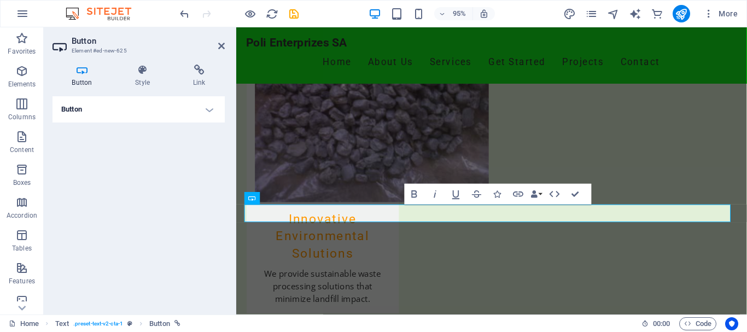
drag, startPoint x: 108, startPoint y: 164, endPoint x: 108, endPoint y: 158, distance: 5.5
click at [108, 158] on div "Button Design Default Primary Secondary Background Hover/Active Switch to previ…" at bounding box center [138, 200] width 172 height 209
click at [151, 111] on h4 "Button" at bounding box center [138, 109] width 172 height 26
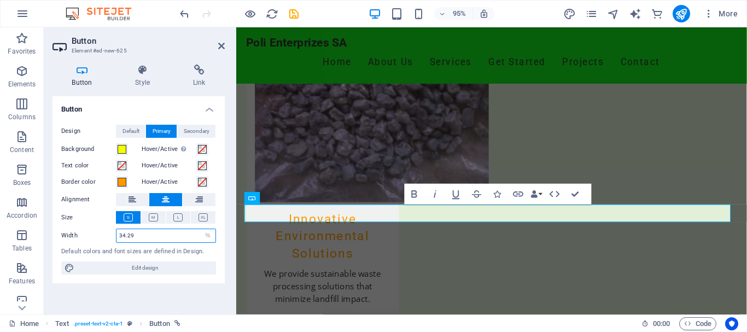
click at [150, 235] on input "34.29" at bounding box center [165, 235] width 99 height 13
type input "3"
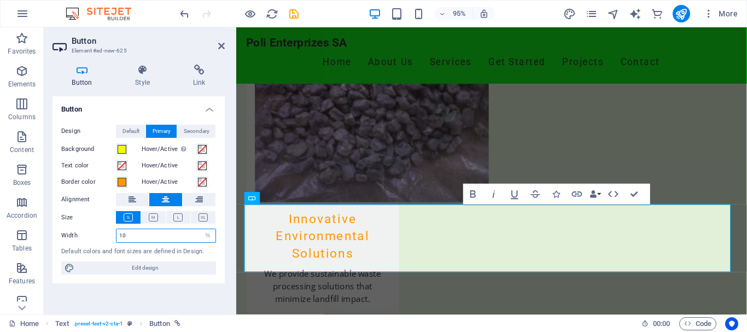
type input "1"
click at [212, 293] on div "Button Design Default Primary Secondary Background Hover/Active Switch to previ…" at bounding box center [138, 200] width 172 height 209
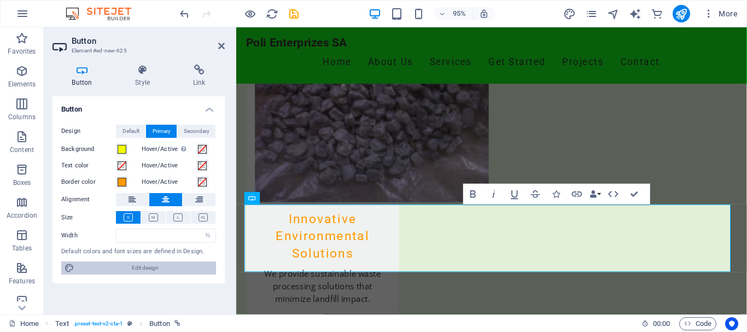
click at [163, 267] on span "Edit design" at bounding box center [145, 267] width 135 height 13
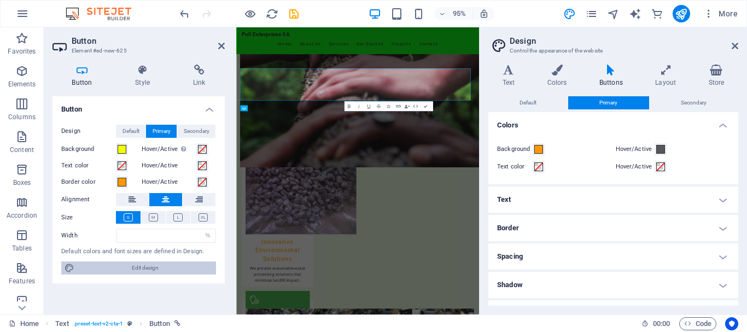
type input "10"
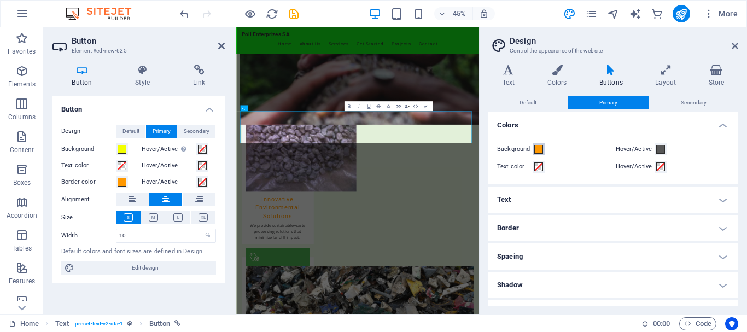
click at [538, 150] on span at bounding box center [538, 149] width 9 height 9
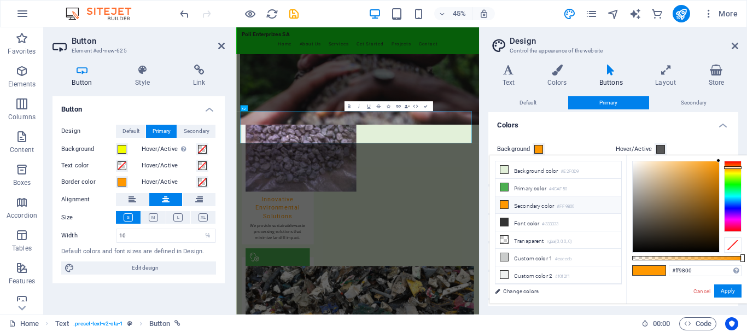
click at [502, 203] on icon at bounding box center [504, 205] width 8 height 8
click at [660, 268] on span at bounding box center [657, 270] width 16 height 9
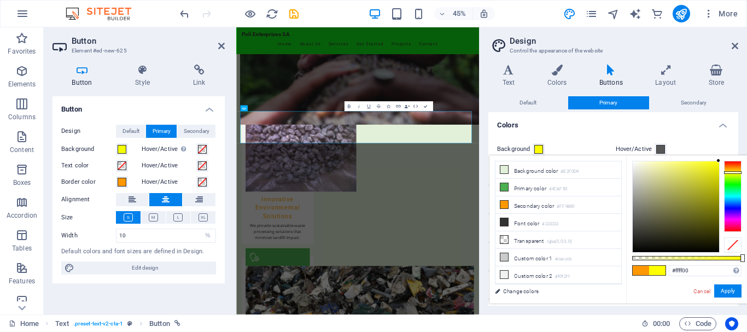
click at [732, 173] on div at bounding box center [732, 172] width 17 height 3
type input "#f3ff00"
click at [727, 289] on button "Apply" at bounding box center [727, 290] width 27 height 13
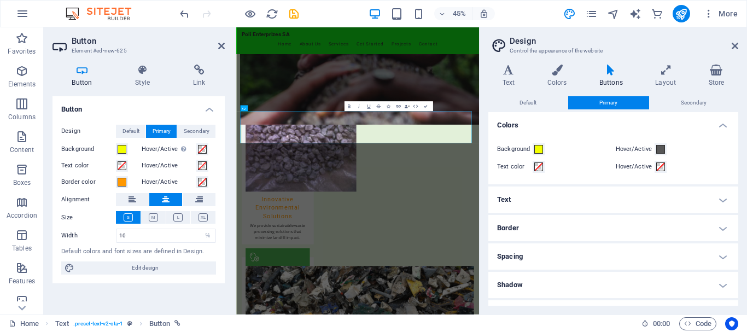
click at [539, 224] on h4 "Border" at bounding box center [613, 228] width 250 height 26
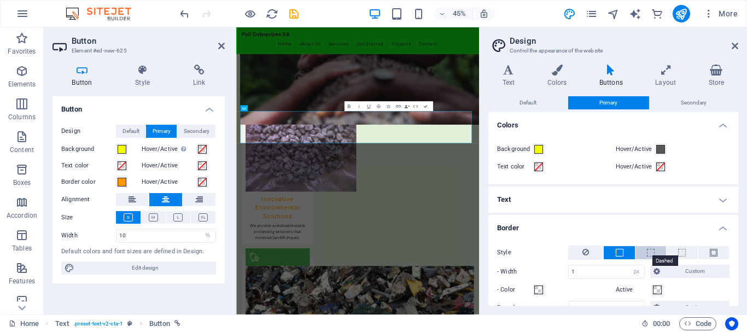
click at [647, 253] on span at bounding box center [651, 253] width 8 height 8
click at [681, 271] on span "Custom" at bounding box center [694, 271] width 63 height 13
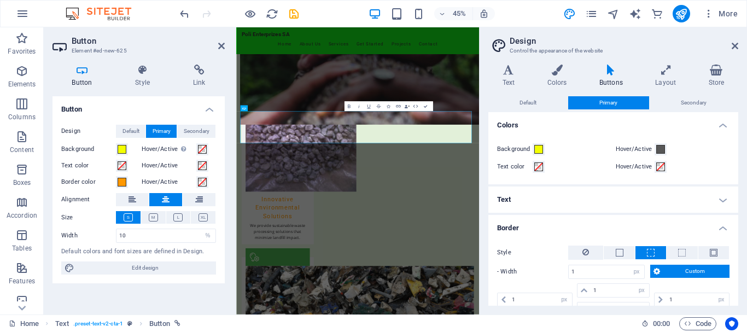
click at [681, 271] on span "Custom" at bounding box center [694, 271] width 63 height 13
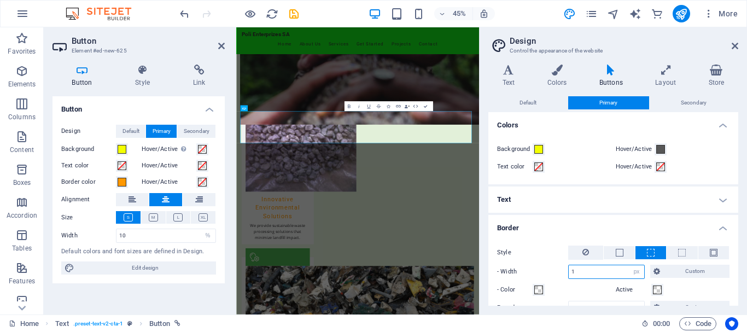
click at [624, 271] on input "1" at bounding box center [605, 271] width 75 height 13
click at [687, 255] on button at bounding box center [681, 252] width 31 height 13
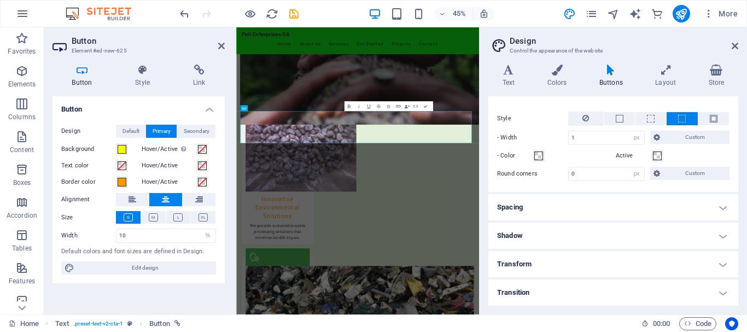
scroll to position [132, 0]
click at [688, 240] on h4 "Shadow" at bounding box center [613, 238] width 250 height 26
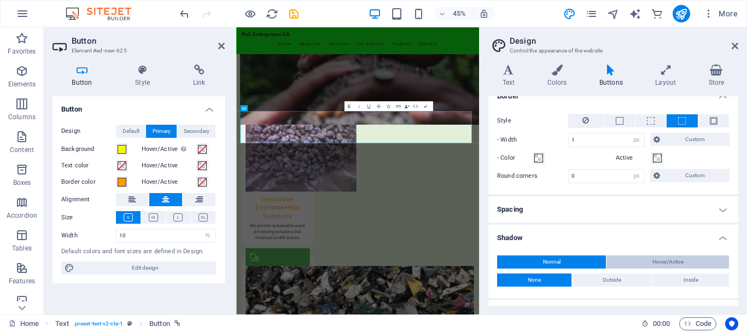
click at [675, 260] on span "Hover/Active" at bounding box center [667, 261] width 31 height 13
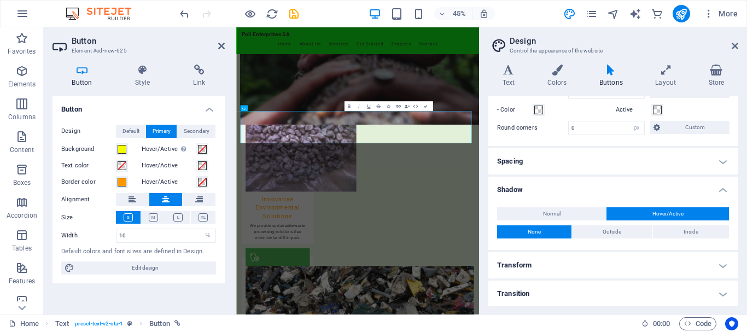
scroll to position [181, 0]
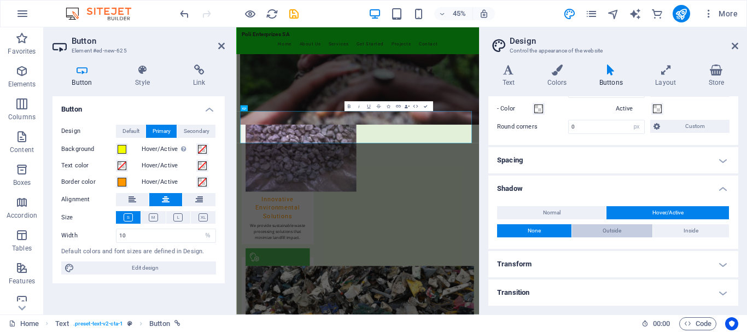
click at [615, 234] on span "Outside" at bounding box center [611, 230] width 19 height 13
type input "2"
type input "4"
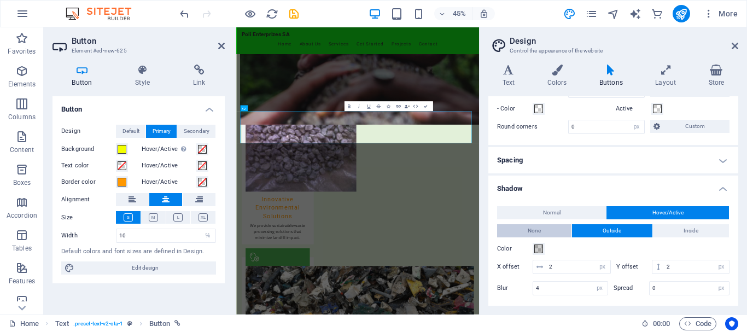
click at [545, 226] on button "None" at bounding box center [534, 230] width 74 height 13
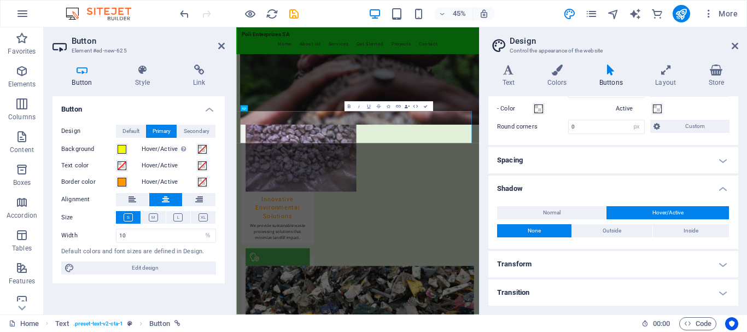
click at [606, 168] on h4 "Spacing" at bounding box center [613, 160] width 250 height 26
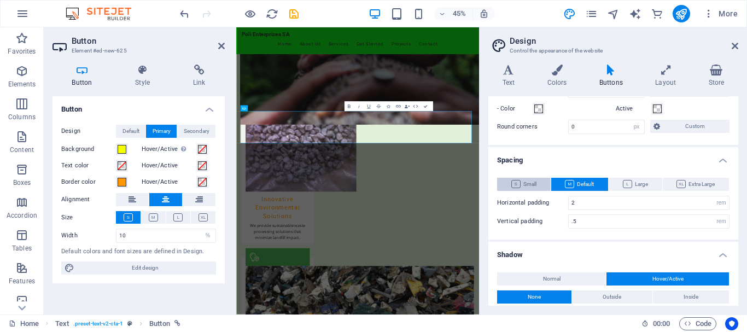
click at [522, 181] on span "Small" at bounding box center [523, 184] width 25 height 13
click at [732, 48] on icon at bounding box center [734, 46] width 7 height 9
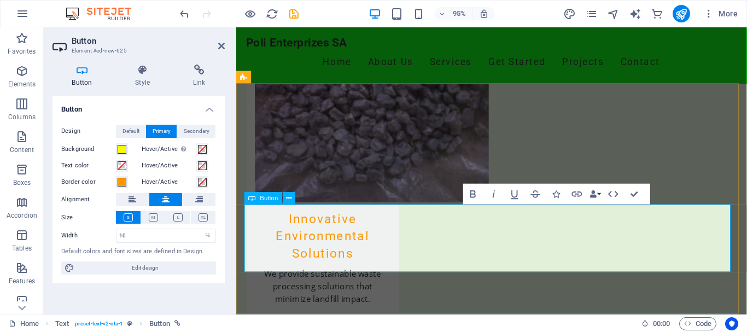
click at [156, 218] on icon at bounding box center [153, 217] width 9 height 8
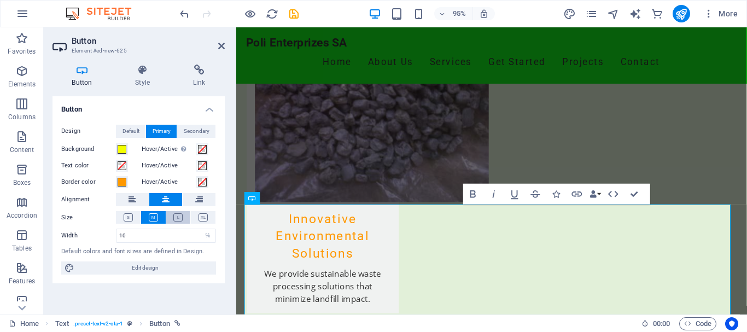
click at [180, 217] on icon at bounding box center [177, 217] width 9 height 8
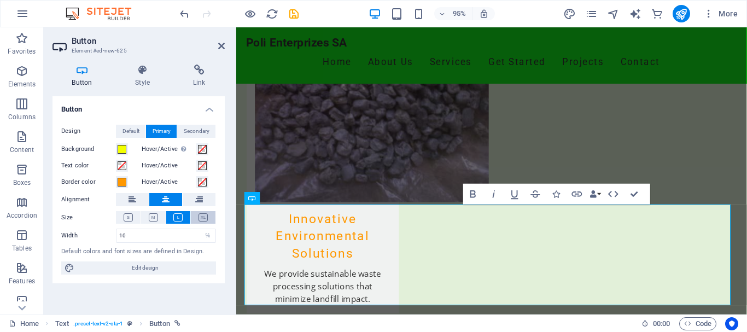
click at [207, 219] on icon at bounding box center [202, 217] width 9 height 8
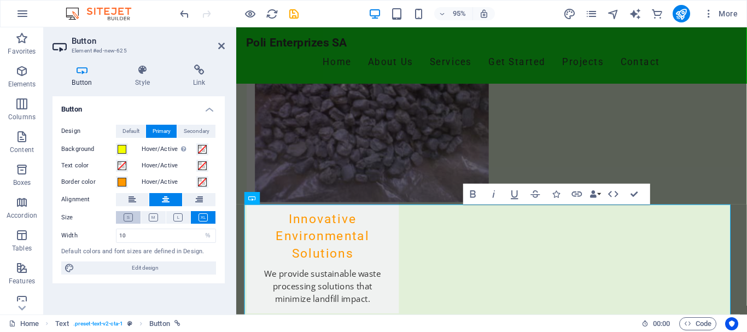
click at [125, 215] on icon at bounding box center [128, 217] width 9 height 8
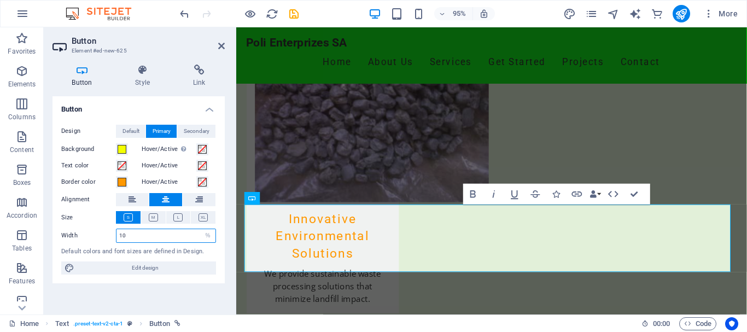
click at [133, 236] on input "10" at bounding box center [165, 235] width 99 height 13
type input "1"
type input "34"
type input "34.26"
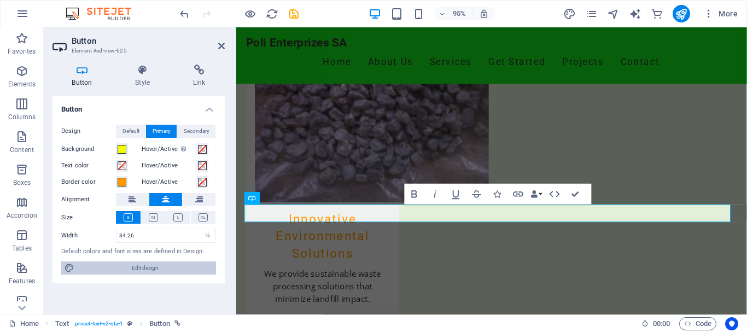
click at [140, 265] on span "Edit design" at bounding box center [145, 267] width 135 height 13
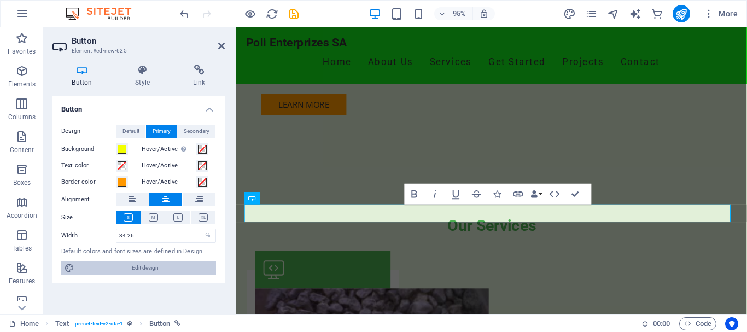
select select "px"
select select "rem"
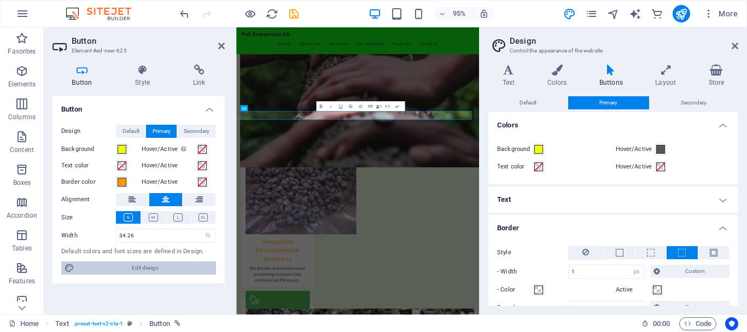
scroll to position [1249, 0]
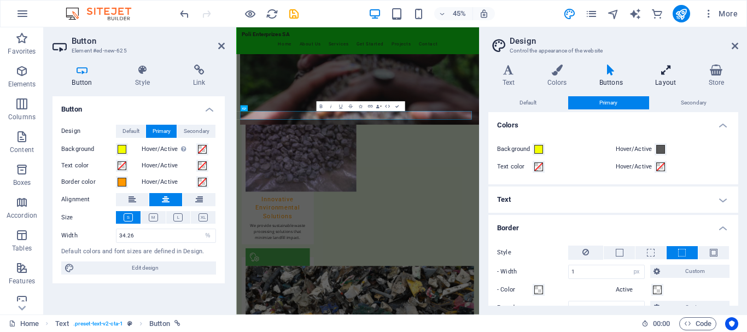
click at [664, 78] on h4 "Layout" at bounding box center [667, 75] width 53 height 23
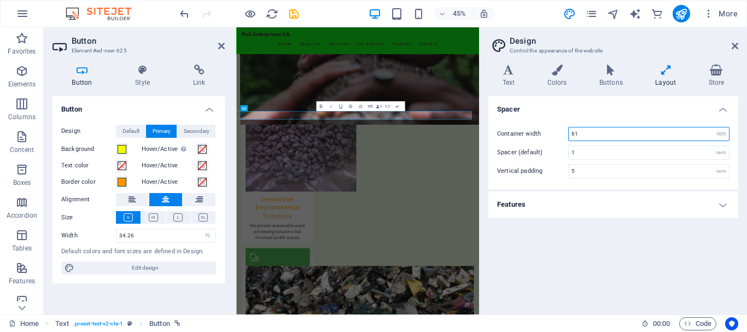
click at [603, 136] on input "61" at bounding box center [648, 133] width 160 height 13
type input "6"
type input "34"
type input "34.26"
click at [580, 260] on div "Spacer Container width 34.26 rem px Spacer (default) 1 rem Vertical padding 5 r…" at bounding box center [613, 200] width 250 height 209
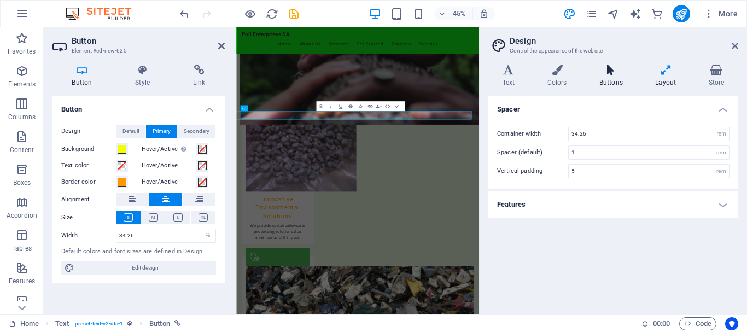
click at [614, 81] on h4 "Buttons" at bounding box center [613, 75] width 56 height 23
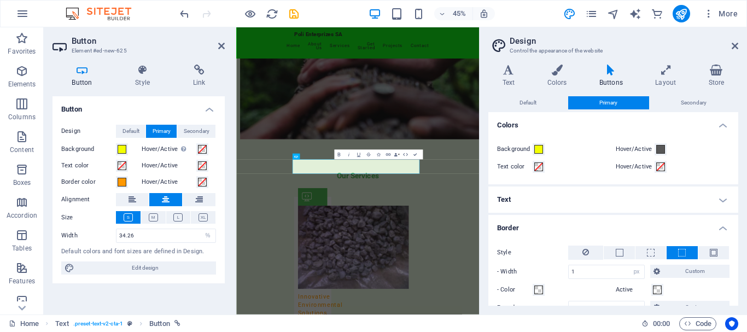
drag, startPoint x: 735, startPoint y: 139, endPoint x: 738, endPoint y: 166, distance: 27.0
click at [738, 166] on div "Variants Text Colors Buttons Layout Store Text Standard Bold Links Font color F…" at bounding box center [612, 185] width 267 height 259
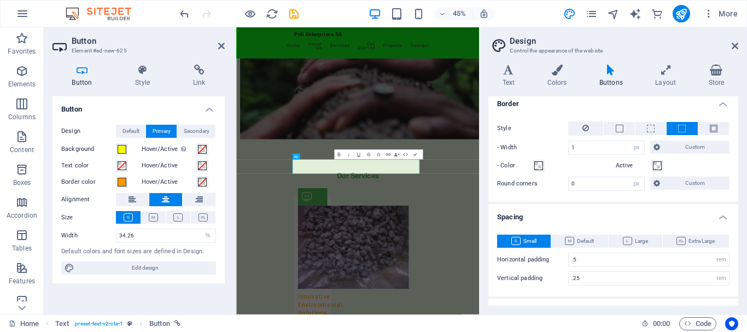
scroll to position [120, 0]
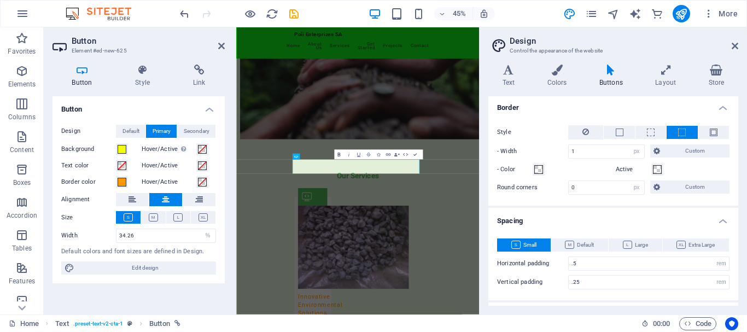
click at [337, 154] on icon "button" at bounding box center [339, 154] width 6 height 6
click at [588, 132] on icon at bounding box center [585, 131] width 7 height 13
click at [673, 133] on button at bounding box center [681, 132] width 31 height 13
click at [735, 45] on icon at bounding box center [734, 46] width 7 height 9
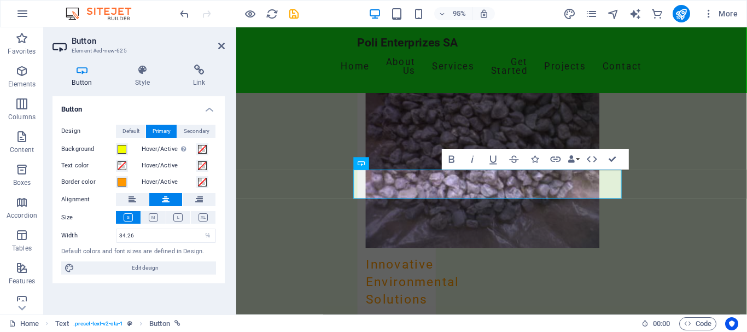
scroll to position [1334, 0]
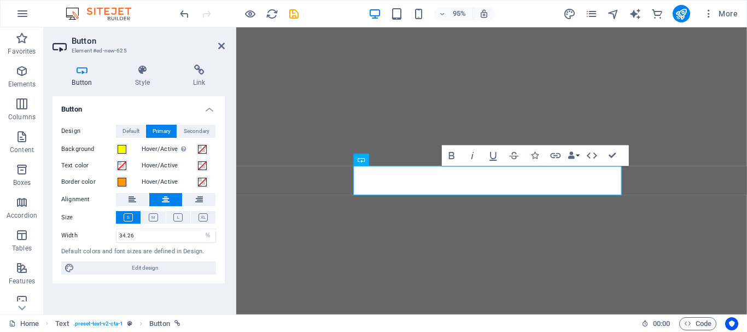
select select "%"
click at [449, 152] on icon "button" at bounding box center [451, 155] width 5 height 7
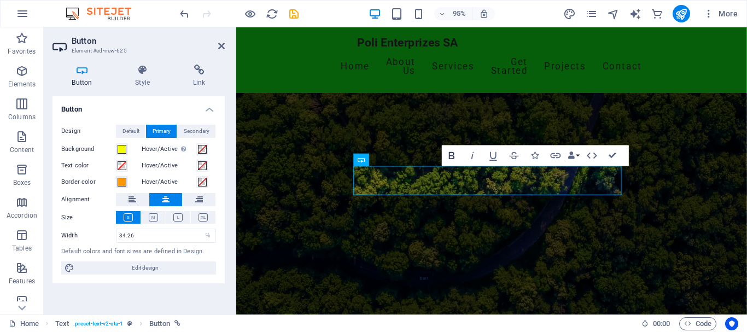
scroll to position [1334, 0]
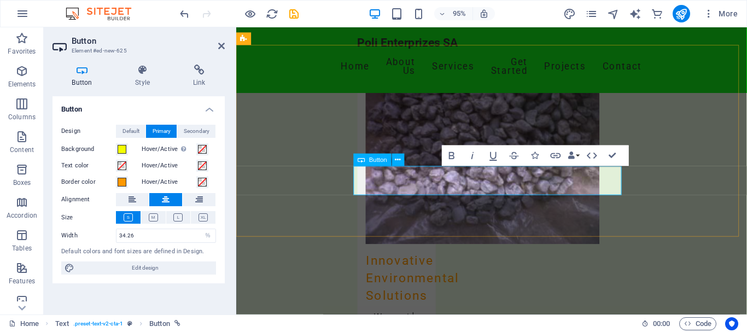
drag, startPoint x: 219, startPoint y: 48, endPoint x: 173, endPoint y: 36, distance: 48.0
click at [219, 48] on icon at bounding box center [221, 46] width 7 height 9
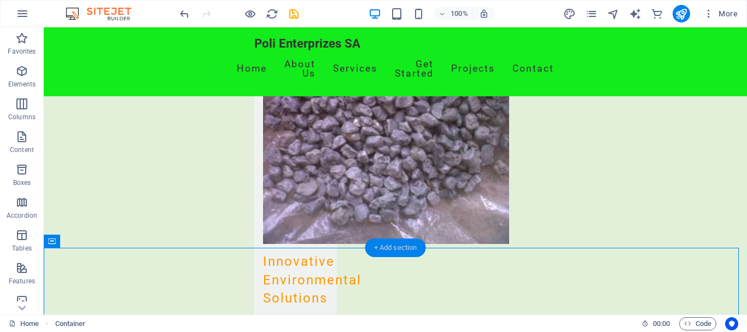
click at [391, 248] on div "+ Add section" at bounding box center [395, 247] width 61 height 19
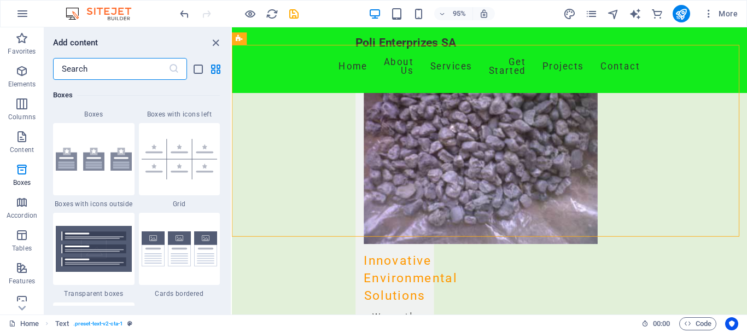
scroll to position [3209, 0]
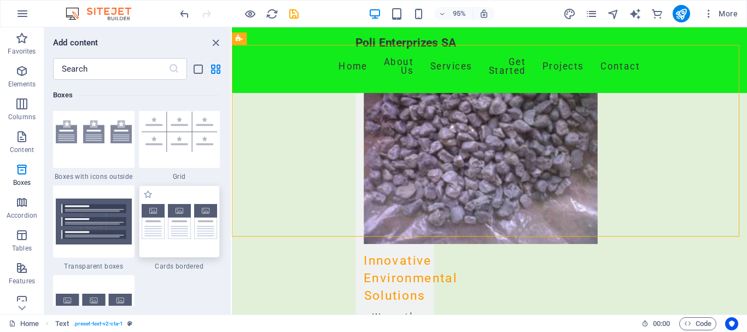
click at [189, 221] on img at bounding box center [180, 222] width 76 height 36
click at [232, 220] on div "H2 Banner Container Container Container Boxes Container Text Container Containe…" at bounding box center [489, 170] width 515 height 287
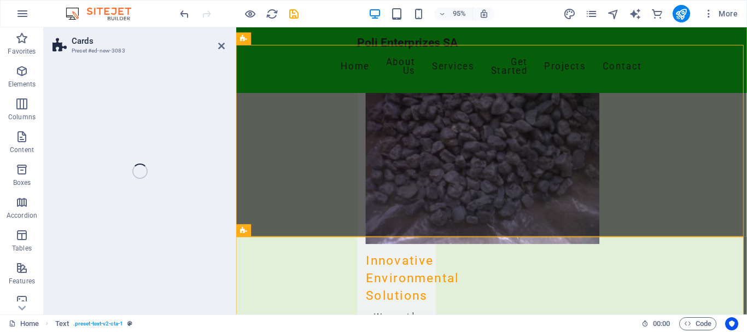
click at [187, 220] on div "Cards Preset #ed-new-3083 Drag here to replace the existing content. Press “Ctr…" at bounding box center [395, 170] width 703 height 287
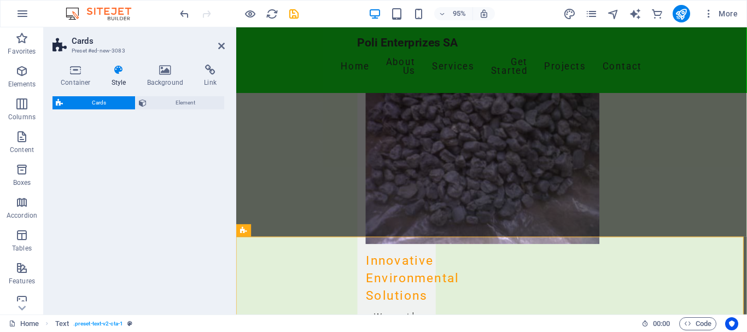
select select "rem"
select select "preset-image-boxes-v3-border"
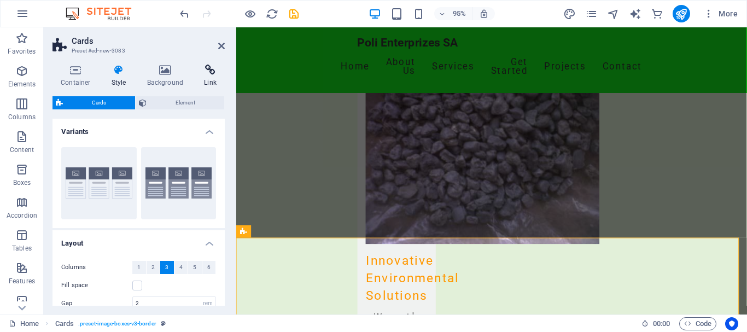
click at [208, 76] on h4 "Link" at bounding box center [210, 75] width 29 height 23
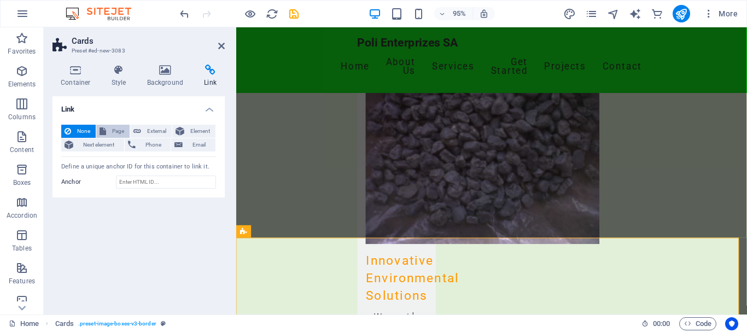
click at [119, 128] on span "Page" at bounding box center [117, 131] width 17 height 13
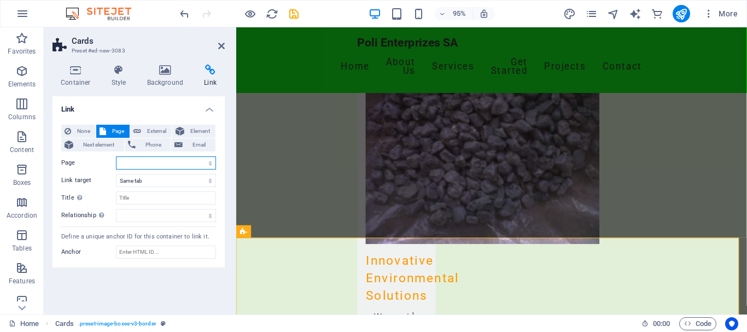
click at [134, 162] on select "Home Subpage Legal Notice Privacy" at bounding box center [166, 162] width 100 height 13
select select "0"
click at [116, 156] on select "Home Subpage Legal Notice Privacy" at bounding box center [166, 162] width 100 height 13
click at [150, 184] on select "New tab Same tab Overlay" at bounding box center [166, 180] width 100 height 13
select select "blank"
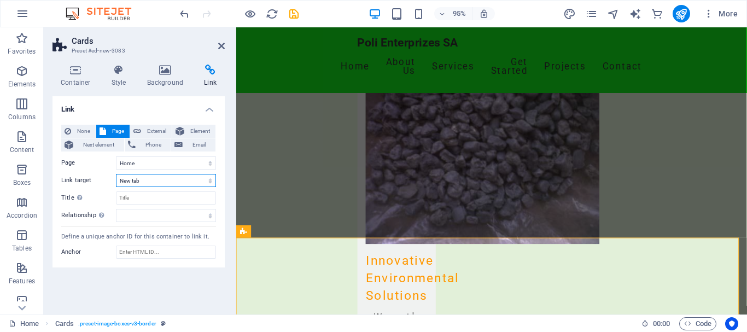
click at [116, 174] on select "New tab Same tab Overlay" at bounding box center [166, 180] width 100 height 13
click at [161, 199] on input "Title Additional link description, should not be the same as the link text. The…" at bounding box center [166, 197] width 100 height 13
type input "Projects"
click at [138, 211] on select "alternate author bookmark external help license next nofollow noreferrer noopen…" at bounding box center [166, 215] width 100 height 13
click at [124, 274] on div "Link None Page External Element Next element Phone Email Page Home Subpage Lega…" at bounding box center [138, 200] width 172 height 209
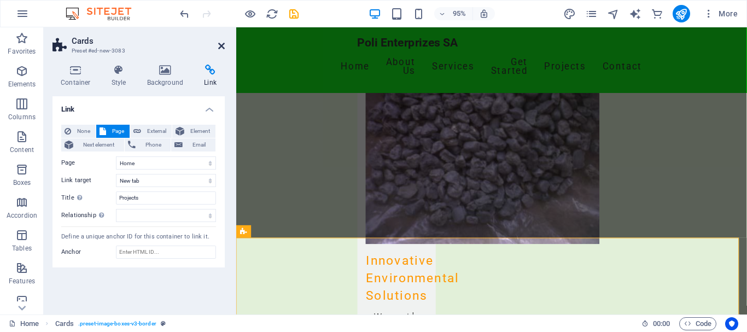
click at [223, 43] on icon at bounding box center [221, 46] width 7 height 9
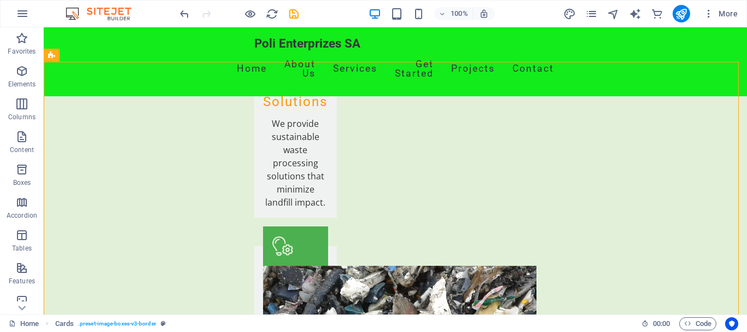
scroll to position [1521, 0]
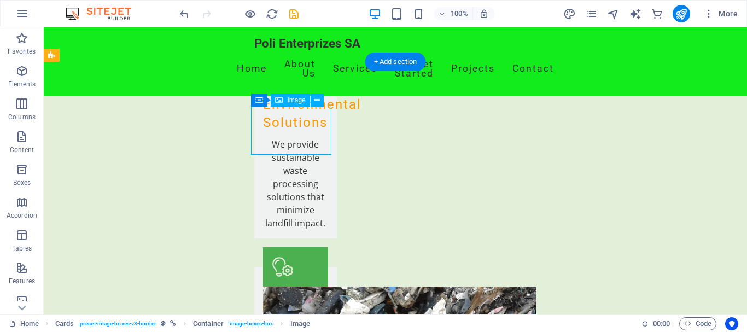
select select "%"
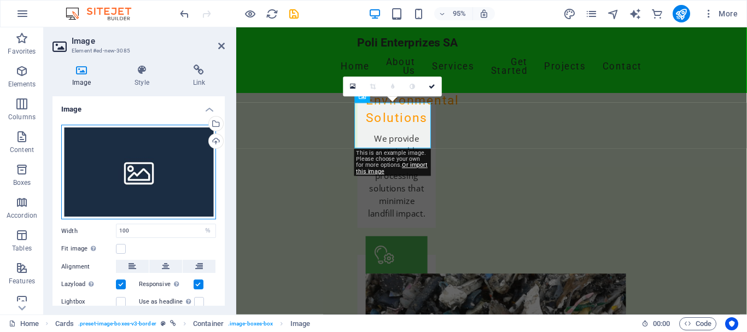
click at [146, 168] on div "Drag files here, click to choose files or select files from Files or our free s…" at bounding box center [138, 172] width 155 height 95
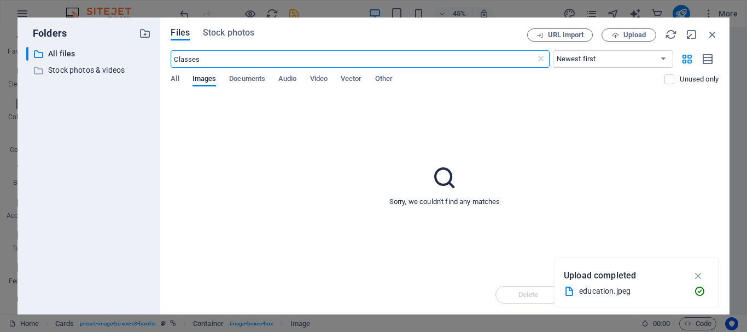
scroll to position [1583, 0]
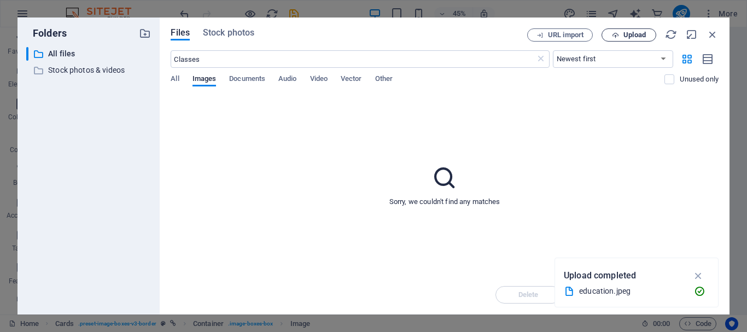
click at [639, 33] on span "Upload" at bounding box center [634, 35] width 22 height 7
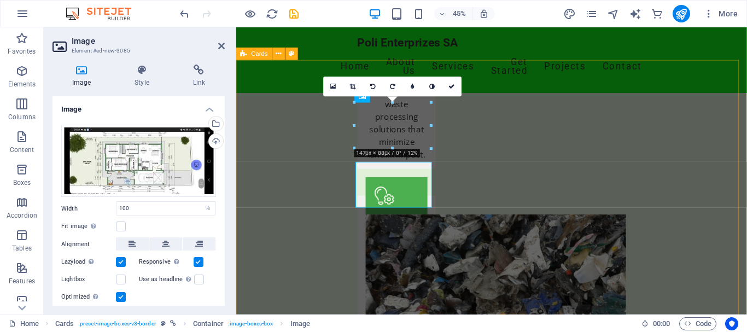
scroll to position [1521, 0]
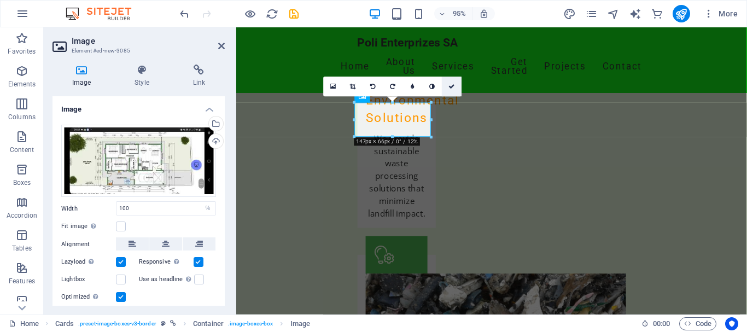
click at [451, 86] on icon at bounding box center [452, 87] width 7 height 6
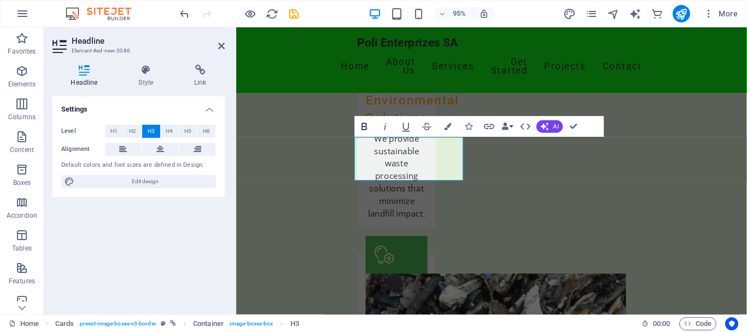
click at [357, 121] on button "Bold" at bounding box center [365, 126] width 20 height 21
click at [484, 141] on icon at bounding box center [483, 142] width 5 height 11
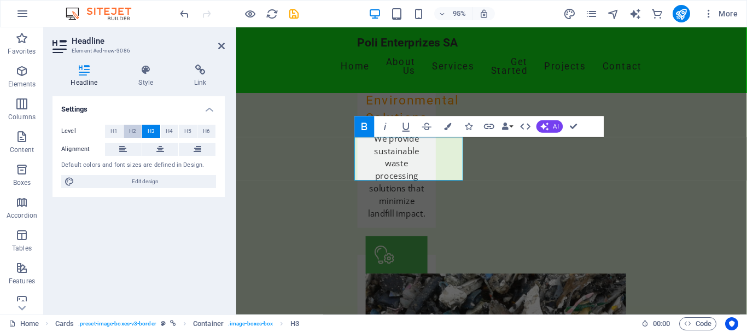
click at [127, 132] on button "H2" at bounding box center [133, 131] width 18 height 13
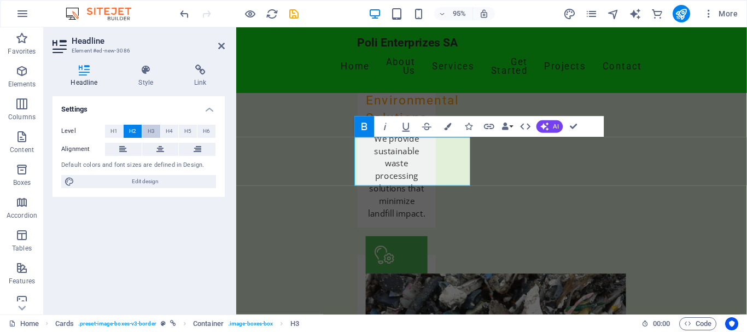
click at [149, 132] on span "H3" at bounding box center [151, 131] width 7 height 13
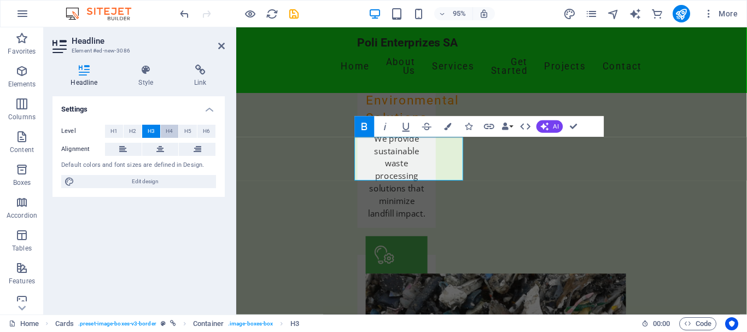
click at [164, 131] on button "H4" at bounding box center [170, 131] width 18 height 13
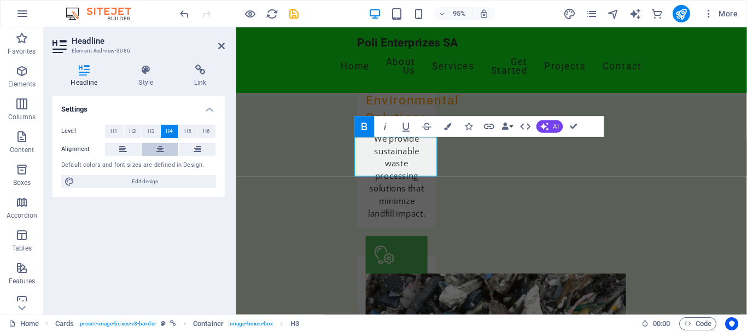
click at [158, 151] on icon at bounding box center [160, 149] width 8 height 13
click at [149, 83] on h4 "Style" at bounding box center [148, 75] width 56 height 23
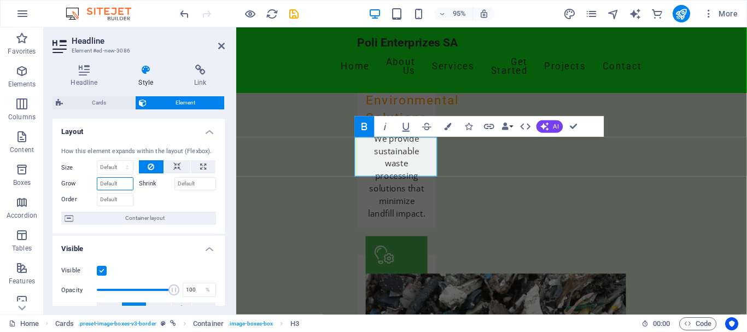
click at [112, 183] on input "Grow" at bounding box center [115, 183] width 37 height 13
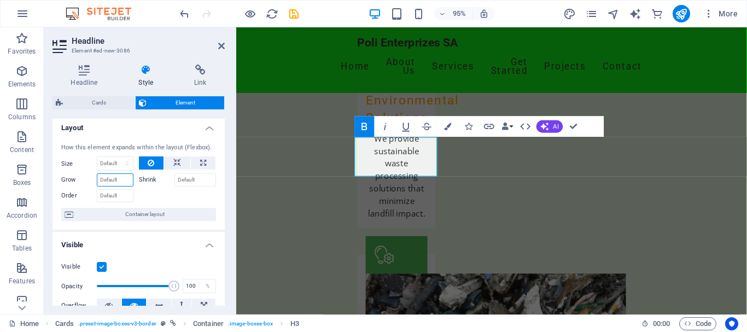
scroll to position [0, 0]
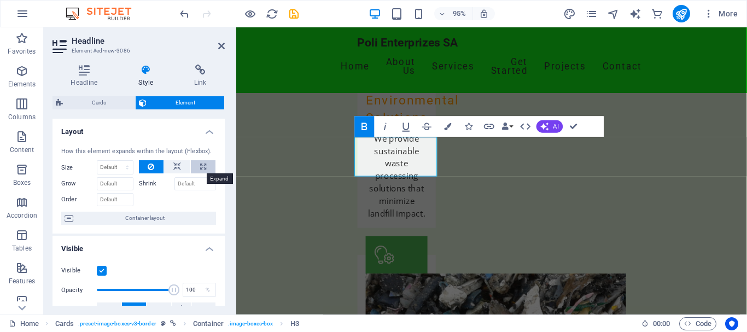
click at [197, 163] on button at bounding box center [203, 166] width 25 height 13
type input "100"
select select "%"
click at [447, 127] on icon "button" at bounding box center [447, 126] width 7 height 7
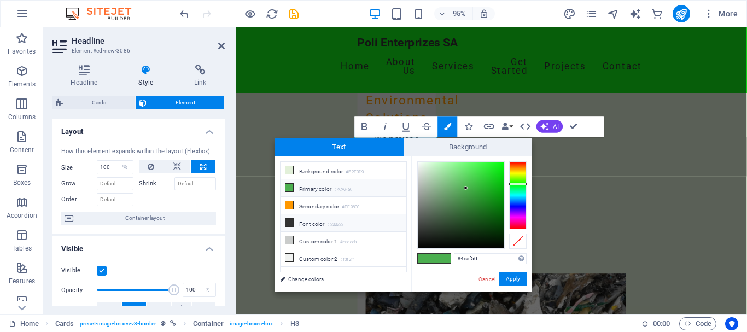
click at [290, 221] on icon at bounding box center [289, 223] width 8 height 8
type input "#333333"
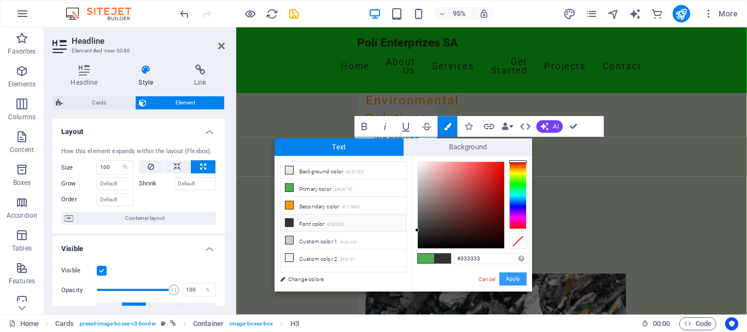
click at [511, 280] on button "Apply" at bounding box center [512, 278] width 27 height 13
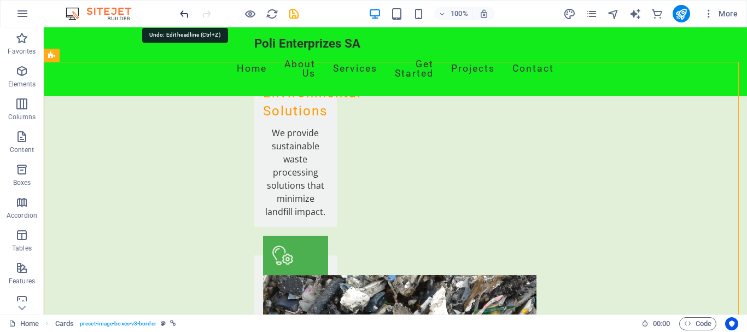
click at [189, 16] on icon "undo" at bounding box center [184, 14] width 13 height 13
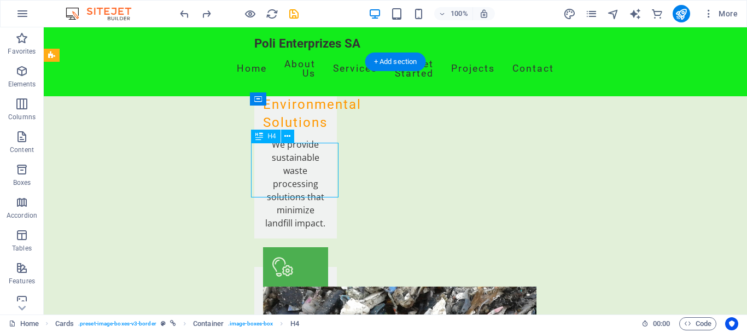
select select "%"
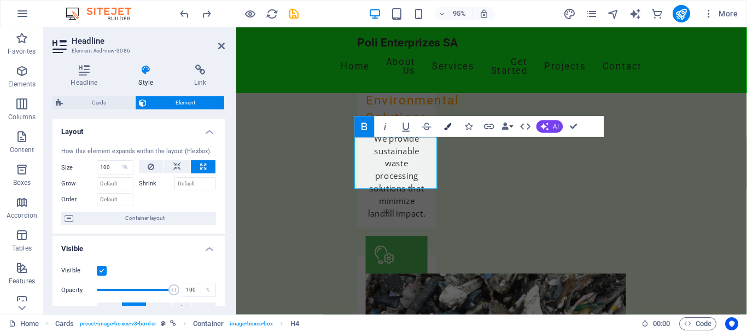
click at [443, 127] on button "Colors" at bounding box center [448, 126] width 20 height 21
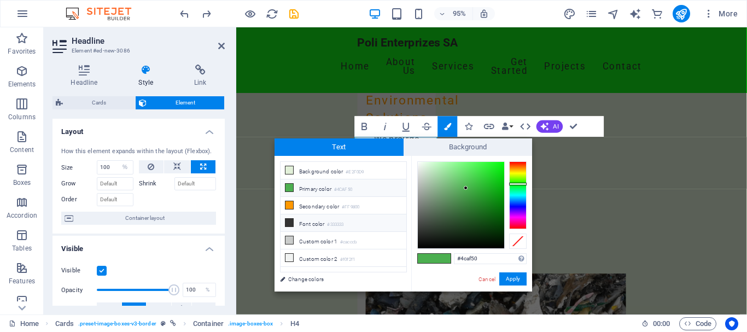
click at [287, 221] on icon at bounding box center [289, 223] width 8 height 8
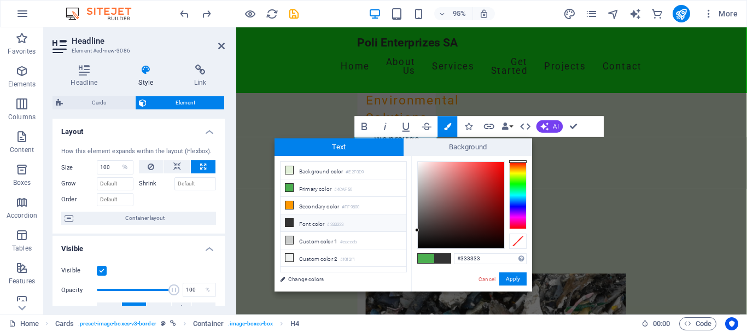
click at [443, 260] on span at bounding box center [442, 258] width 16 height 9
type input "#0e0e0e"
click at [420, 243] on div at bounding box center [461, 205] width 86 height 86
click at [509, 279] on button "Apply" at bounding box center [512, 278] width 27 height 13
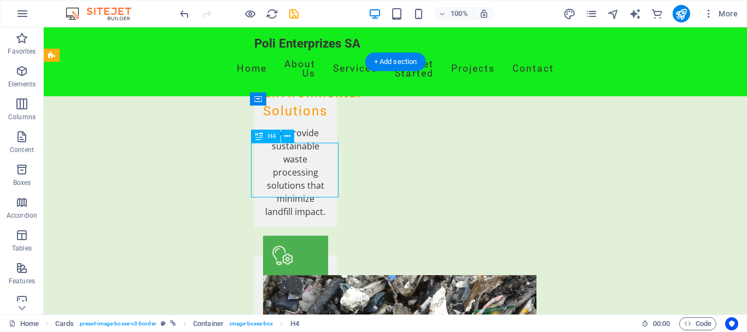
select select "%"
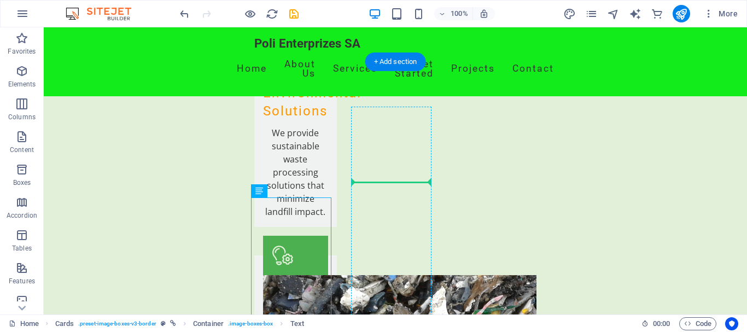
drag, startPoint x: 426, startPoint y: 214, endPoint x: 383, endPoint y: 174, distance: 58.4
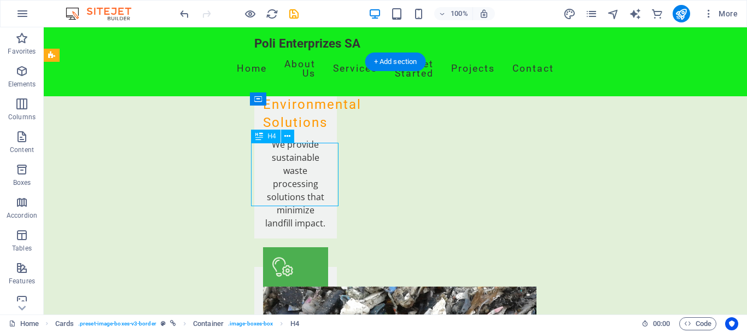
select select "%"
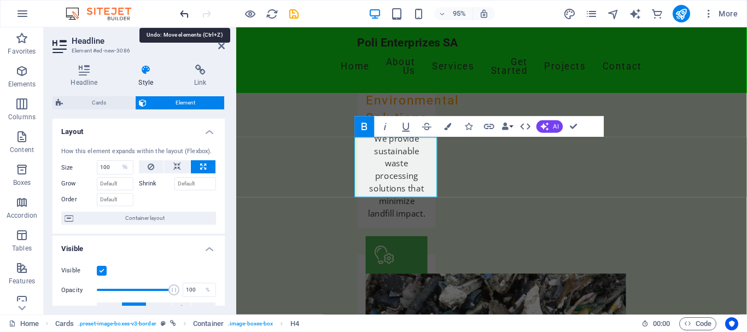
click at [187, 16] on icon "undo" at bounding box center [184, 14] width 13 height 13
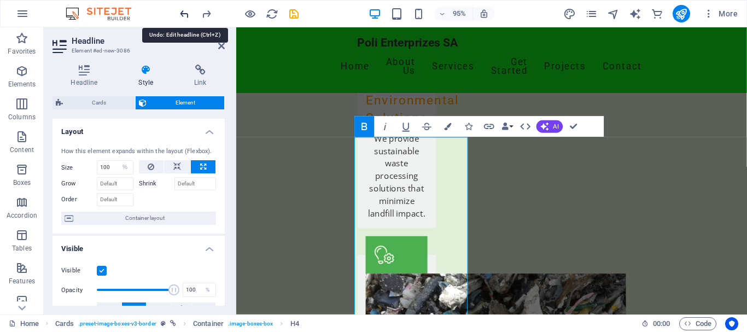
click at [182, 14] on icon "undo" at bounding box center [184, 14] width 13 height 13
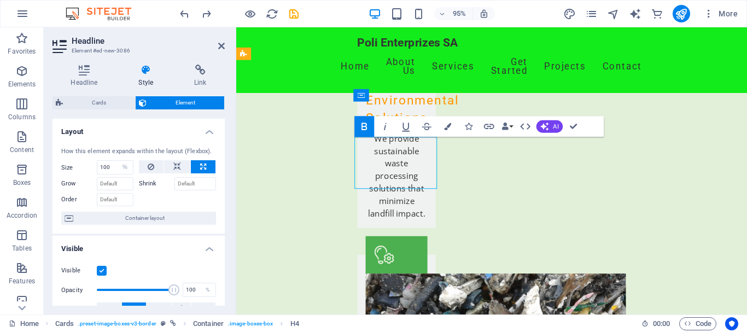
drag, startPoint x: 368, startPoint y: 165, endPoint x: 371, endPoint y: 172, distance: 7.8
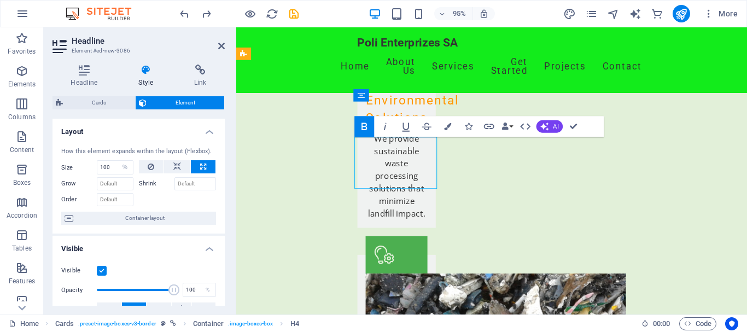
drag, startPoint x: 384, startPoint y: 171, endPoint x: 443, endPoint y: 195, distance: 63.7
click at [443, 126] on button "Colors" at bounding box center [448, 126] width 20 height 21
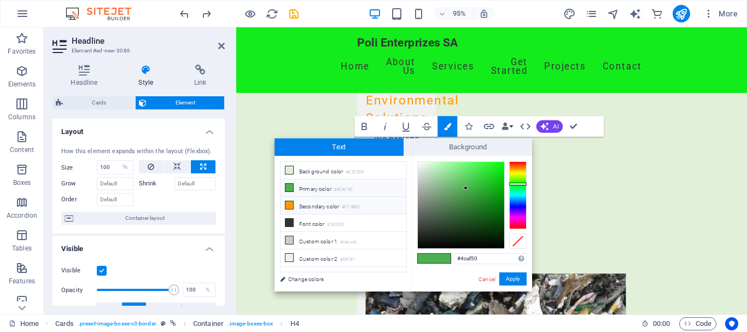
click at [285, 204] on icon at bounding box center [289, 205] width 8 height 8
type input "#ff9800"
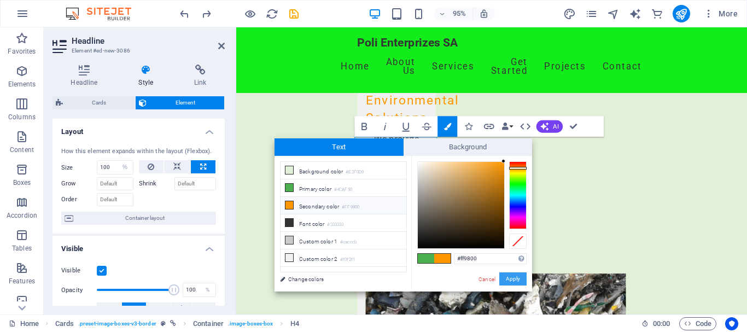
click at [513, 280] on button "Apply" at bounding box center [512, 278] width 27 height 13
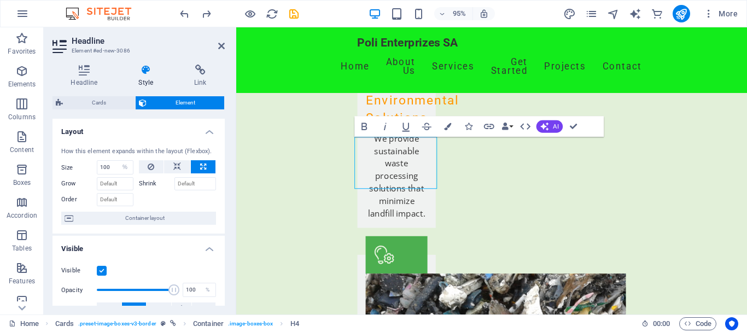
click at [145, 185] on label "Shrink" at bounding box center [157, 183] width 36 height 13
click at [174, 185] on input "Shrink" at bounding box center [195, 183] width 42 height 13
click at [175, 170] on icon at bounding box center [177, 166] width 8 height 13
select select "DISABLED_OPTION_VALUE"
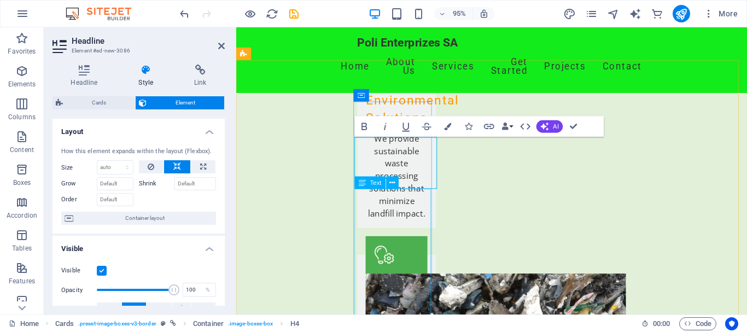
click at [361, 189] on div "Text" at bounding box center [380, 183] width 51 height 13
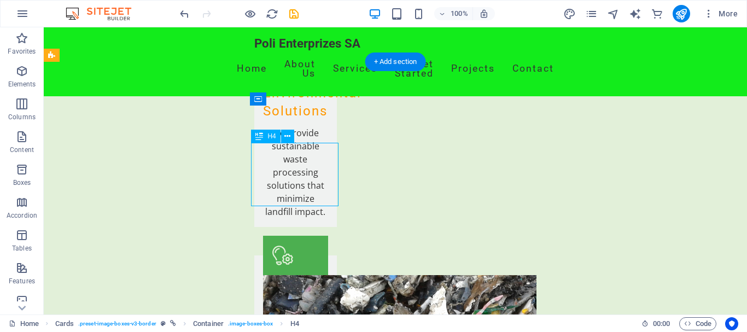
drag, startPoint x: 298, startPoint y: 183, endPoint x: 278, endPoint y: 166, distance: 26.3
click at [260, 138] on icon at bounding box center [259, 136] width 8 height 13
click at [286, 133] on icon at bounding box center [287, 136] width 6 height 11
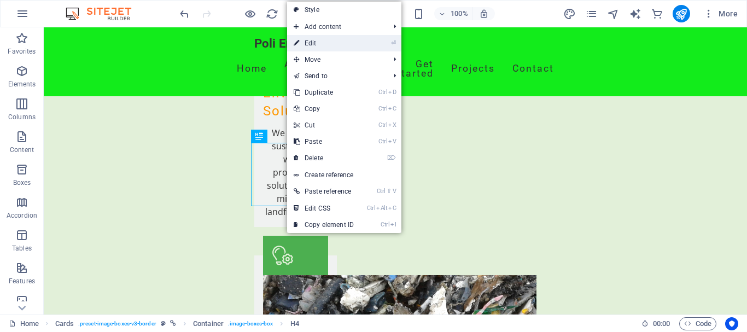
click at [315, 39] on link "⏎ Edit" at bounding box center [323, 43] width 73 height 16
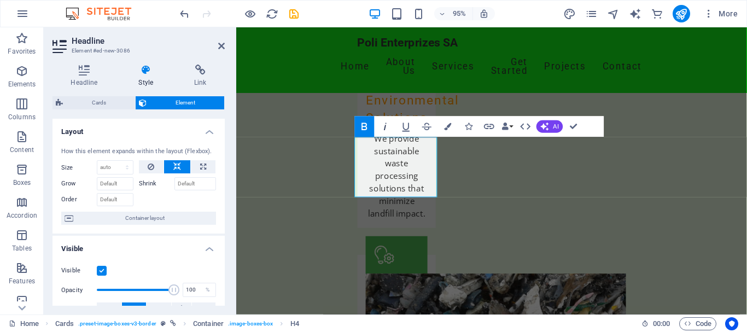
click at [387, 130] on icon "button" at bounding box center [385, 126] width 13 height 13
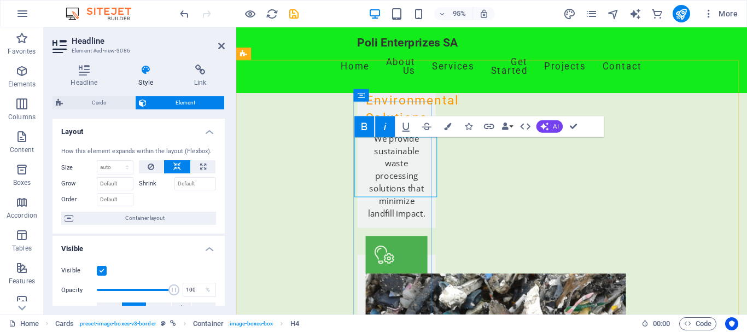
drag, startPoint x: 366, startPoint y: 159, endPoint x: 385, endPoint y: 165, distance: 20.4
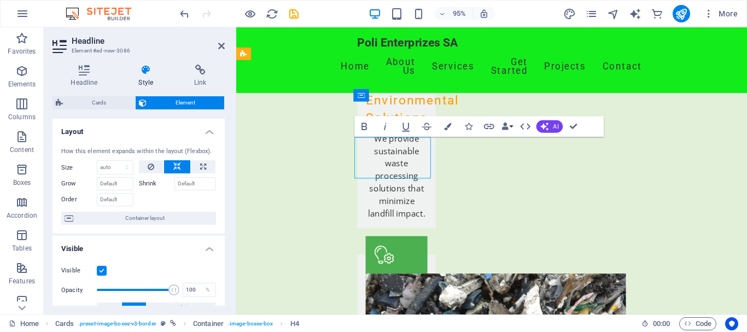
drag, startPoint x: 434, startPoint y: 150, endPoint x: 370, endPoint y: 177, distance: 69.5
click at [363, 125] on icon "button" at bounding box center [364, 126] width 13 height 13
click at [385, 128] on icon "button" at bounding box center [385, 126] width 13 height 13
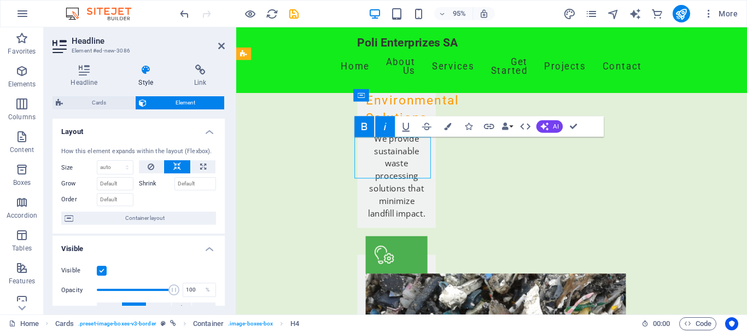
drag, startPoint x: 366, startPoint y: 151, endPoint x: 370, endPoint y: 160, distance: 9.3
drag, startPoint x: 369, startPoint y: 160, endPoint x: 412, endPoint y: 175, distance: 44.8
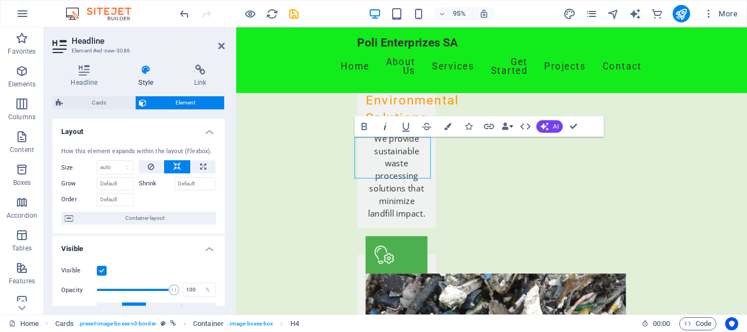
click at [384, 128] on icon "button" at bounding box center [385, 126] width 13 height 13
drag, startPoint x: 364, startPoint y: 151, endPoint x: 361, endPoint y: 162, distance: 11.8
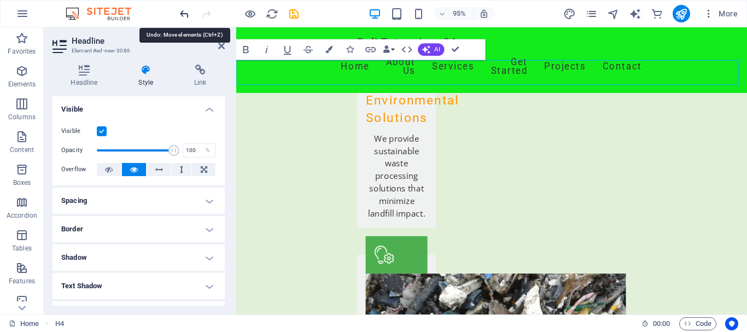
click at [184, 13] on icon "undo" at bounding box center [184, 14] width 13 height 13
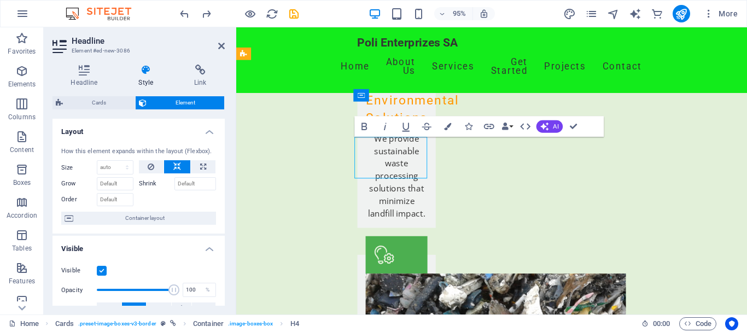
drag, startPoint x: 430, startPoint y: 172, endPoint x: 409, endPoint y: 174, distance: 20.9
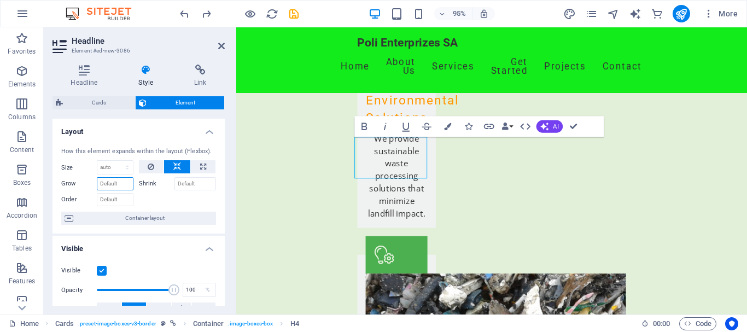
click at [115, 185] on input "Grow" at bounding box center [115, 183] width 37 height 13
click at [204, 166] on icon at bounding box center [203, 166] width 6 height 13
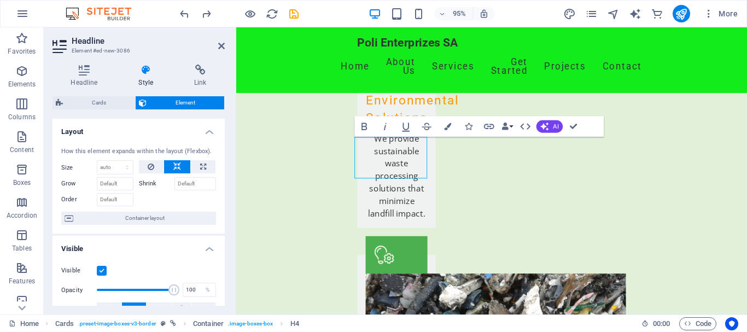
type input "100"
select select "%"
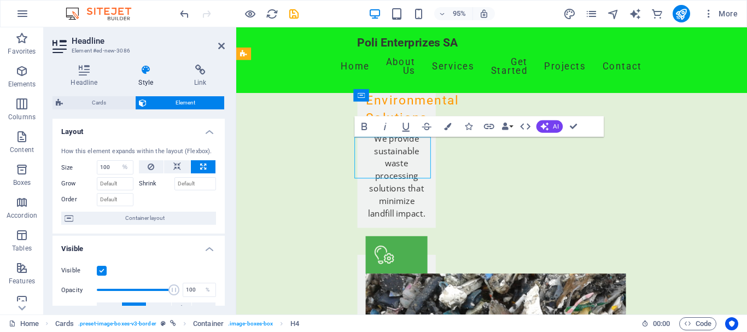
drag, startPoint x: 369, startPoint y: 160, endPoint x: 379, endPoint y: 172, distance: 14.8
click at [366, 130] on icon "button" at bounding box center [364, 126] width 13 height 13
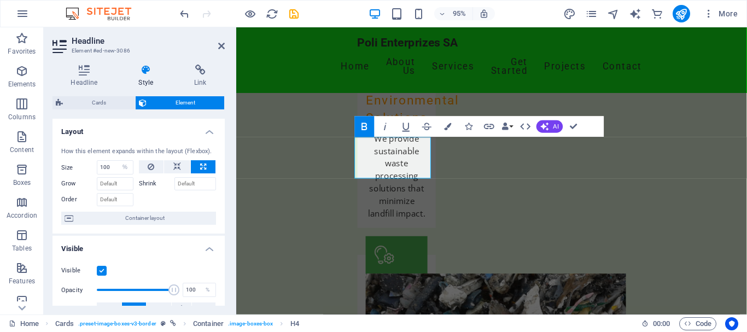
click at [144, 74] on icon at bounding box center [145, 69] width 51 height 11
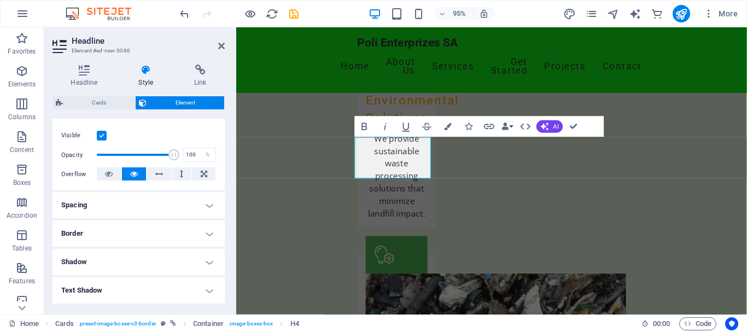
scroll to position [140, 0]
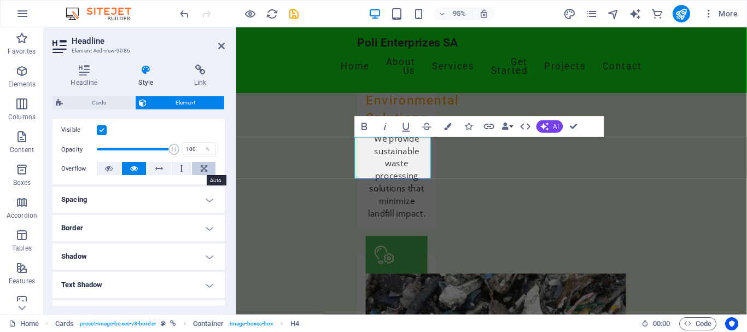
click at [201, 172] on icon at bounding box center [204, 168] width 7 height 13
click at [97, 225] on h4 "Border" at bounding box center [138, 228] width 172 height 26
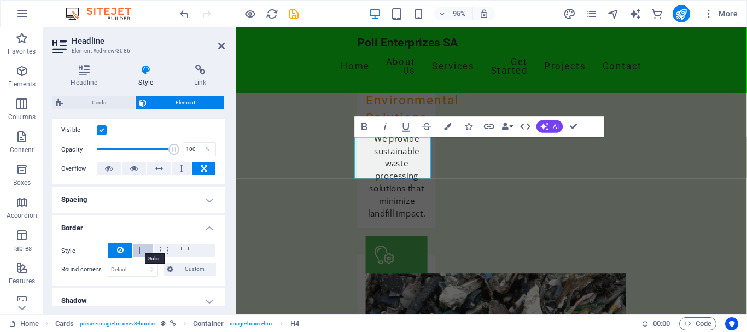
click at [142, 250] on span at bounding box center [143, 250] width 8 height 8
click at [110, 205] on h4 "Spacing" at bounding box center [138, 199] width 172 height 26
click at [204, 198] on h4 "Spacing" at bounding box center [138, 199] width 172 height 26
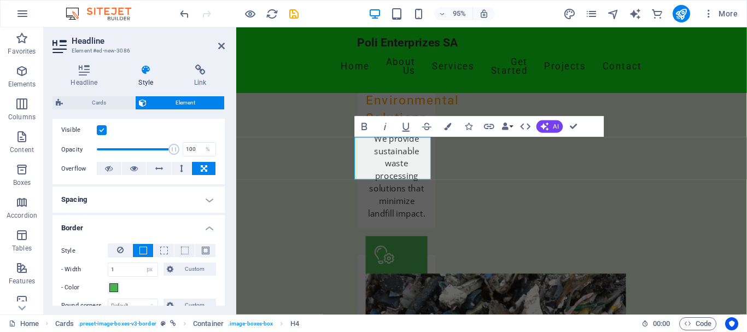
drag, startPoint x: 221, startPoint y: 225, endPoint x: 222, endPoint y: 232, distance: 7.2
click at [222, 232] on div "Layout How this element expands within the layout (Flexbox). Size 100 Default a…" at bounding box center [138, 212] width 172 height 187
click at [224, 227] on div "Layout How this element expands within the layout (Flexbox). Size 100 Default a…" at bounding box center [138, 212] width 172 height 187
drag, startPoint x: 222, startPoint y: 222, endPoint x: 222, endPoint y: 232, distance: 9.3
click at [222, 232] on div "Layout How this element expands within the layout (Flexbox). Size 100 Default a…" at bounding box center [138, 212] width 172 height 187
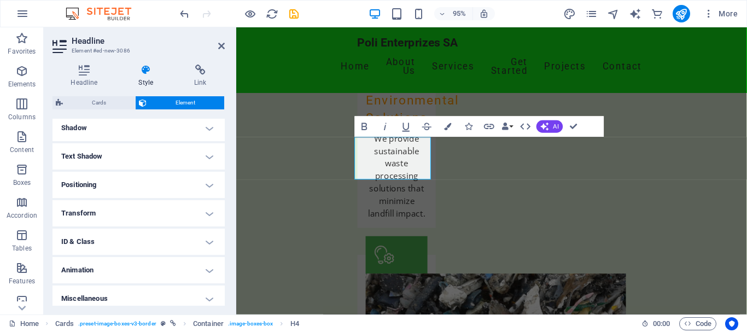
scroll to position [355, 0]
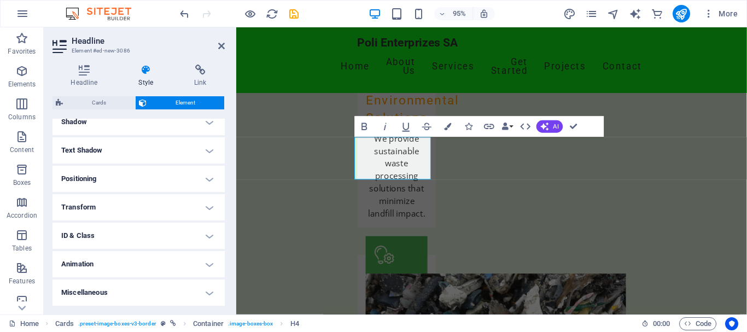
click at [145, 297] on h4 "Miscellaneous" at bounding box center [138, 292] width 172 height 26
click at [118, 209] on h4 "Transform" at bounding box center [138, 207] width 172 height 26
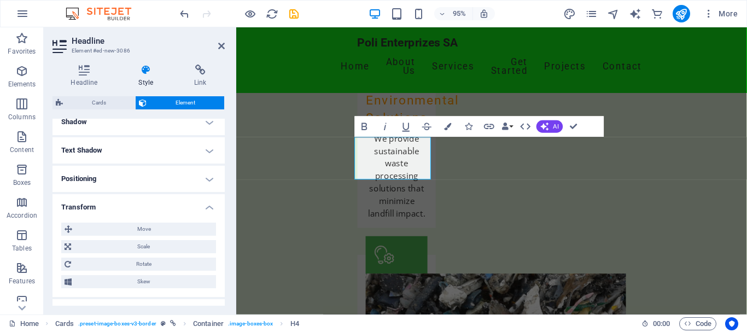
click at [128, 178] on h4 "Positioning" at bounding box center [138, 179] width 172 height 26
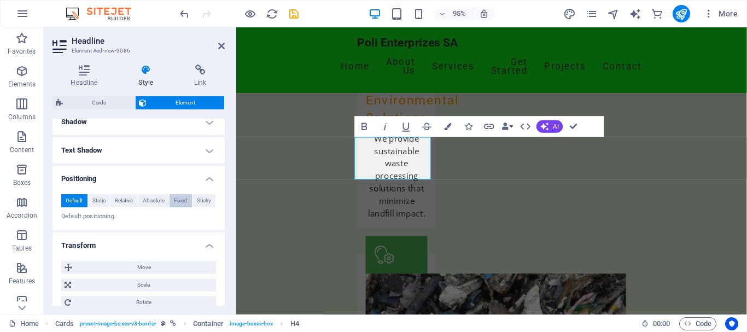
click at [174, 199] on span "Fixed" at bounding box center [180, 200] width 13 height 13
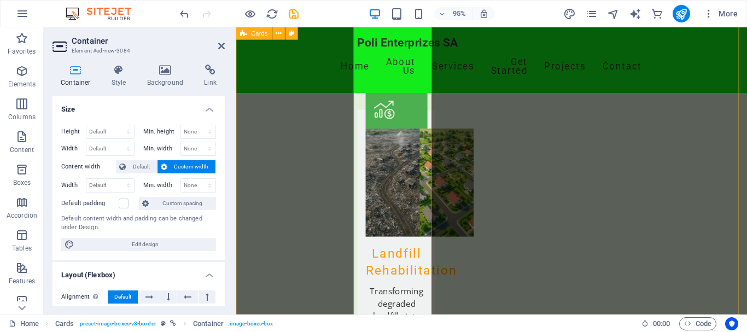
scroll to position [1623, 0]
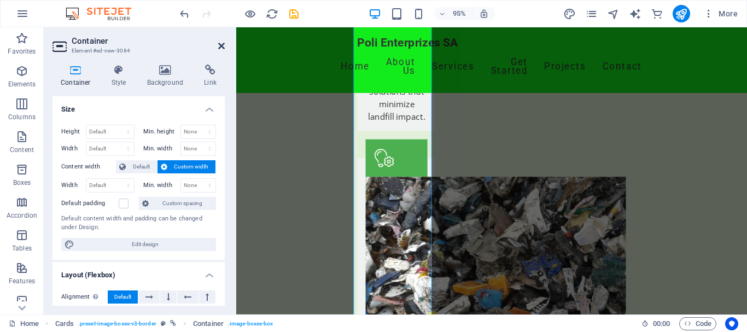
click at [220, 49] on icon at bounding box center [221, 46] width 7 height 9
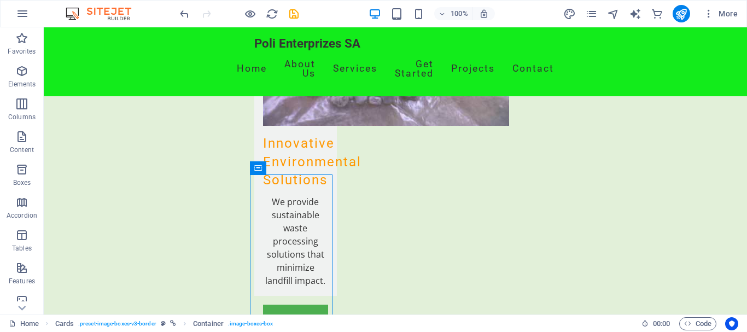
scroll to position [1468, 0]
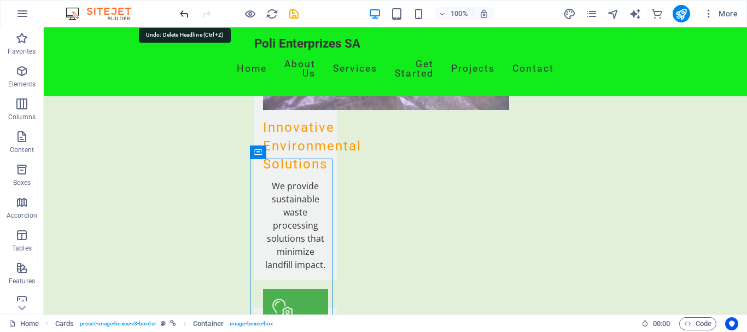
click at [180, 11] on icon "undo" at bounding box center [184, 14] width 13 height 13
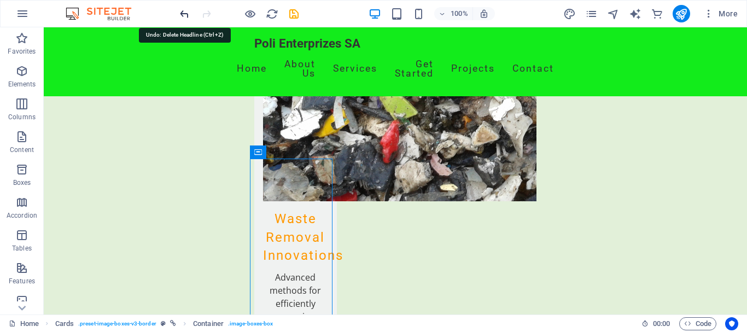
scroll to position [2313, 0]
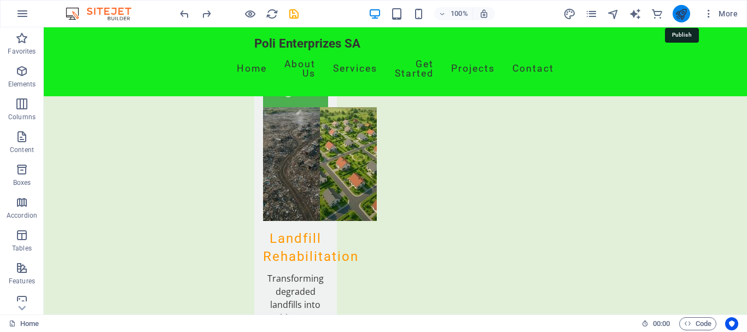
click at [680, 14] on icon "publish" at bounding box center [680, 14] width 13 height 13
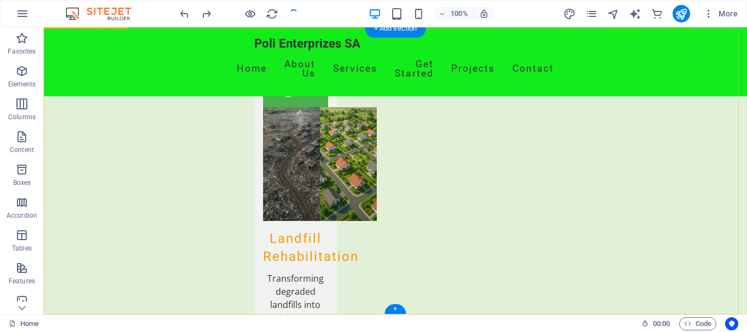
checkbox input "false"
